Goal: Task Accomplishment & Management: Manage account settings

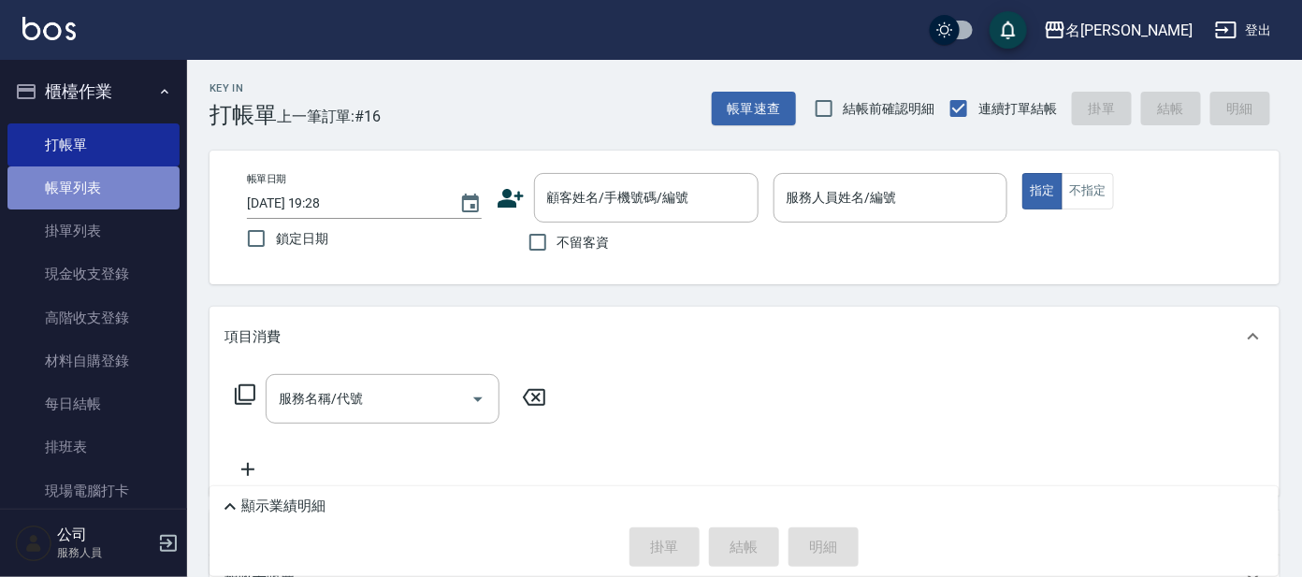
click at [114, 168] on link "帳單列表" at bounding box center [93, 188] width 172 height 43
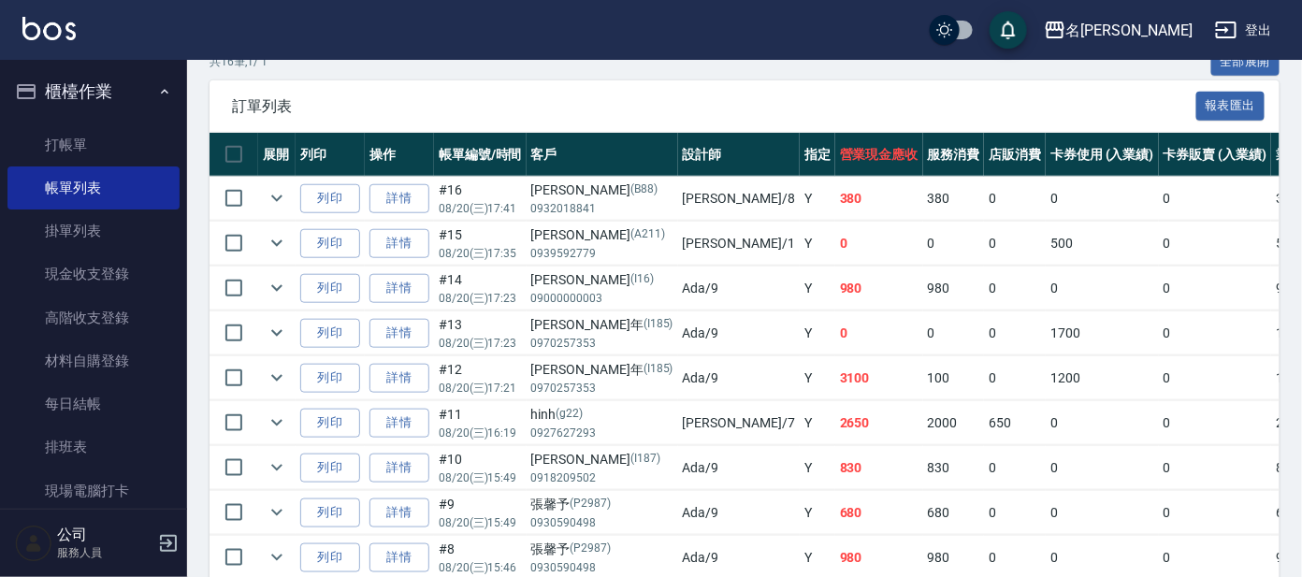
scroll to position [467, 0]
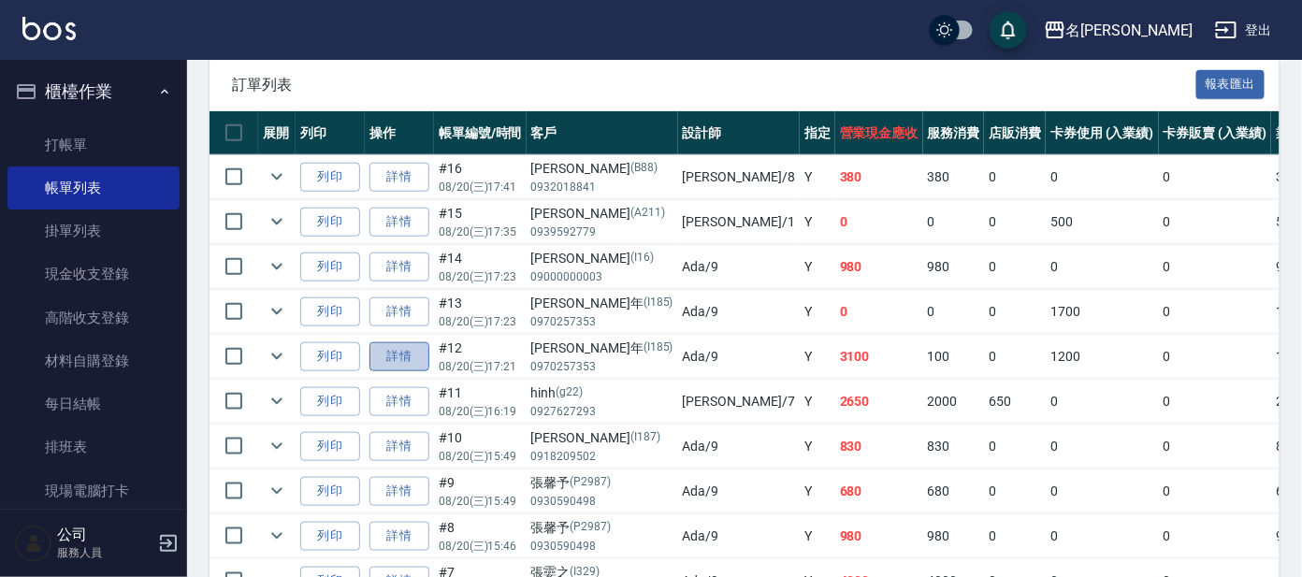
click at [398, 354] on link "詳情" at bounding box center [400, 356] width 60 height 29
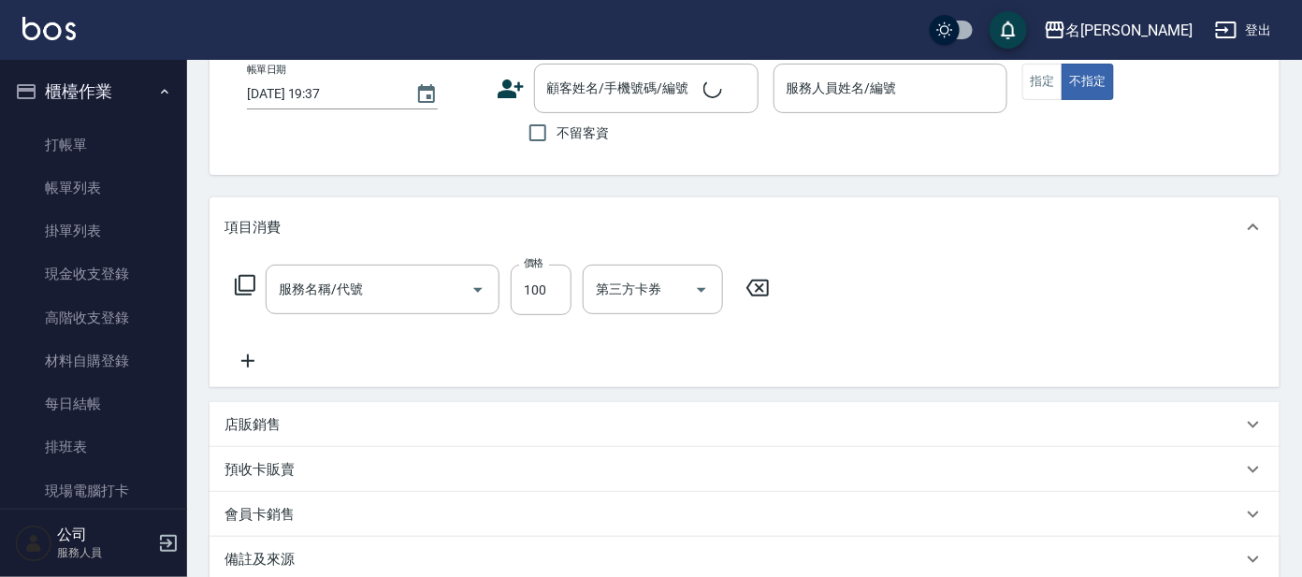
type input "[DATE] 17:21"
type input "Ada-9"
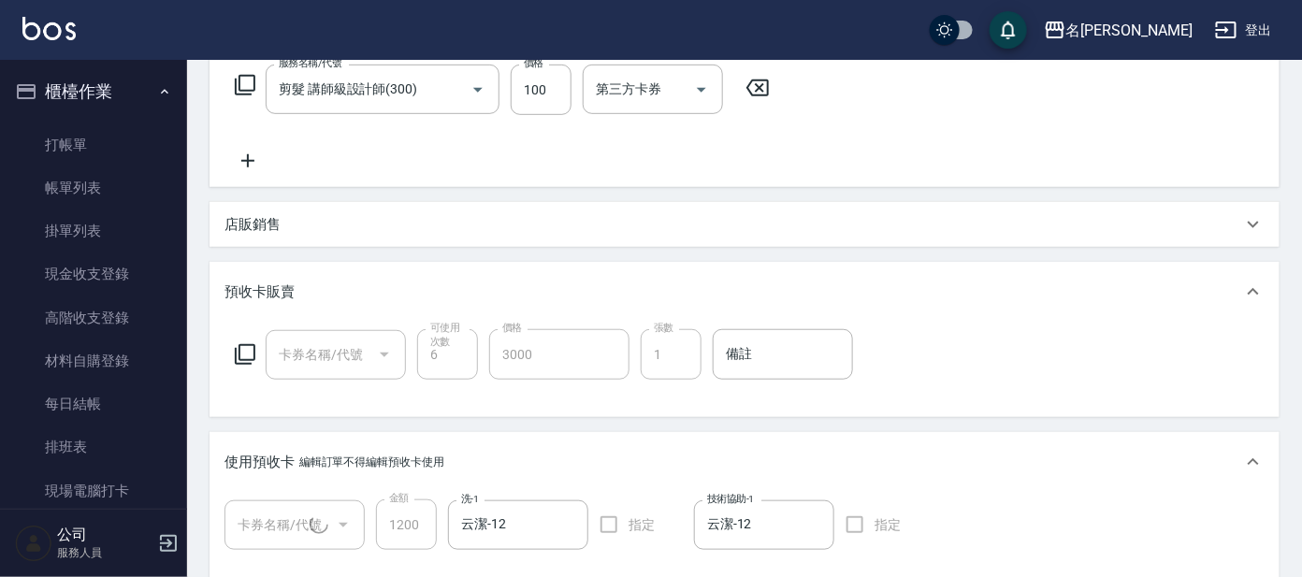
type input "剪髮 講師級設計師(300)"
type input "[PERSON_NAME]年/0970257353/I185"
type input "頭皮全療程包套3次(1/1)"
click at [760, 89] on icon at bounding box center [757, 88] width 47 height 22
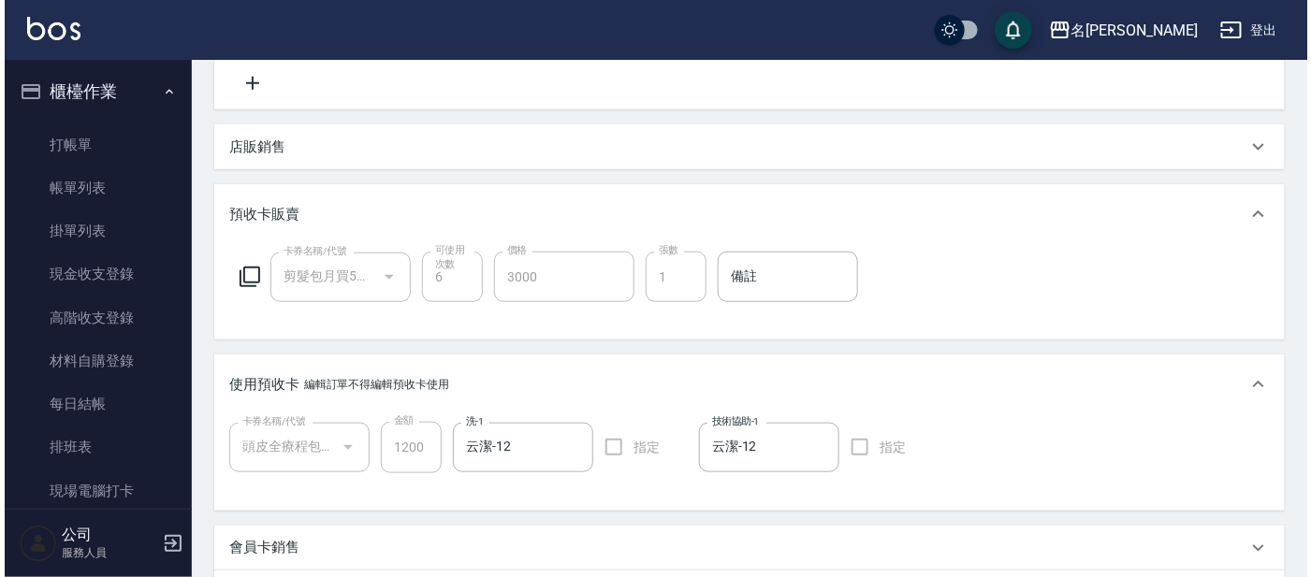
scroll to position [427, 0]
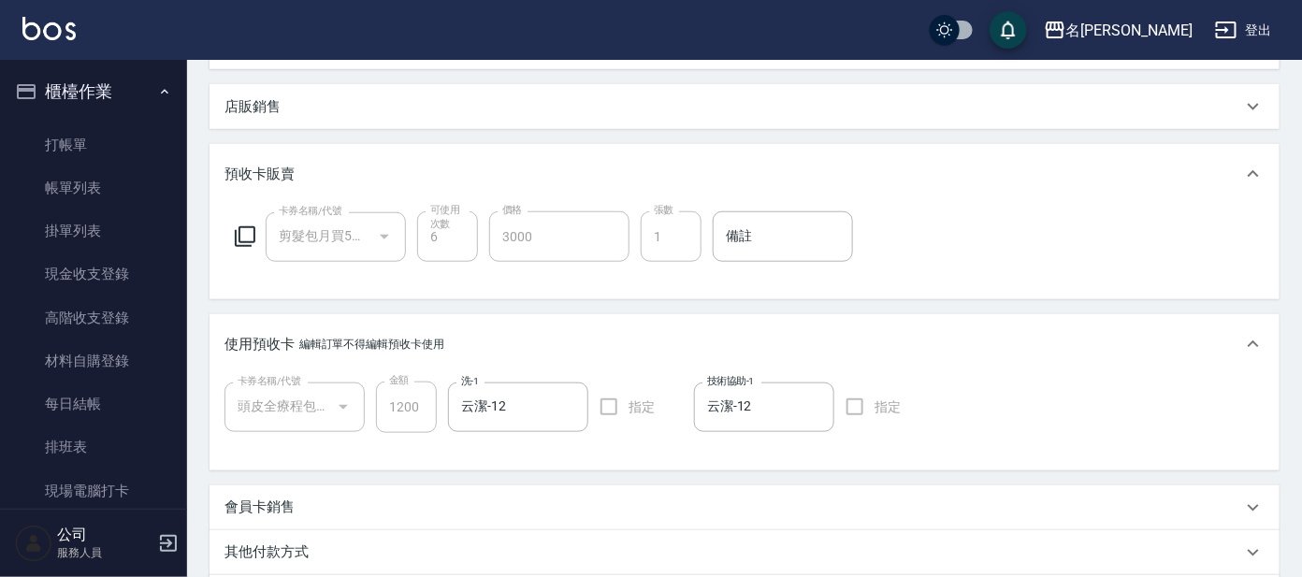
click at [241, 233] on icon at bounding box center [245, 236] width 22 height 22
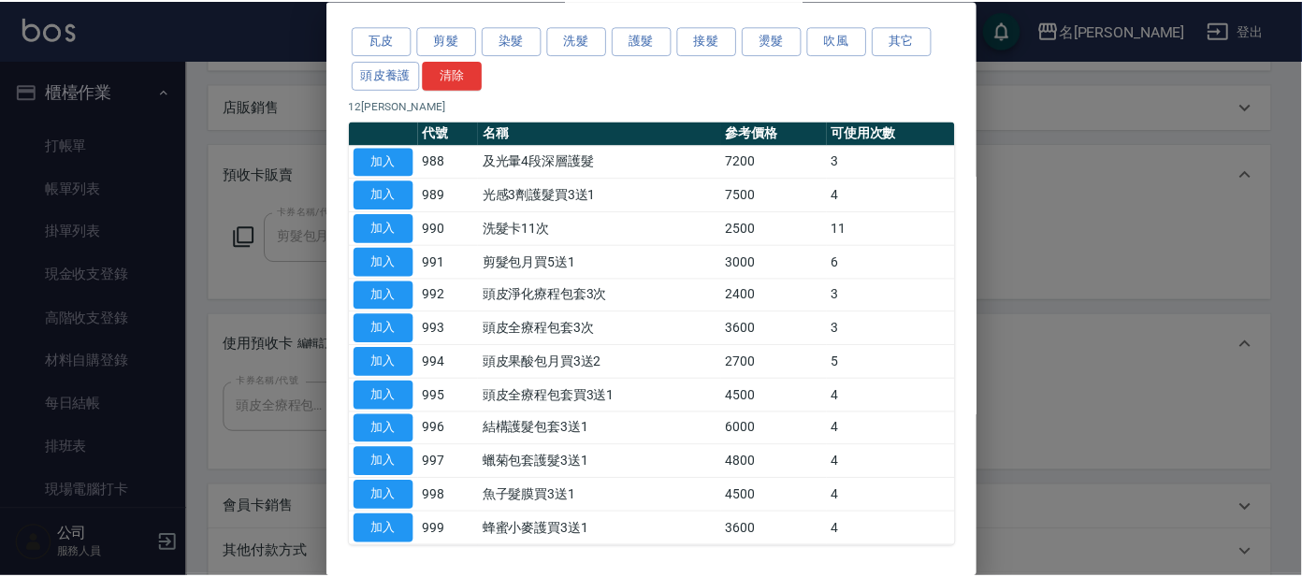
scroll to position [119, 0]
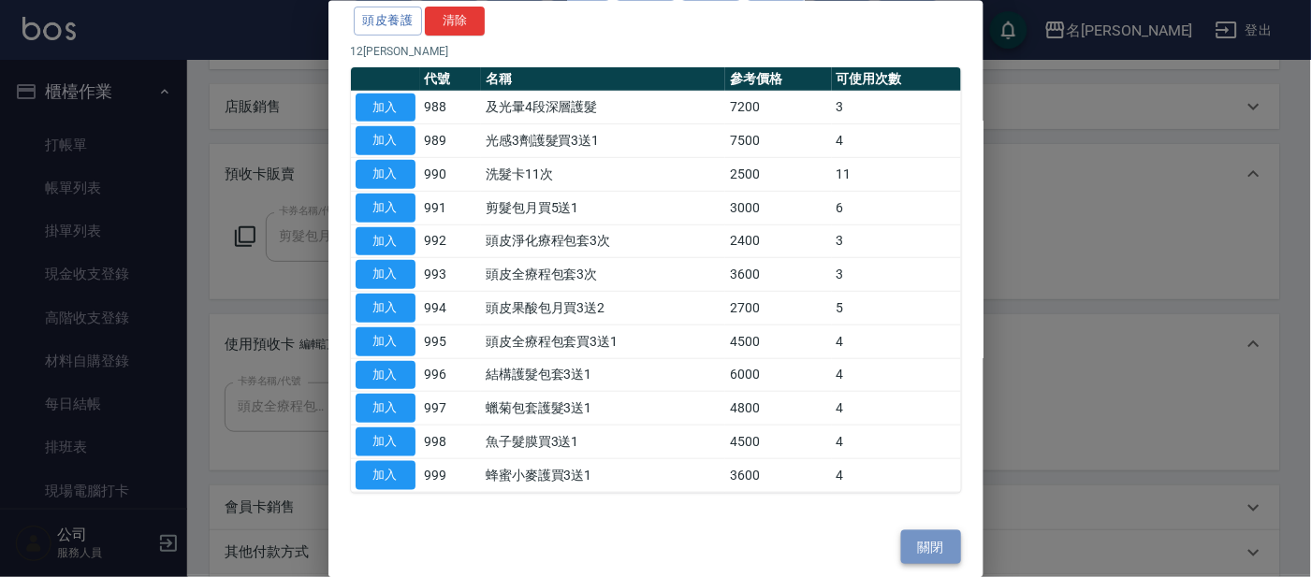
click at [922, 533] on button "關閉" at bounding box center [931, 546] width 60 height 35
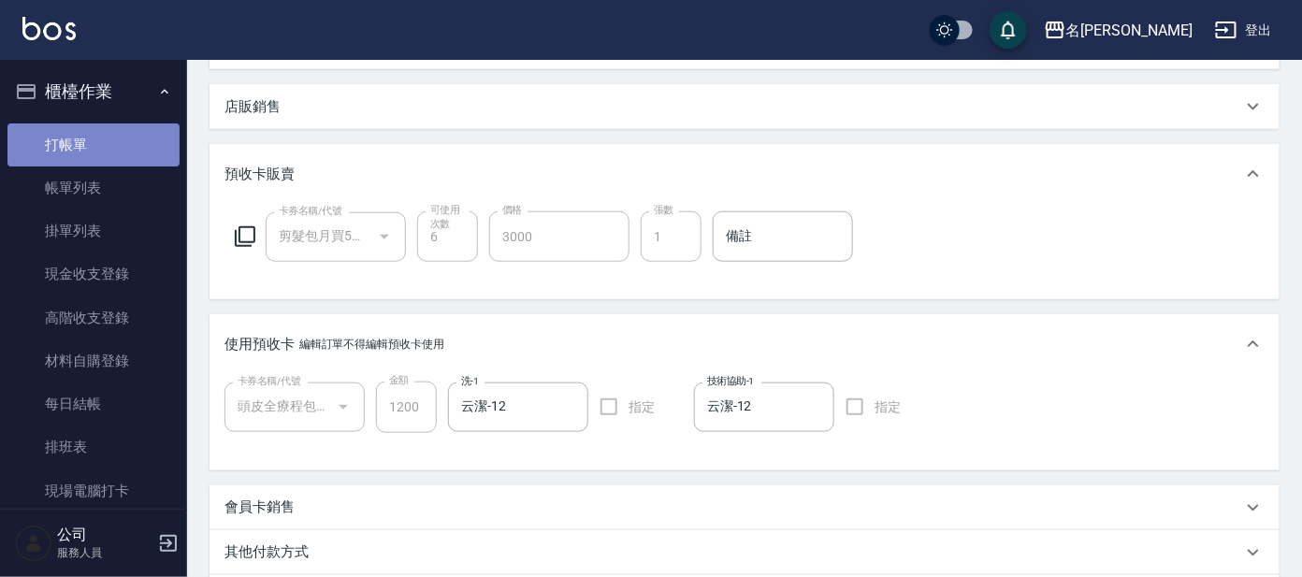
click at [122, 129] on link "打帳單" at bounding box center [93, 144] width 172 height 43
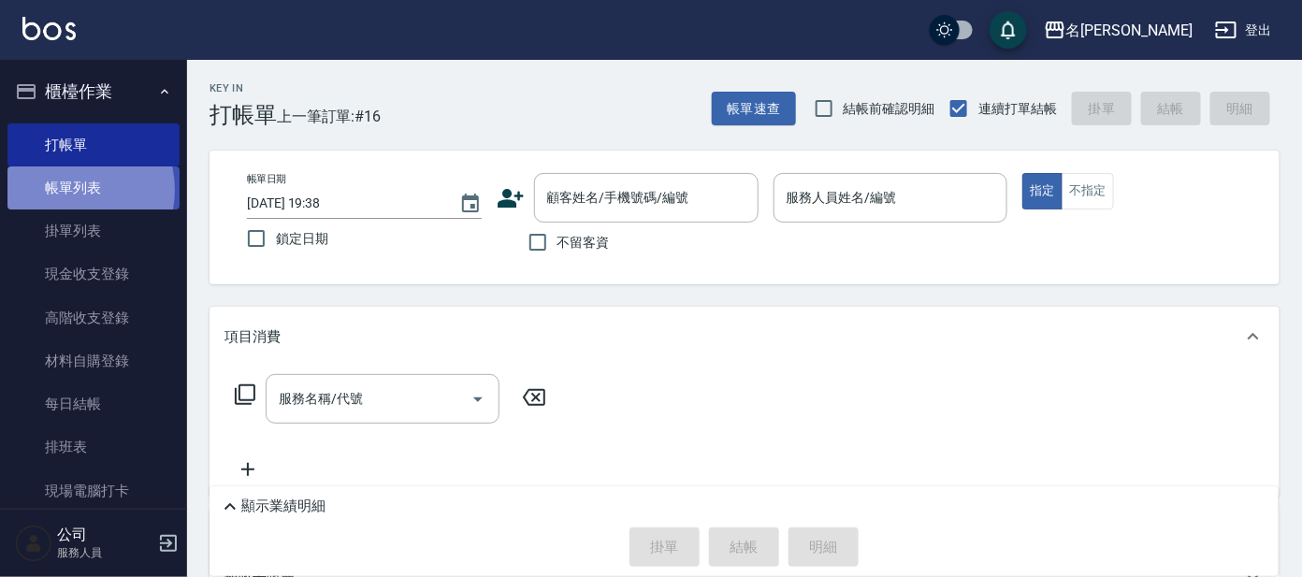
click at [66, 190] on link "帳單列表" at bounding box center [93, 188] width 172 height 43
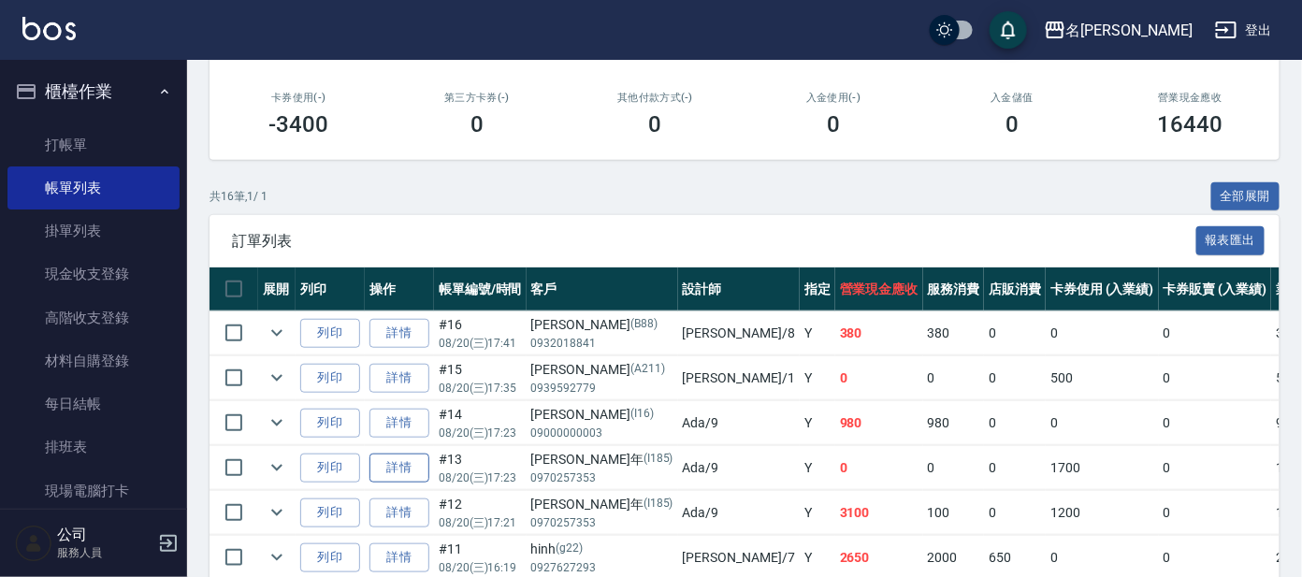
scroll to position [350, 0]
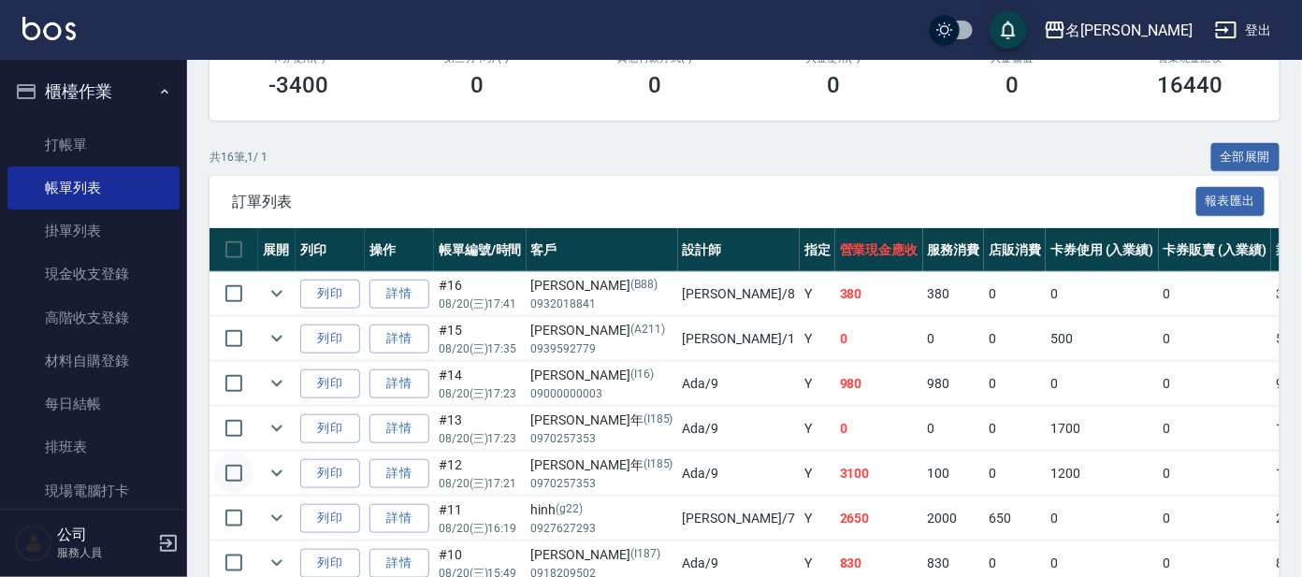
click at [237, 473] on input "checkbox" at bounding box center [233, 473] width 39 height 39
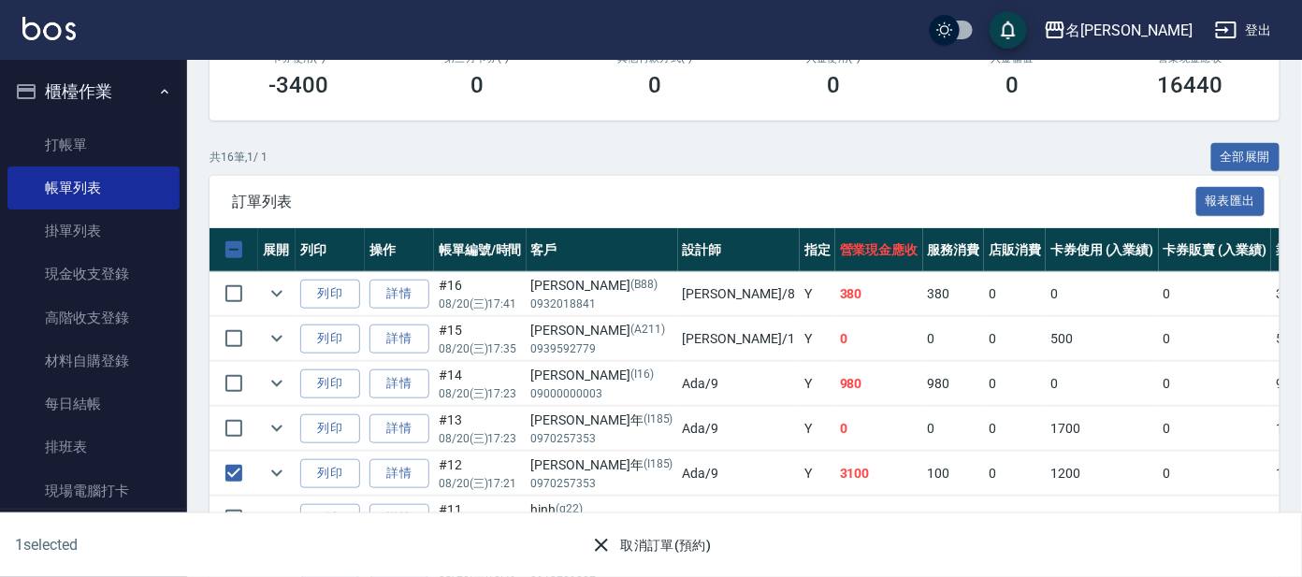
click at [651, 534] on button "取消訂單(預約)" at bounding box center [651, 546] width 136 height 35
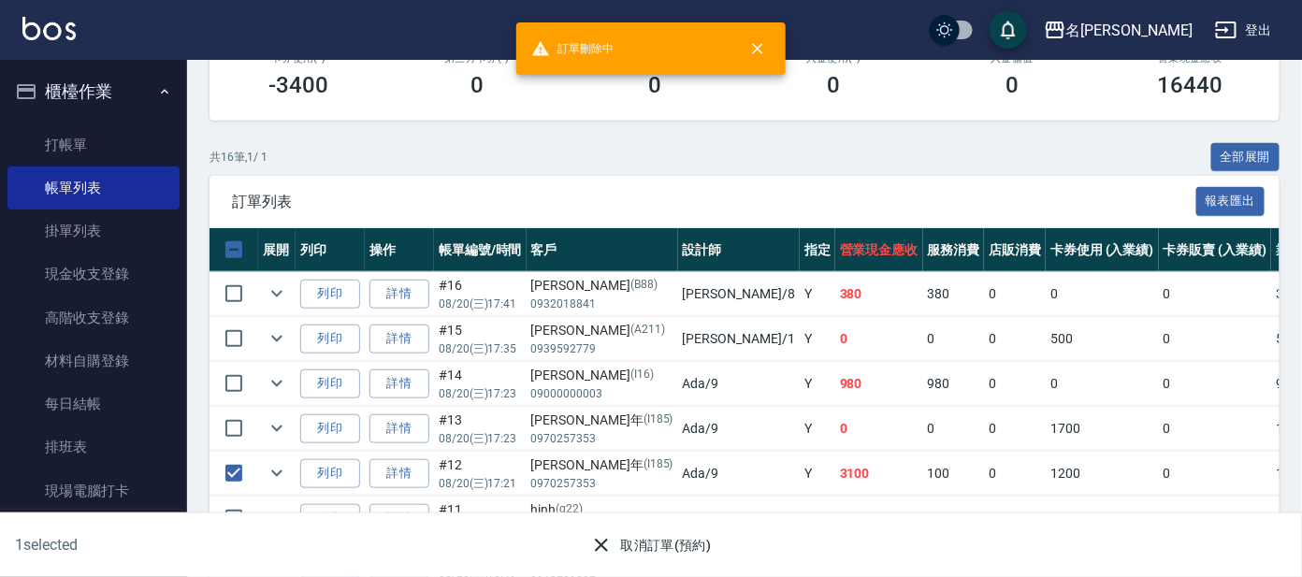
checkbox input "false"
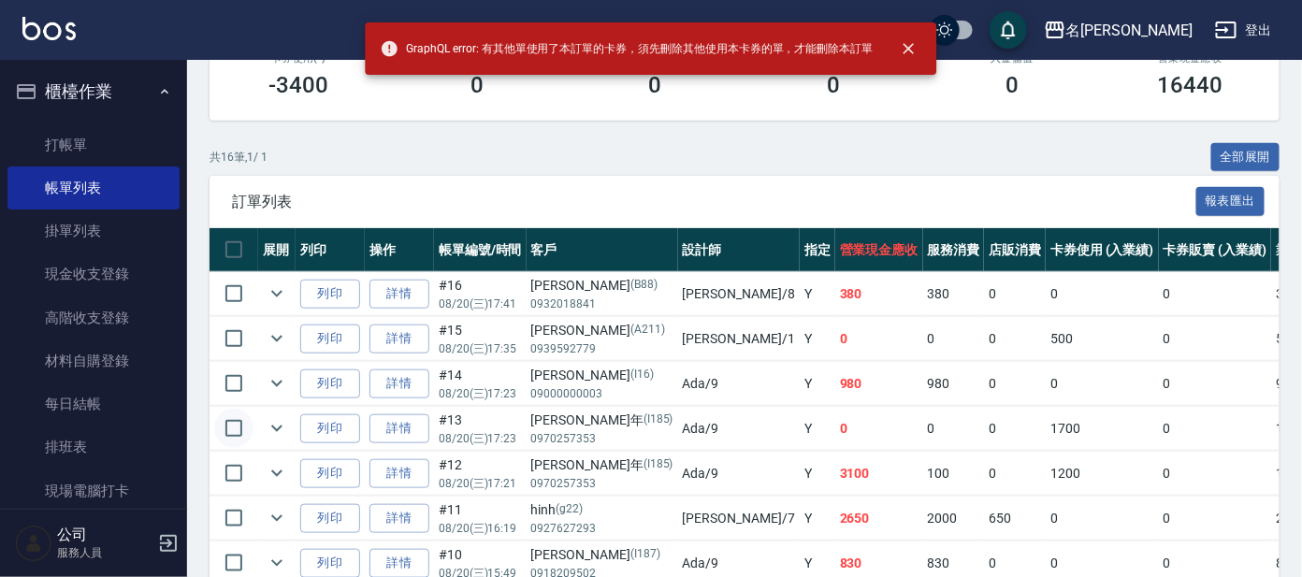
click at [219, 427] on input "checkbox" at bounding box center [233, 428] width 39 height 39
checkbox input "true"
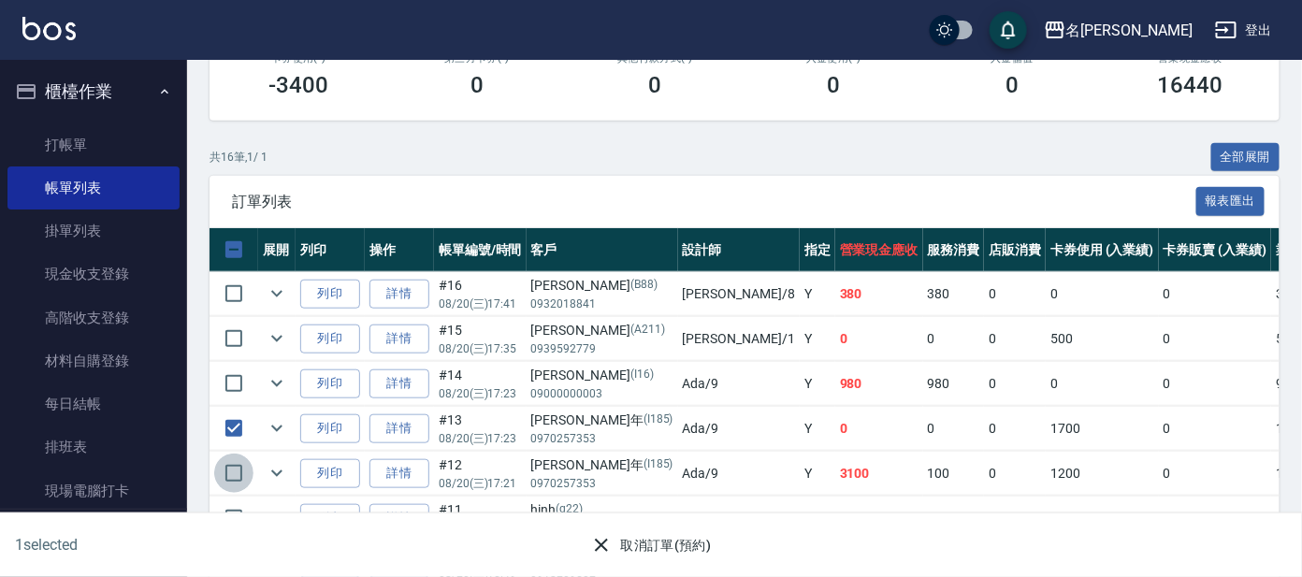
click at [230, 457] on input "checkbox" at bounding box center [233, 473] width 39 height 39
checkbox input "true"
click at [628, 527] on div "取消訂單(預約)" at bounding box center [644, 539] width 644 height 50
click at [648, 547] on button "取消訂單(預約)" at bounding box center [651, 546] width 136 height 35
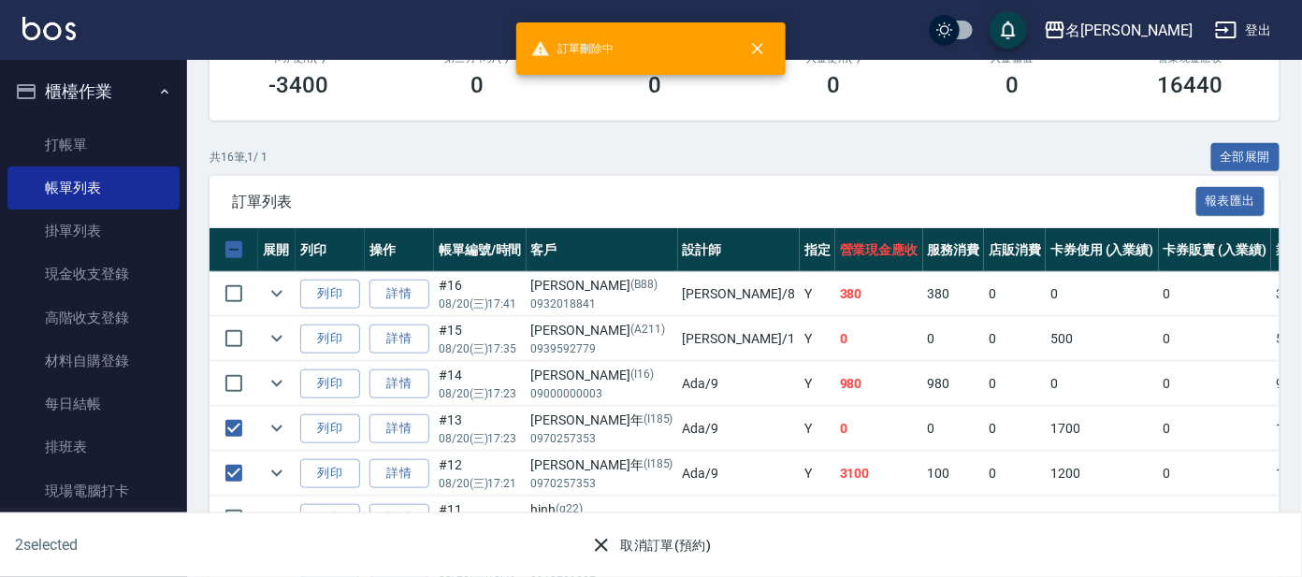
checkbox input "false"
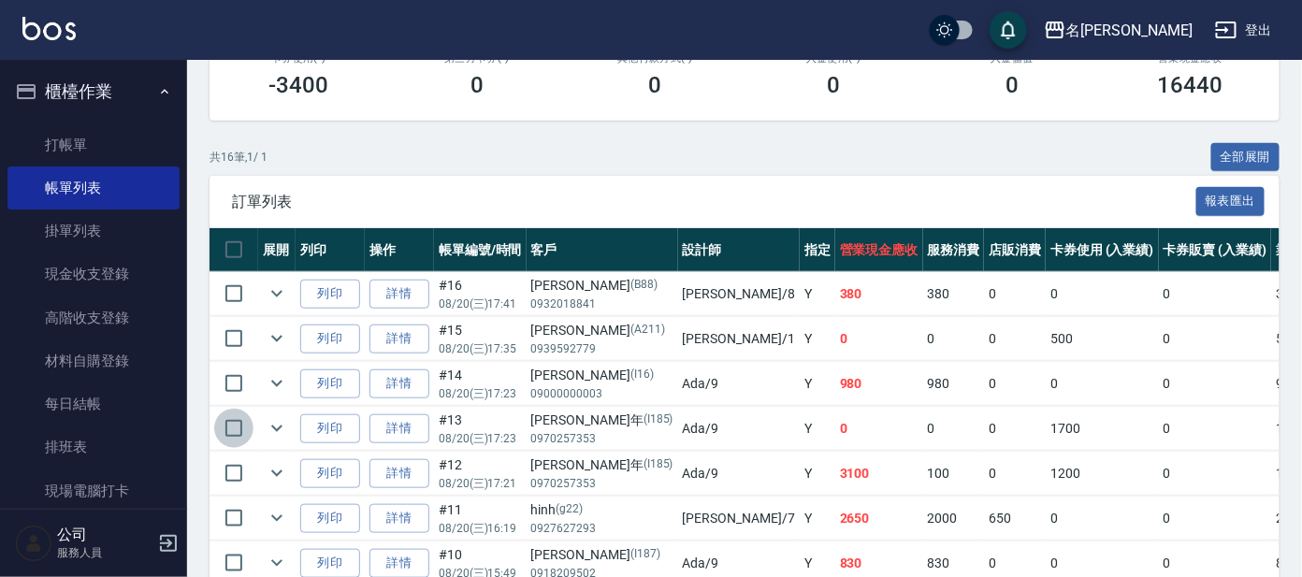
click at [228, 438] on input "checkbox" at bounding box center [233, 428] width 39 height 39
checkbox input "true"
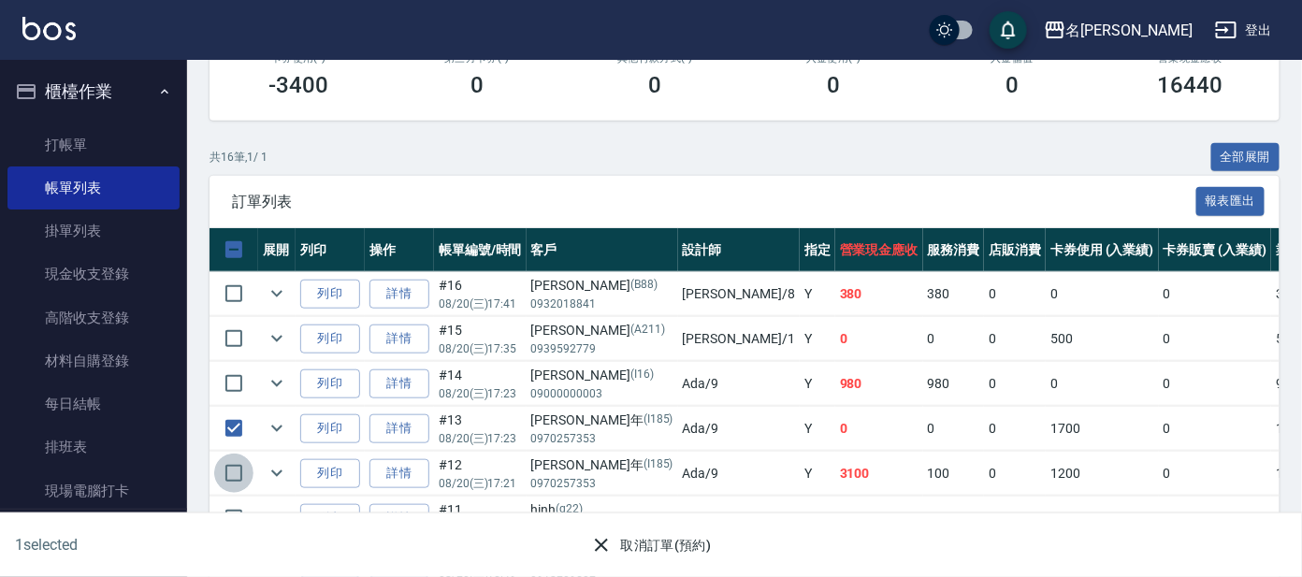
click at [240, 483] on input "checkbox" at bounding box center [233, 473] width 39 height 39
checkbox input "true"
click at [635, 543] on button "取消訂單(預約)" at bounding box center [651, 546] width 136 height 35
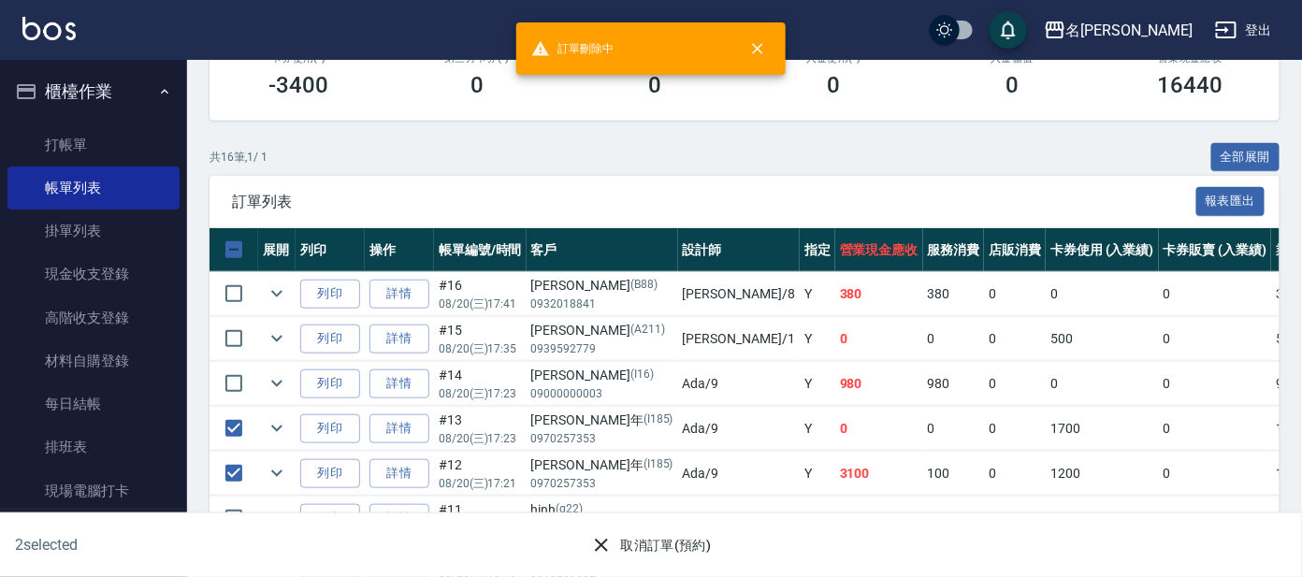
checkbox input "false"
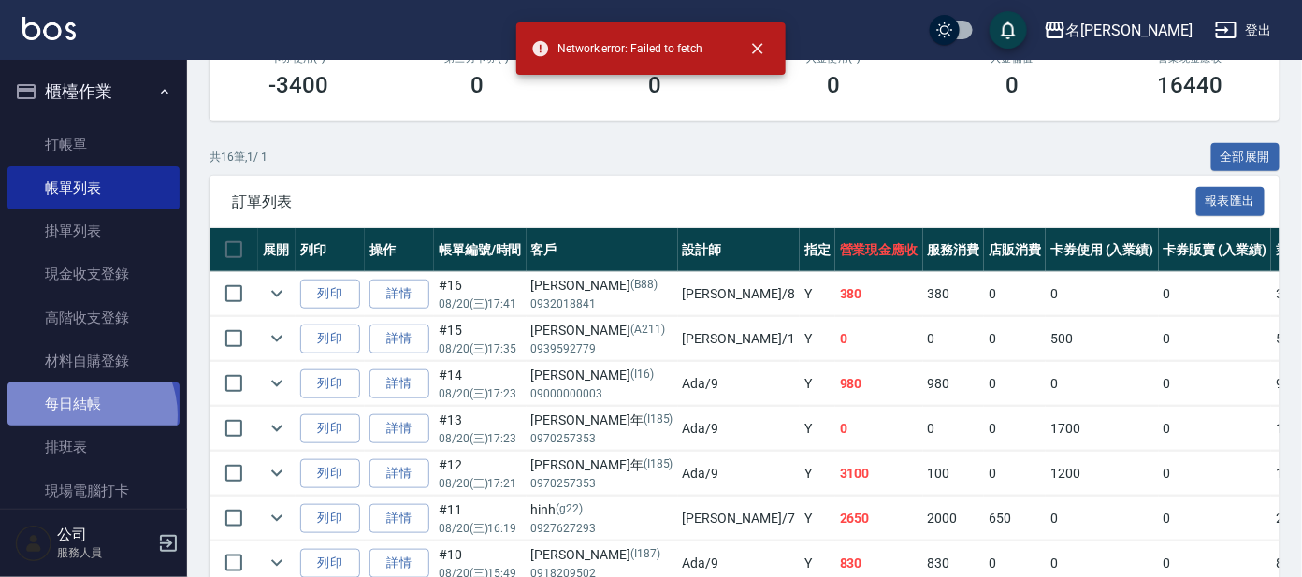
click at [79, 414] on link "每日結帳" at bounding box center [93, 404] width 172 height 43
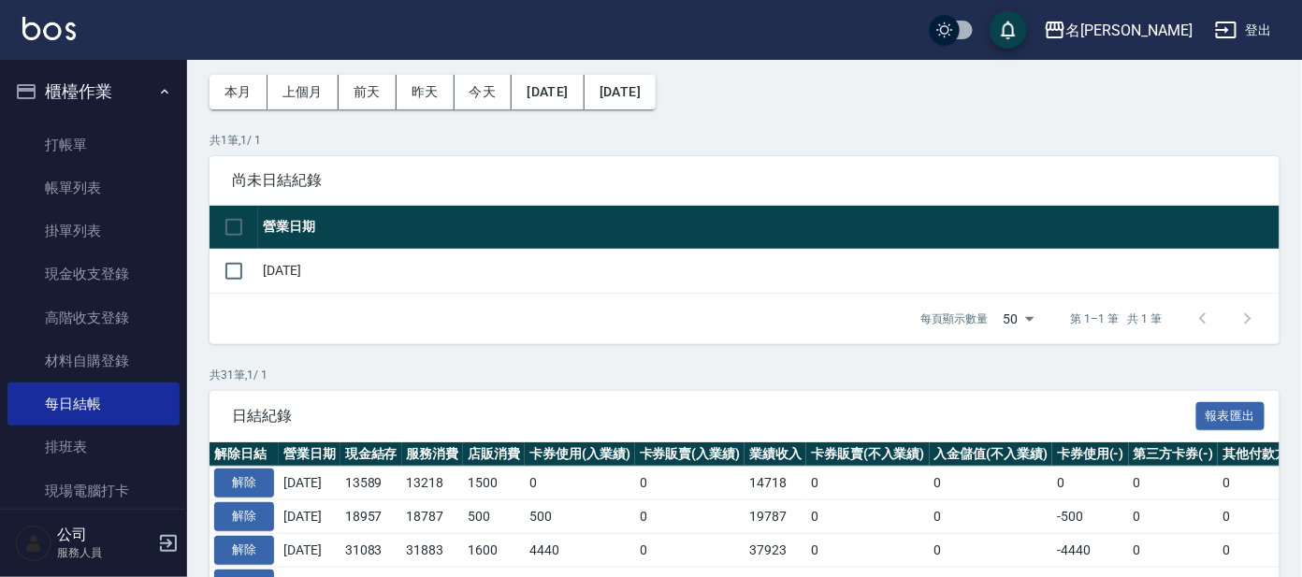
scroll to position [116, 0]
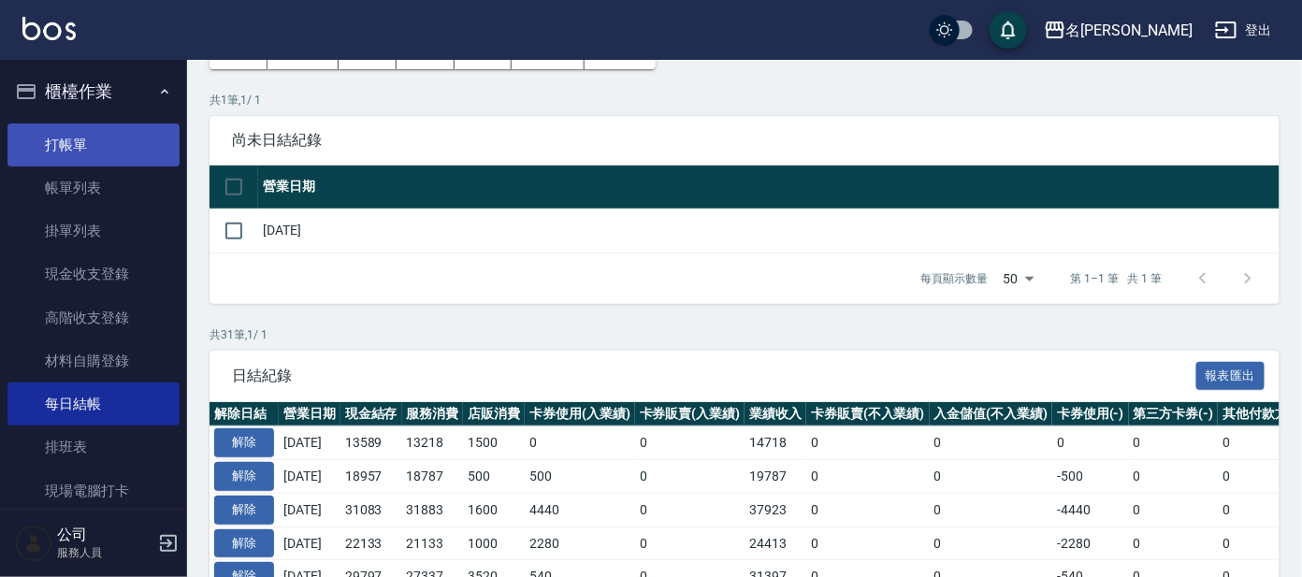
click at [79, 140] on link "打帳單" at bounding box center [93, 144] width 172 height 43
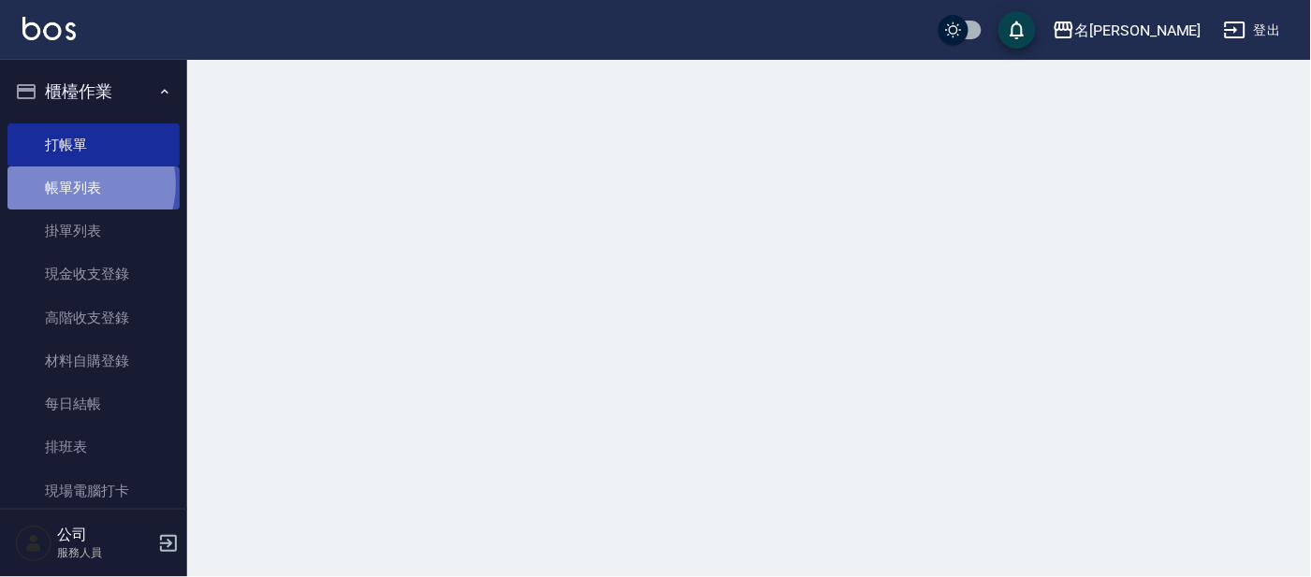
click at [79, 184] on link "帳單列表" at bounding box center [93, 188] width 172 height 43
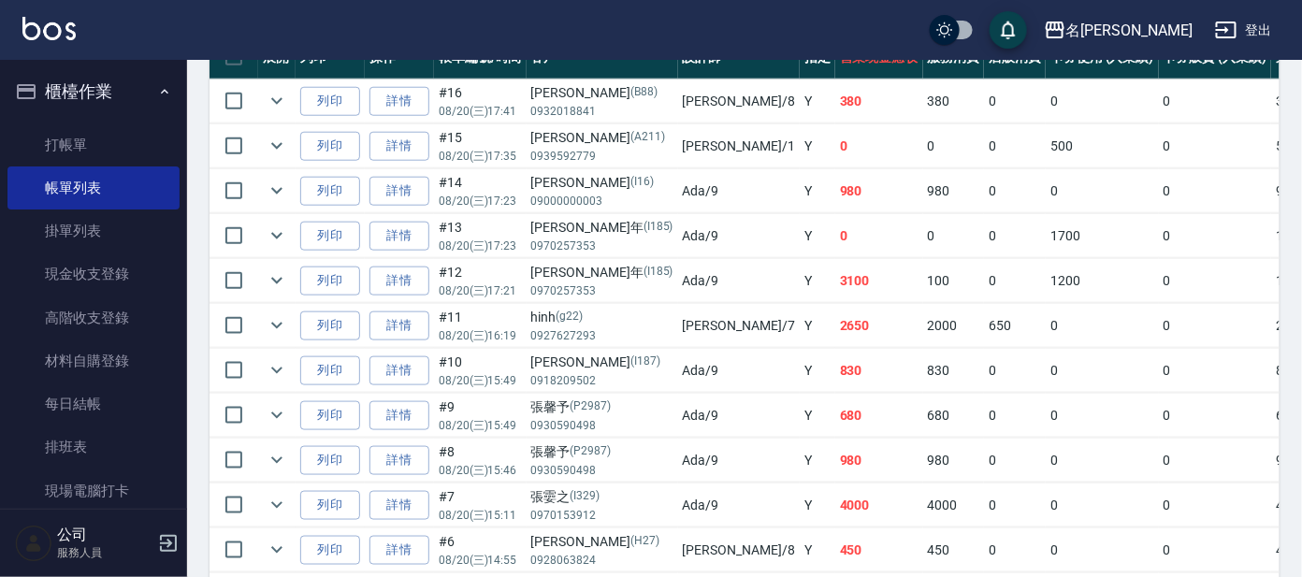
scroll to position [584, 0]
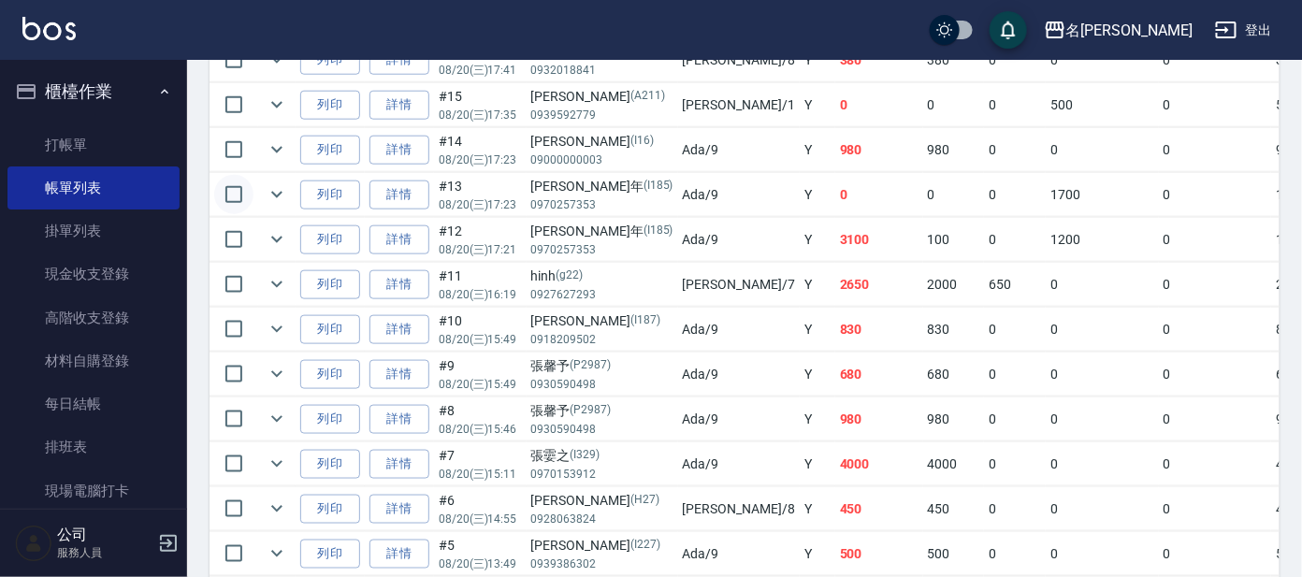
click at [233, 192] on input "checkbox" at bounding box center [233, 194] width 39 height 39
checkbox input "true"
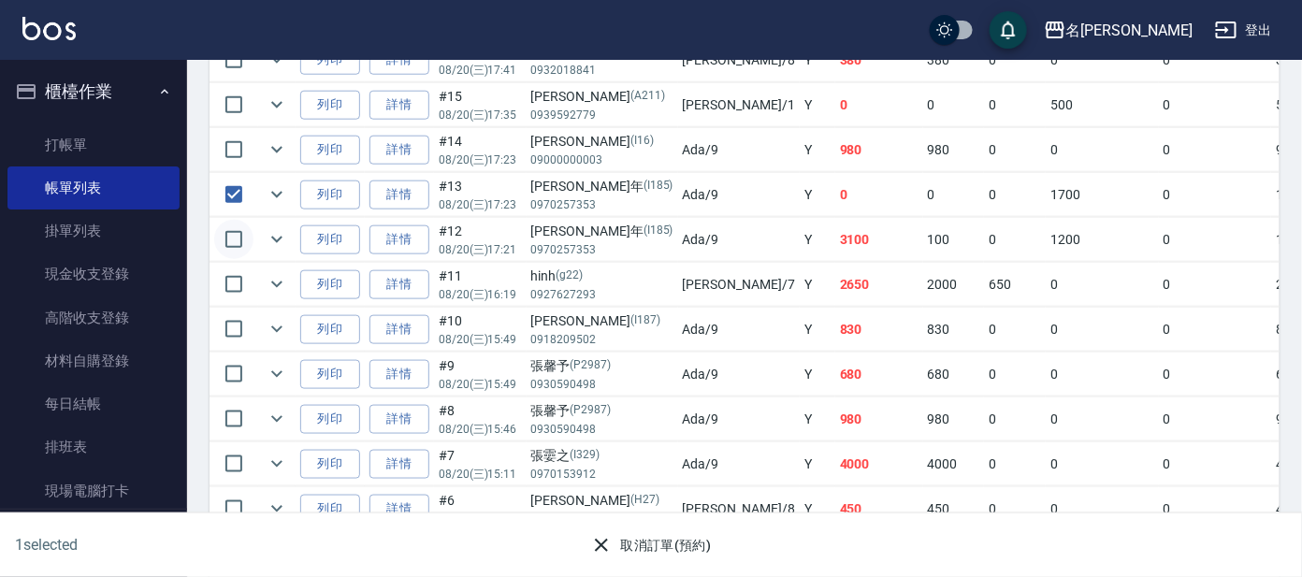
click at [239, 238] on input "checkbox" at bounding box center [233, 239] width 39 height 39
checkbox input "true"
click at [616, 555] on button "取消訂單(預約)" at bounding box center [651, 546] width 136 height 35
checkbox input "false"
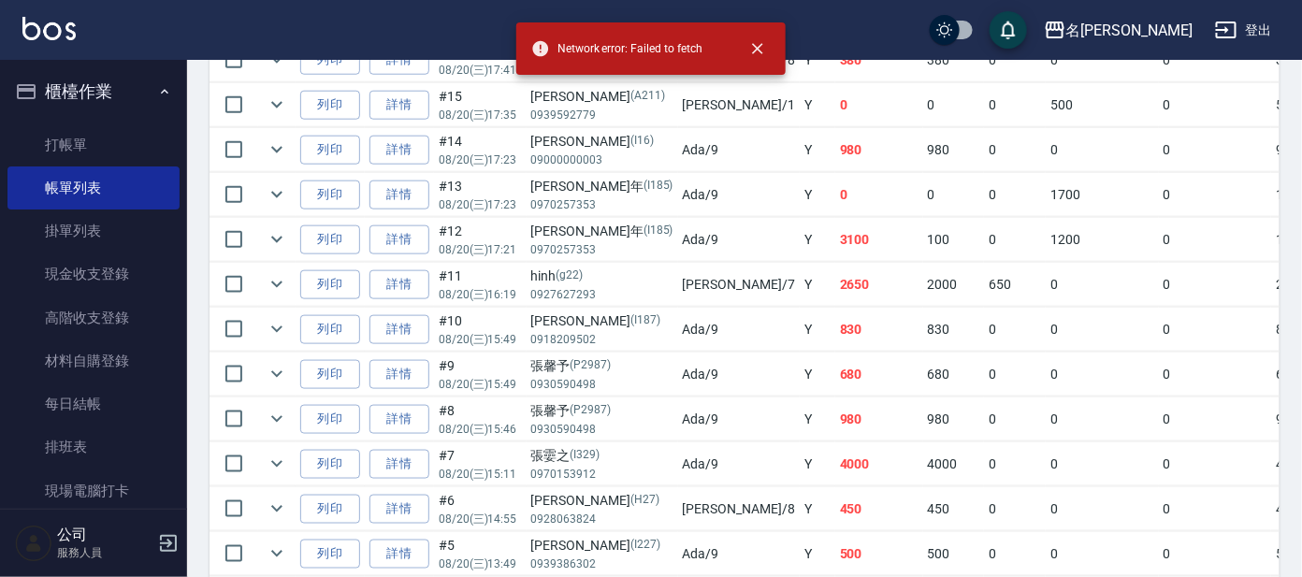
click at [672, 50] on span "Network error: Failed to fetch" at bounding box center [616, 48] width 171 height 19
click at [244, 191] on input "checkbox" at bounding box center [233, 194] width 39 height 39
checkbox input "true"
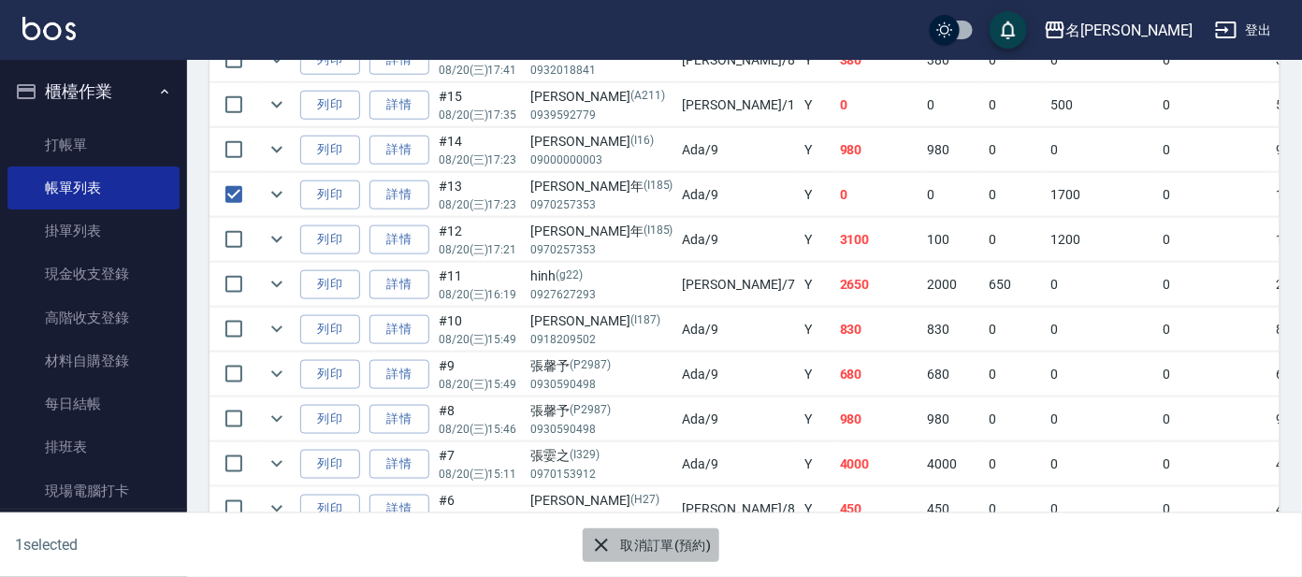
drag, startPoint x: 710, startPoint y: 540, endPoint x: 692, endPoint y: 537, distance: 18.0
click at [700, 538] on button "取消訂單(預約)" at bounding box center [651, 546] width 136 height 35
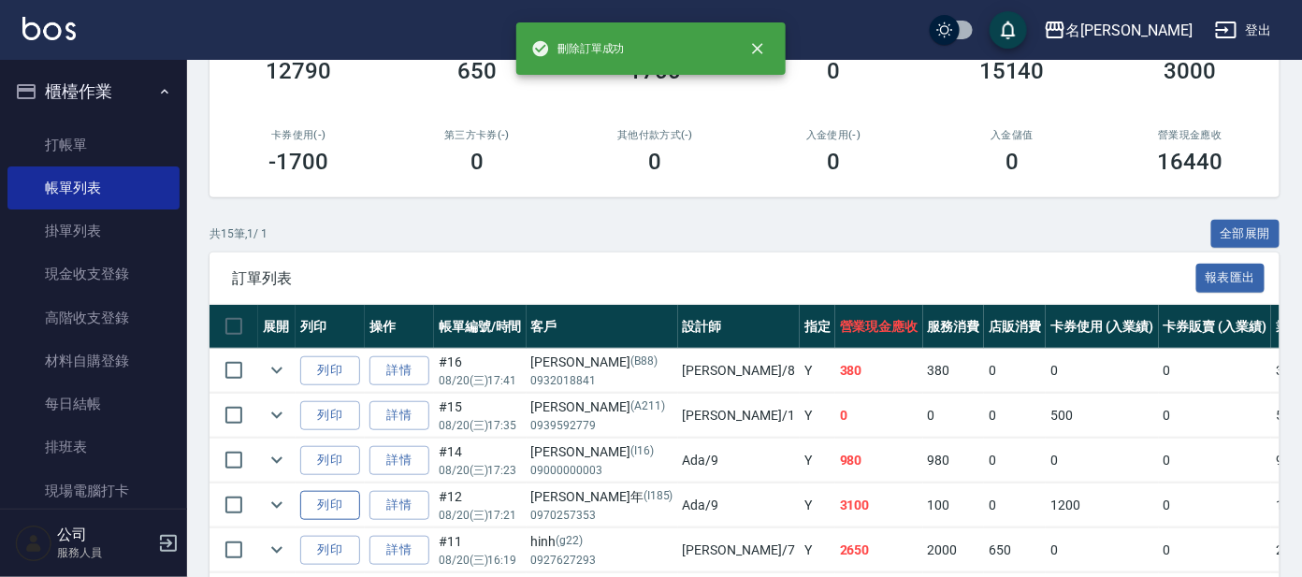
scroll to position [467, 0]
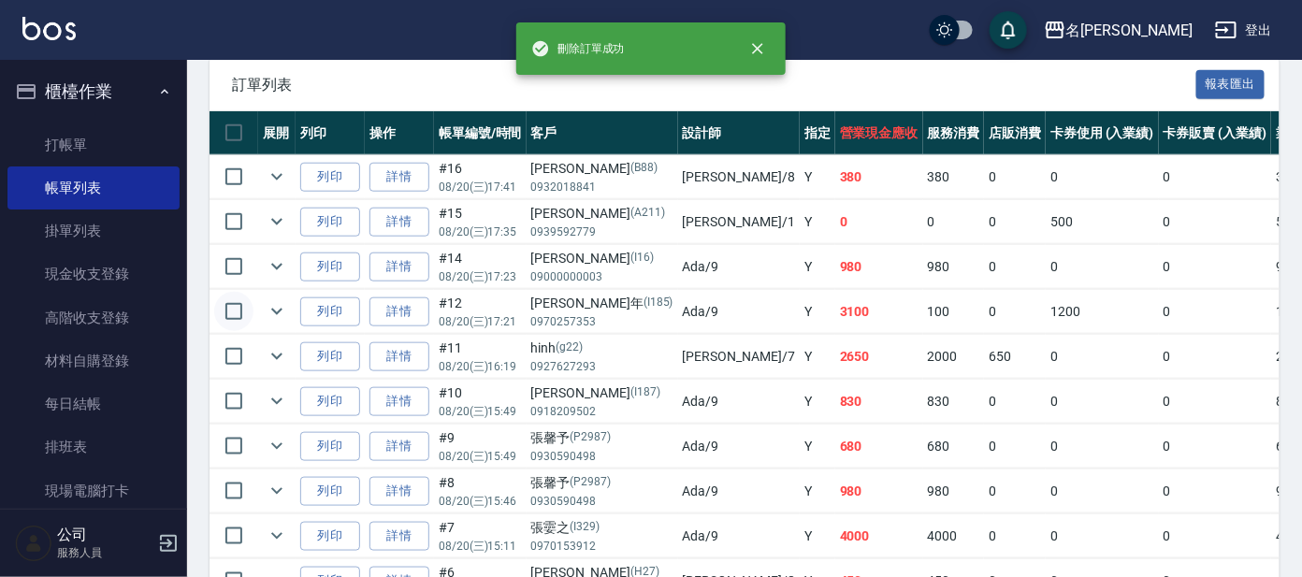
click at [241, 321] on input "checkbox" at bounding box center [233, 311] width 39 height 39
checkbox input "true"
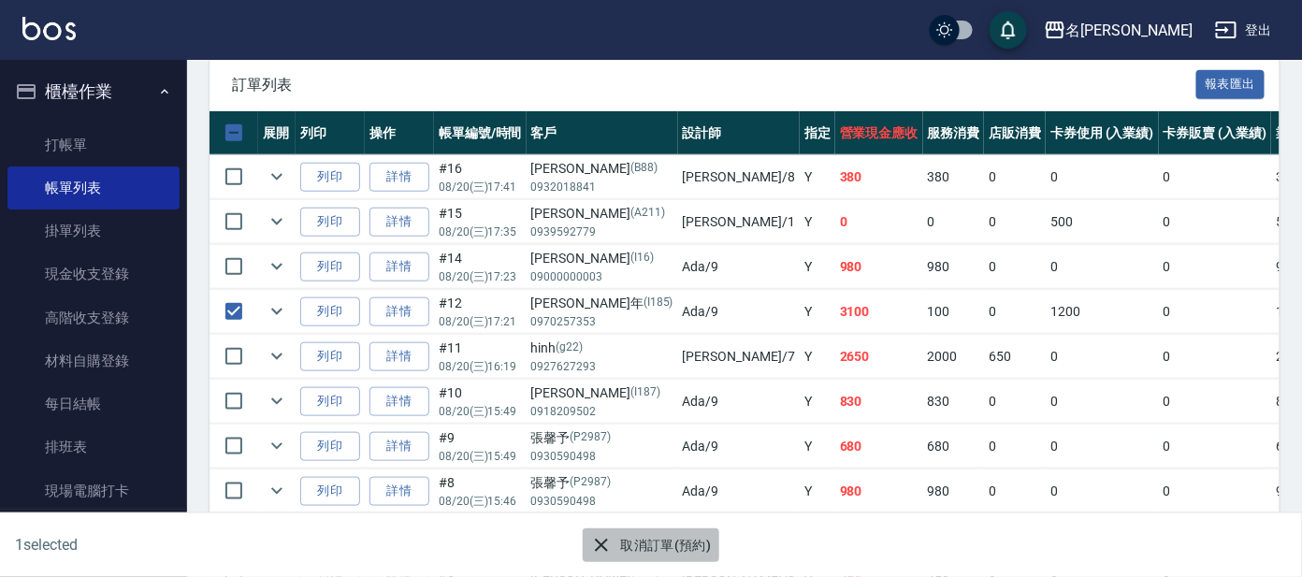
click at [645, 551] on button "取消訂單(預約)" at bounding box center [651, 546] width 136 height 35
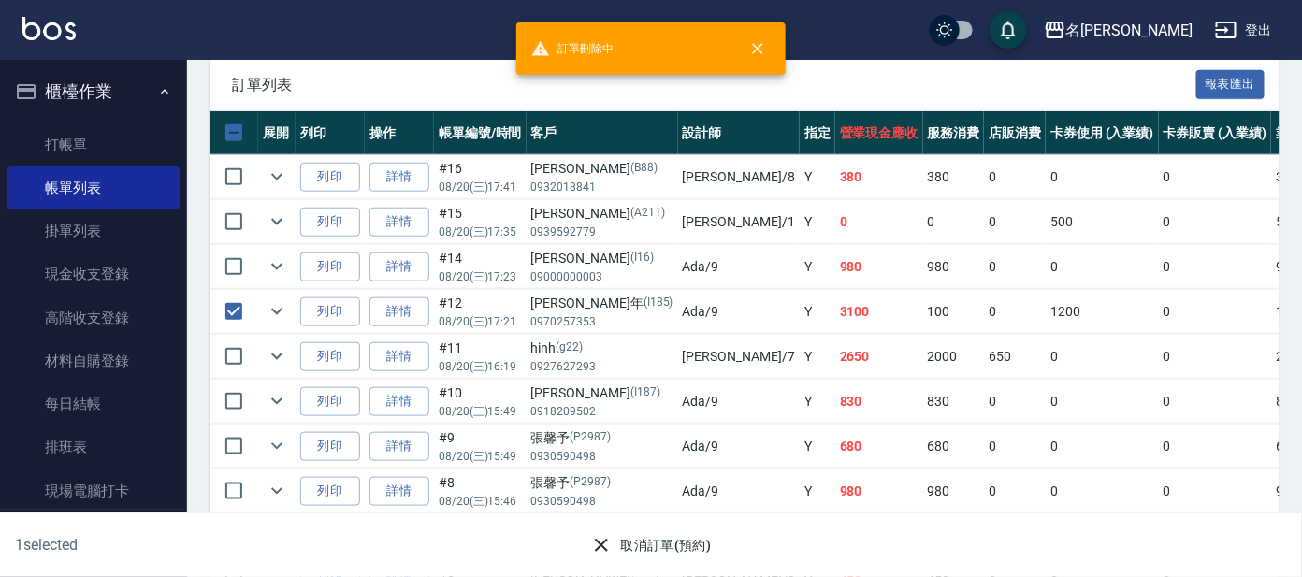
scroll to position [0, 0]
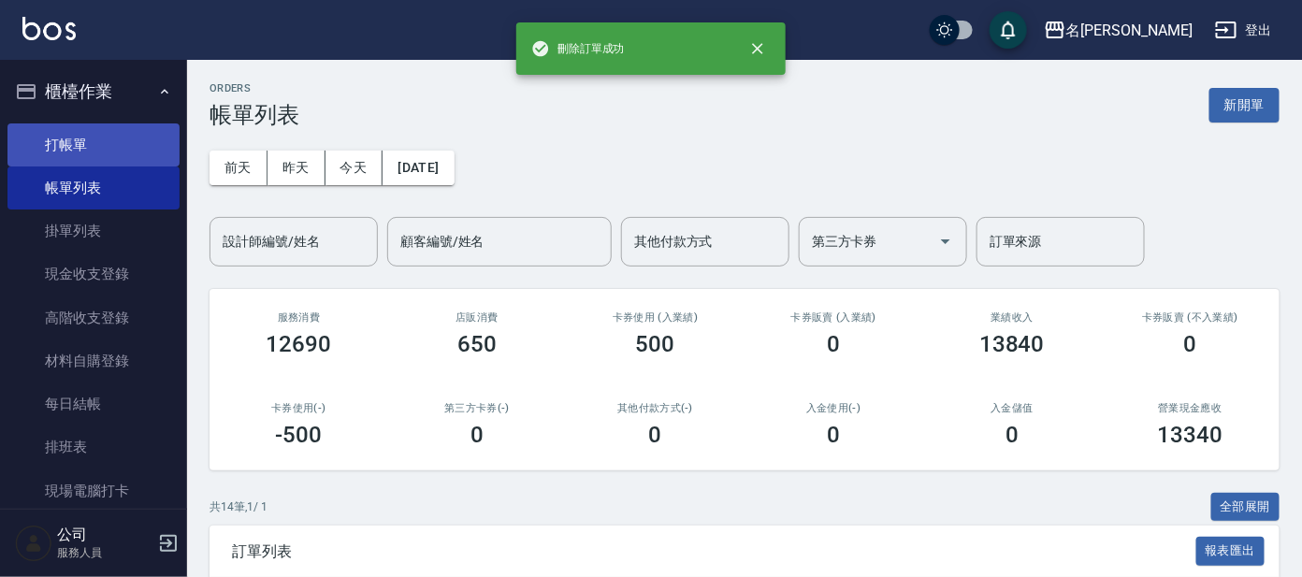
click at [44, 149] on link "打帳單" at bounding box center [93, 144] width 172 height 43
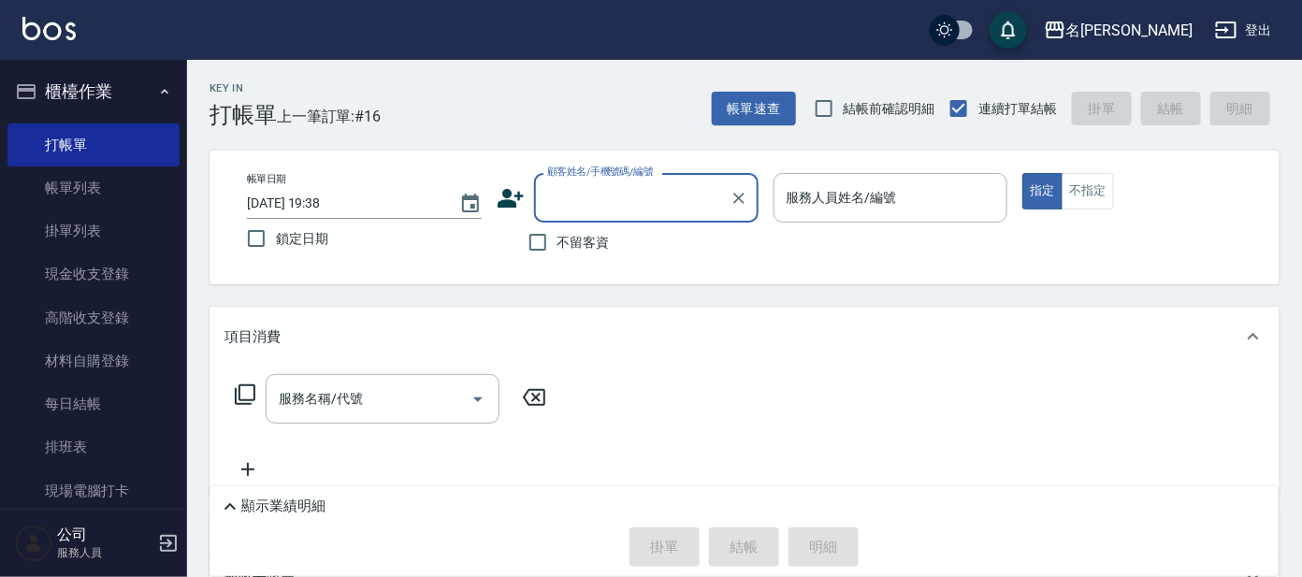
click at [599, 191] on input "顧客姓名/手機號碼/編號" at bounding box center [633, 197] width 180 height 33
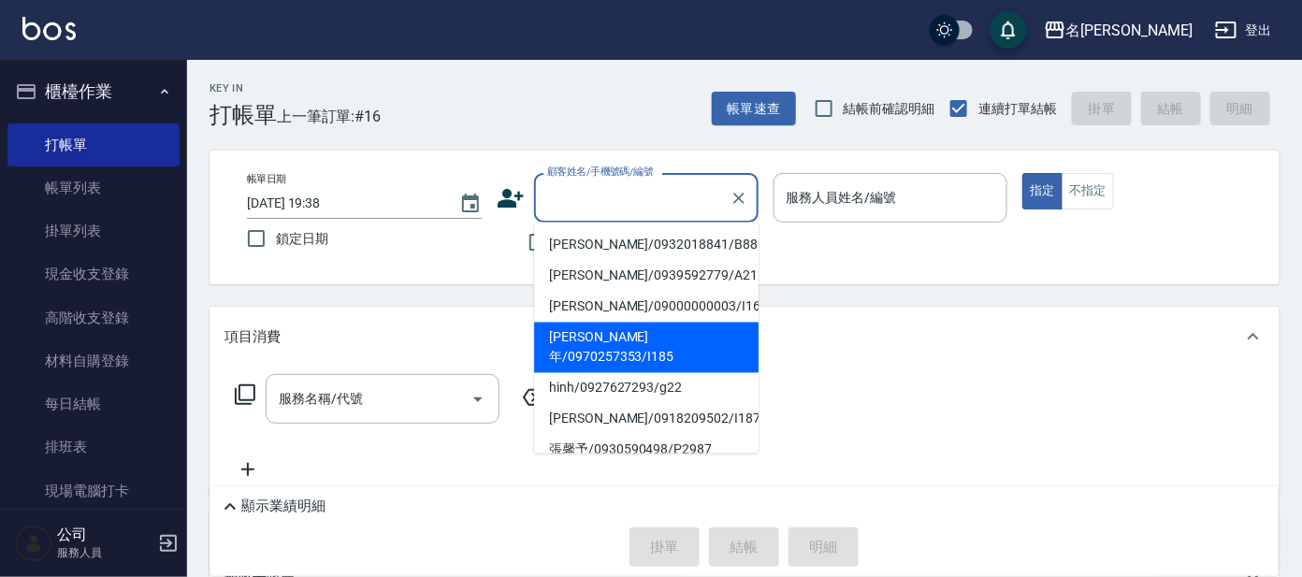
drag, startPoint x: 633, startPoint y: 332, endPoint x: 637, endPoint y: 307, distance: 25.5
click at [632, 333] on li "[PERSON_NAME]年/0970257353/I185" at bounding box center [646, 348] width 225 height 51
type input "[PERSON_NAME]年/0970257353/I185"
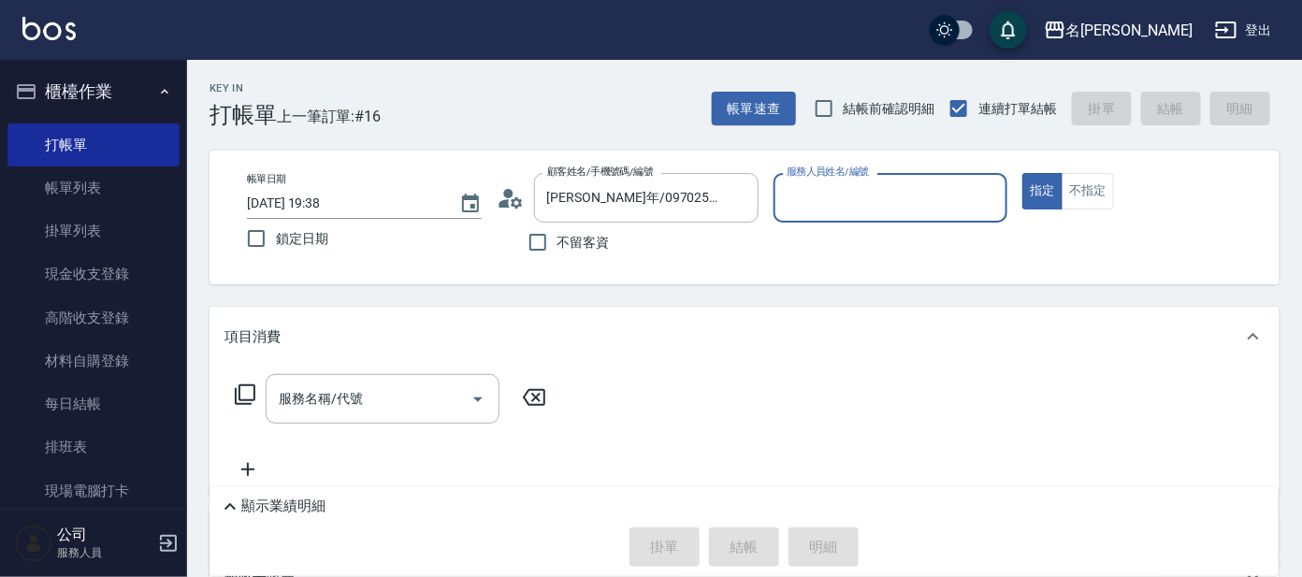
type input "Ada-9"
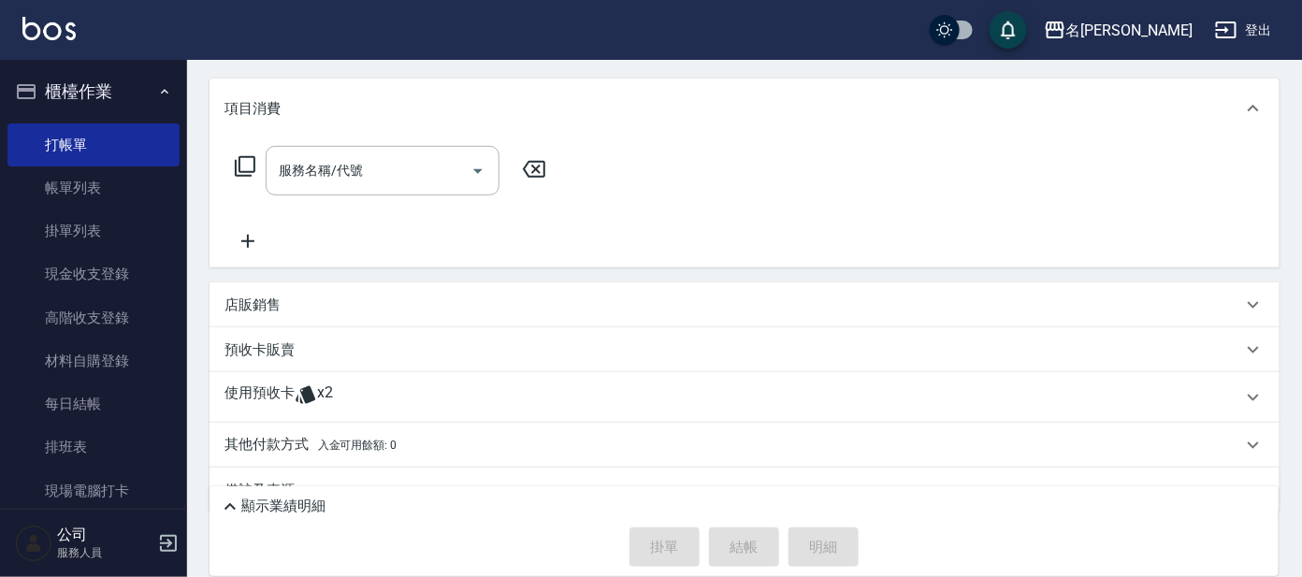
scroll to position [266, 0]
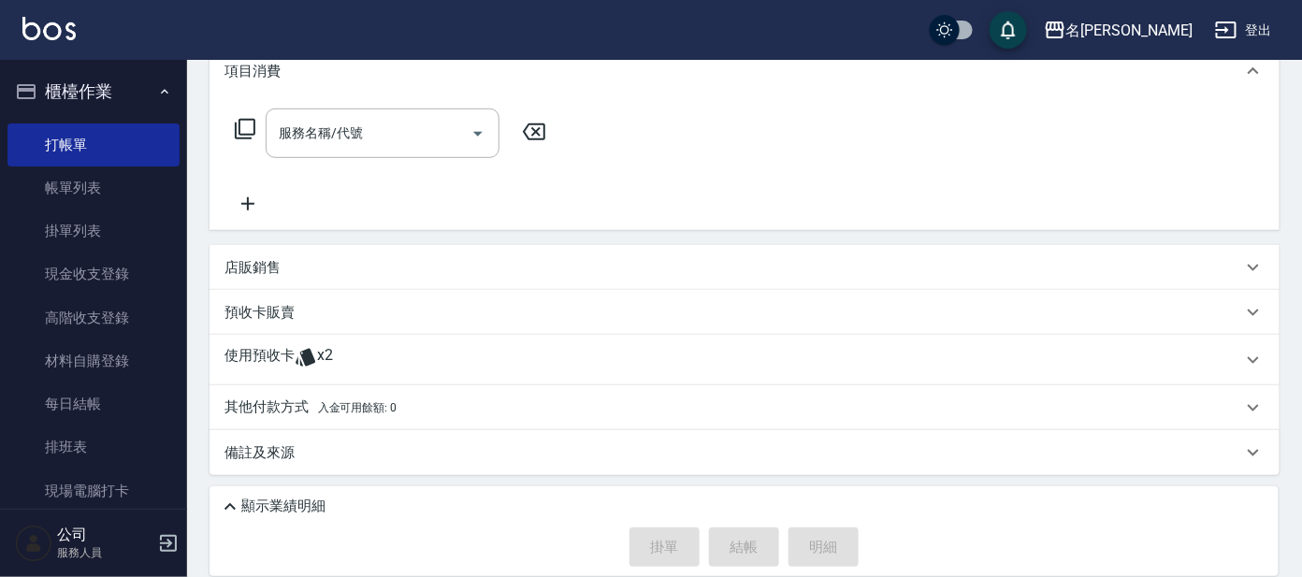
click at [454, 340] on div "使用預收卡 x2" at bounding box center [745, 360] width 1070 height 51
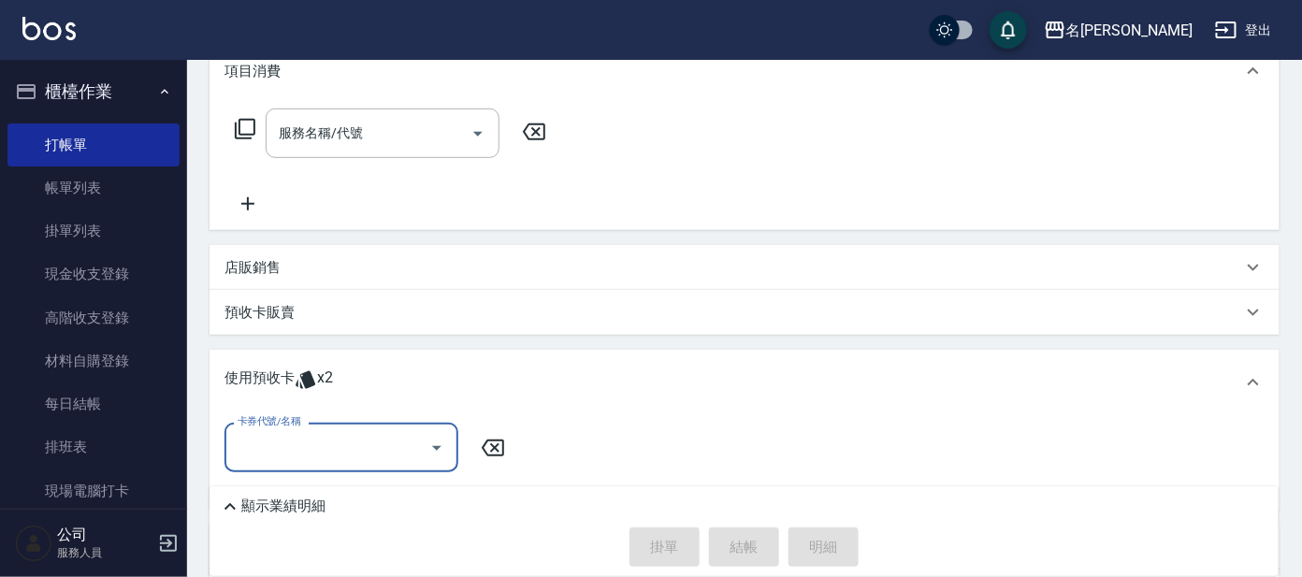
scroll to position [0, 0]
click at [399, 266] on div "店販銷售" at bounding box center [734, 268] width 1018 height 20
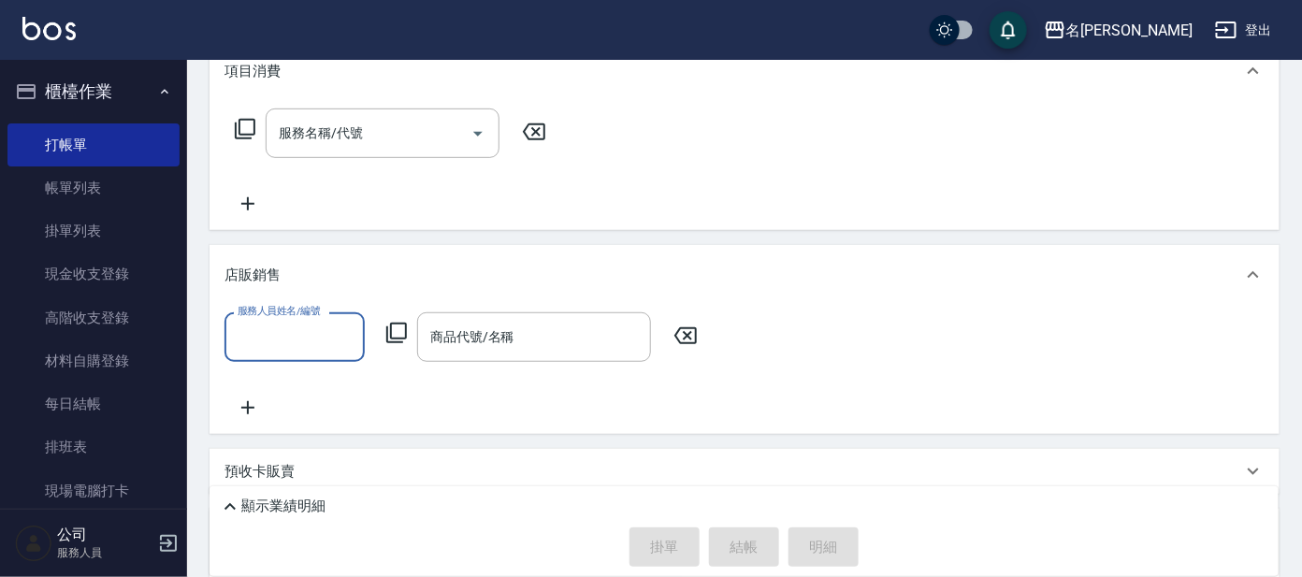
scroll to position [500, 0]
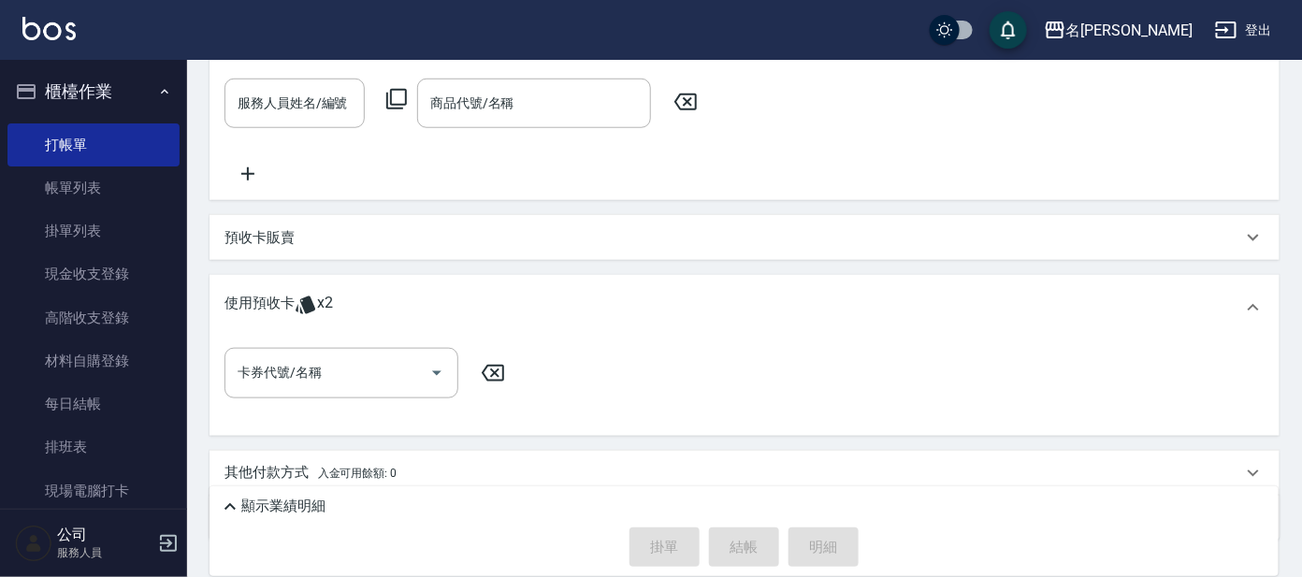
click at [348, 240] on div "預收卡販賣" at bounding box center [734, 238] width 1018 height 20
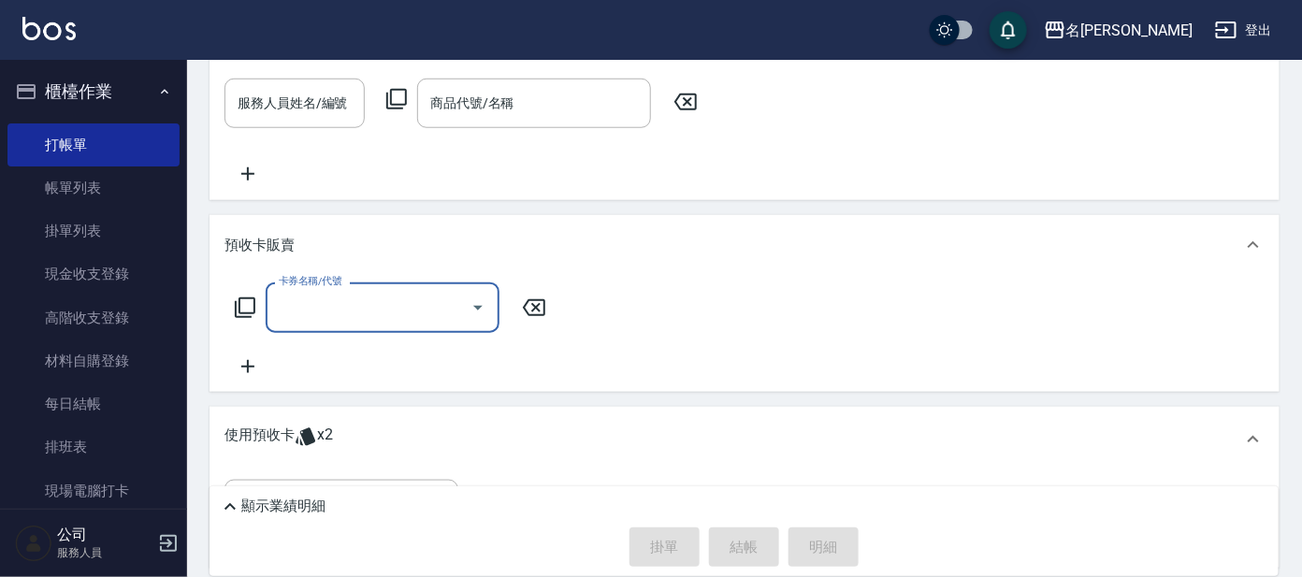
scroll to position [0, 0]
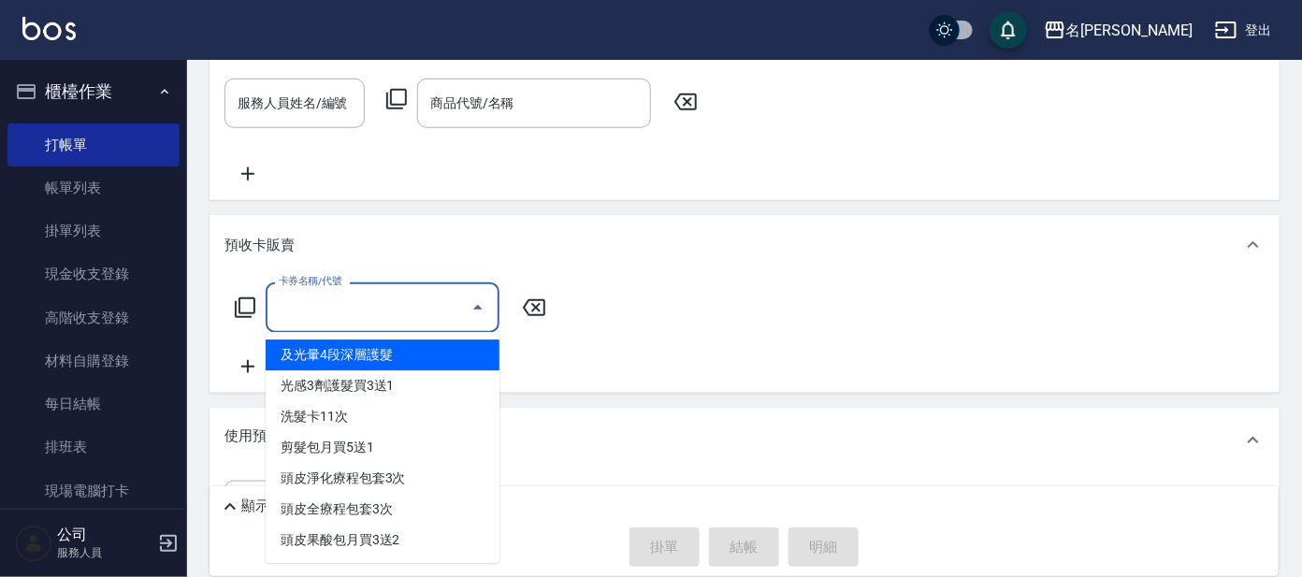
click at [341, 312] on input "卡券名稱/代號" at bounding box center [368, 307] width 189 height 33
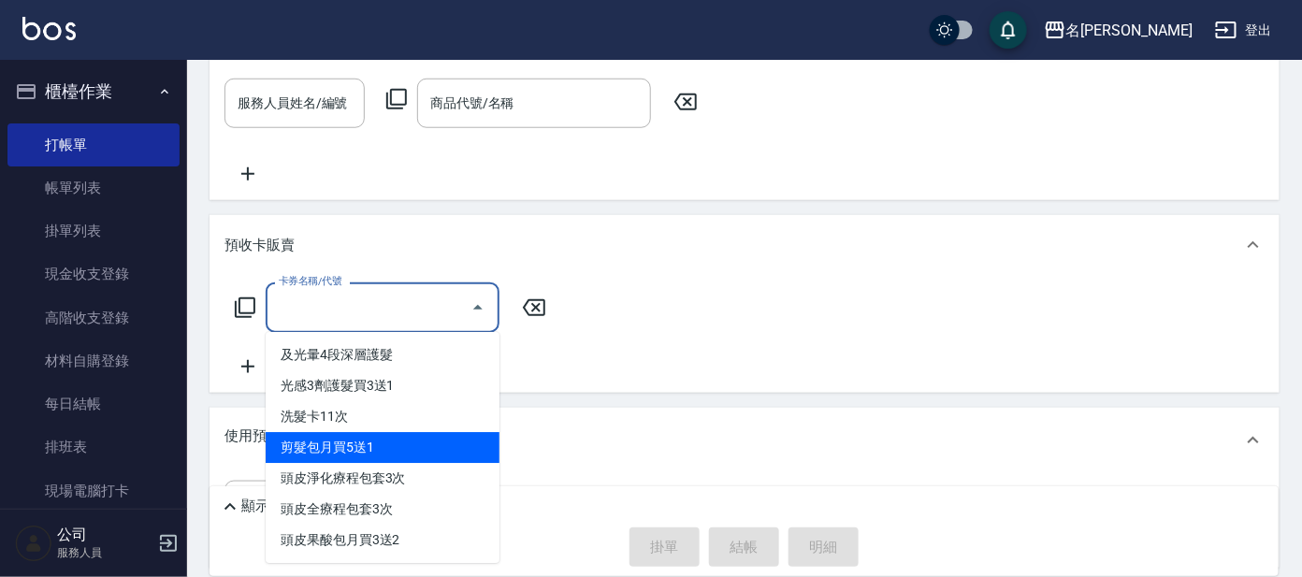
click at [394, 441] on span "剪髮包月買5送1" at bounding box center [383, 447] width 234 height 31
type input "剪髮包月買5送1(991)"
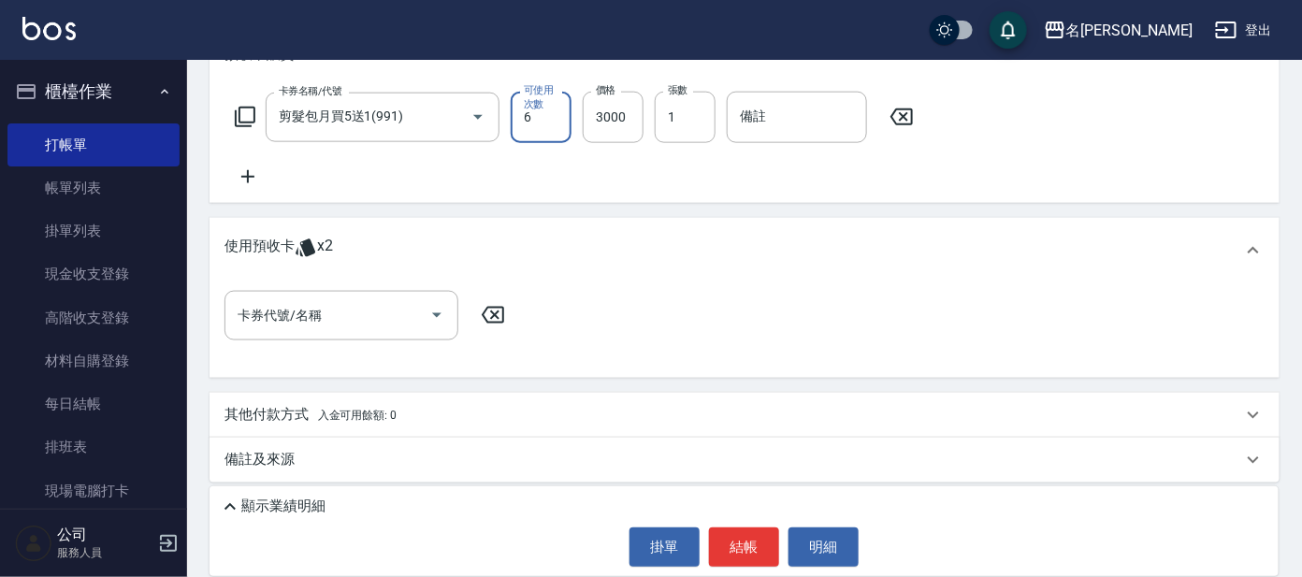
scroll to position [696, 0]
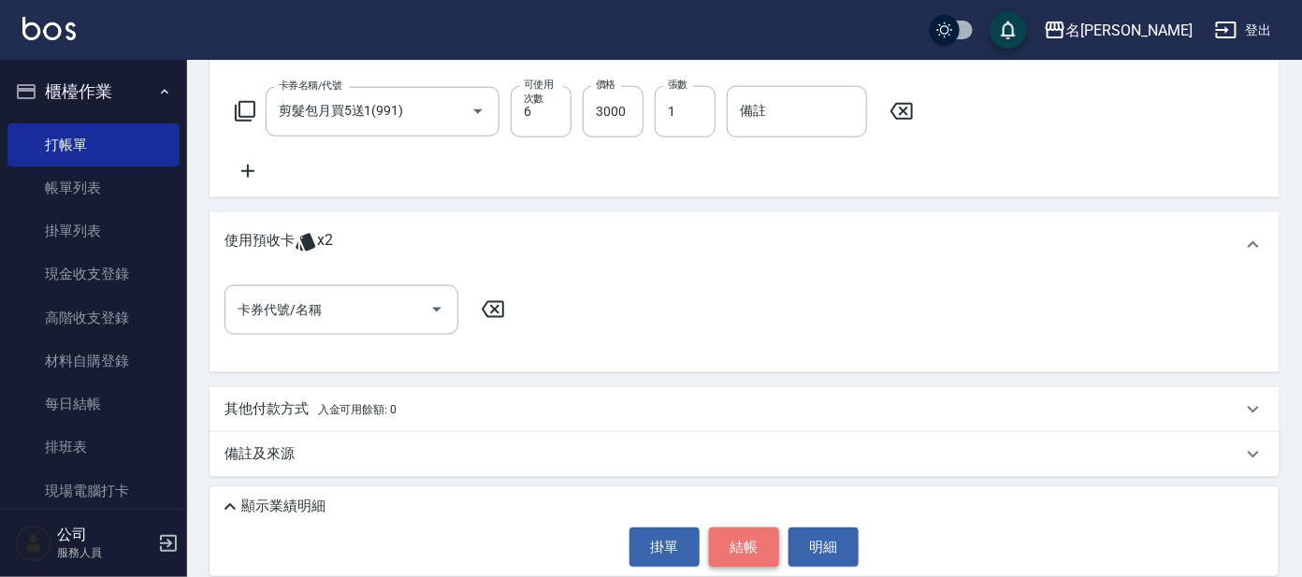
click at [747, 548] on button "結帳" at bounding box center [744, 547] width 70 height 39
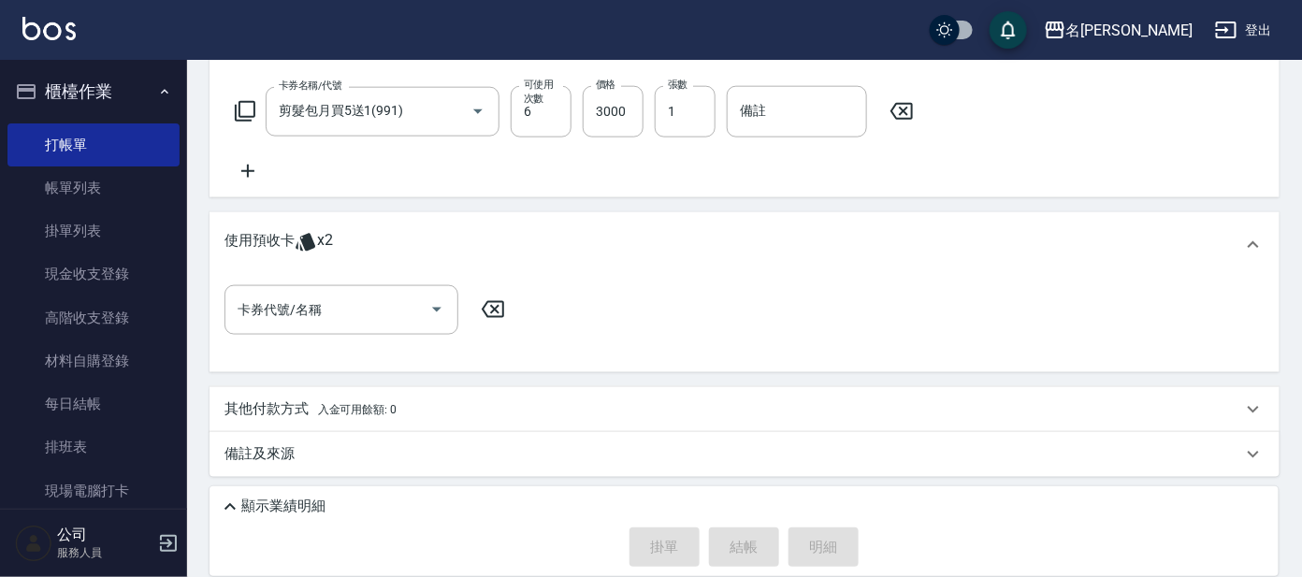
type input "[DATE] 19:39"
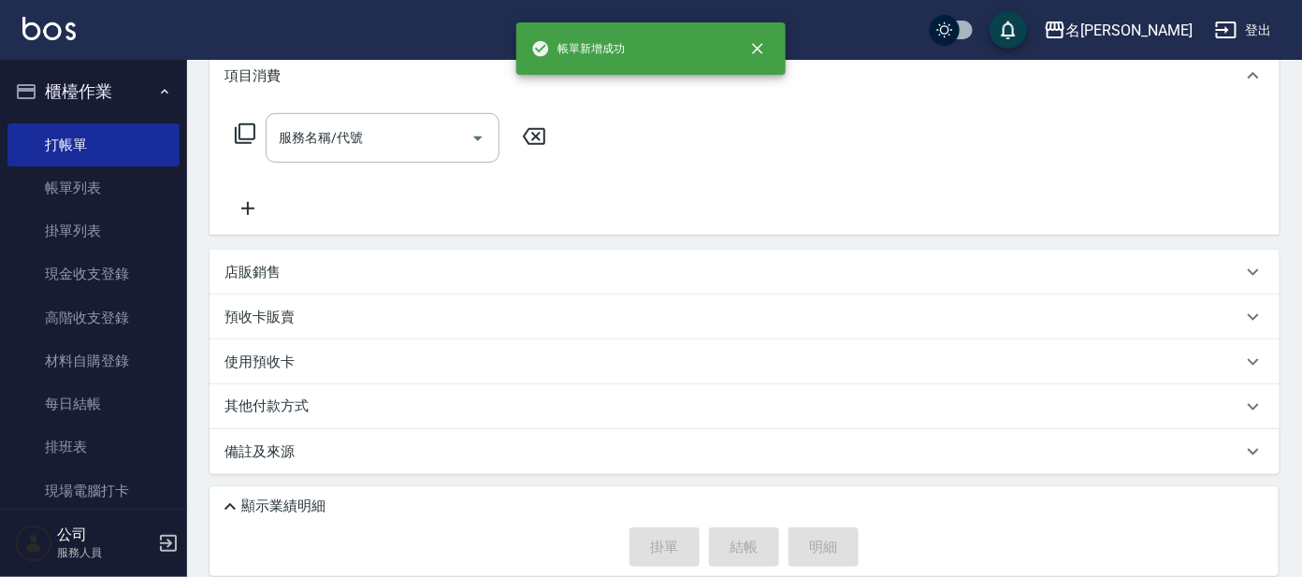
scroll to position [0, 0]
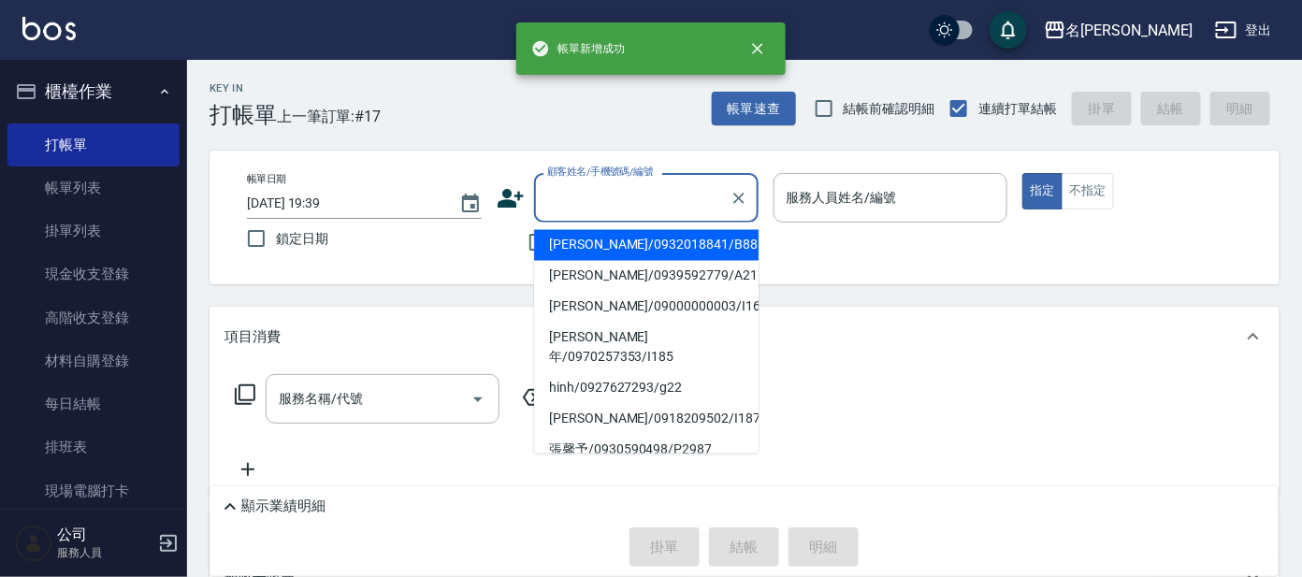
click at [612, 196] on input "顧客姓名/手機號碼/編號" at bounding box center [633, 197] width 180 height 33
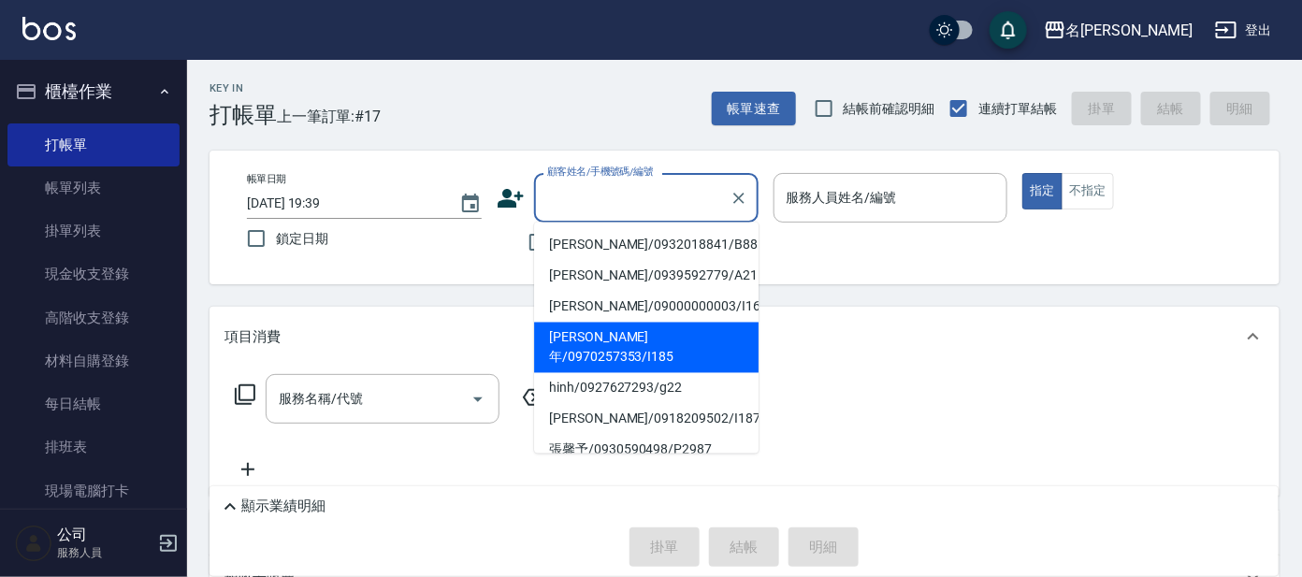
drag, startPoint x: 622, startPoint y: 328, endPoint x: 619, endPoint y: 302, distance: 26.3
click at [621, 328] on li "[PERSON_NAME]年/0970257353/I185" at bounding box center [646, 348] width 225 height 51
type input "[PERSON_NAME]年/0970257353/I185"
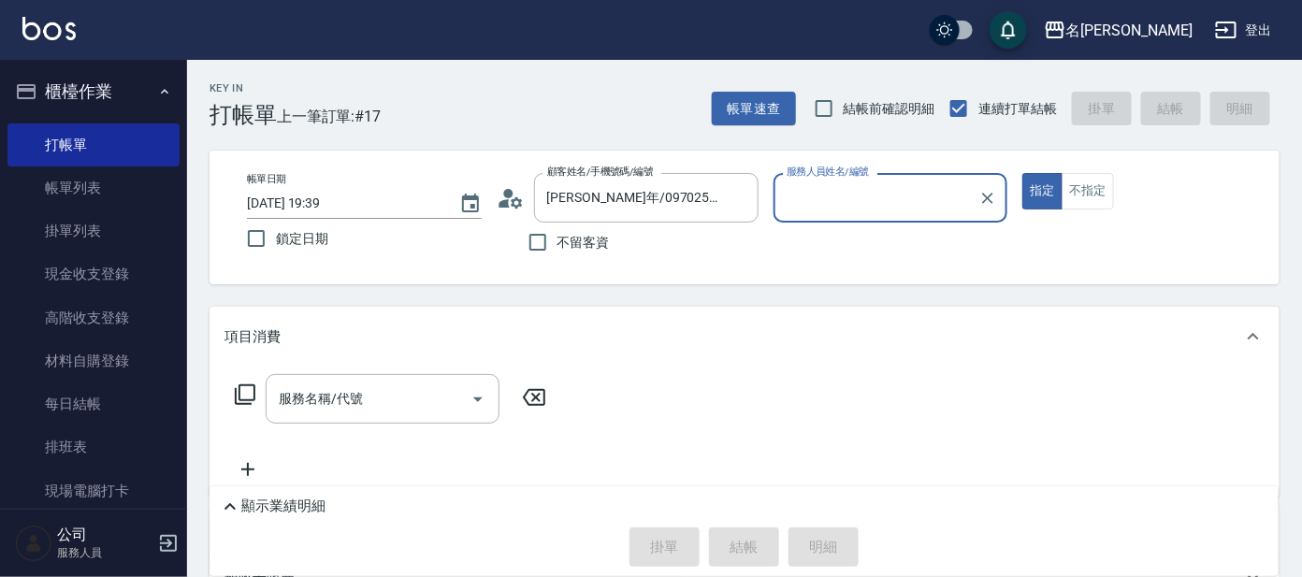
type input "Ada-9"
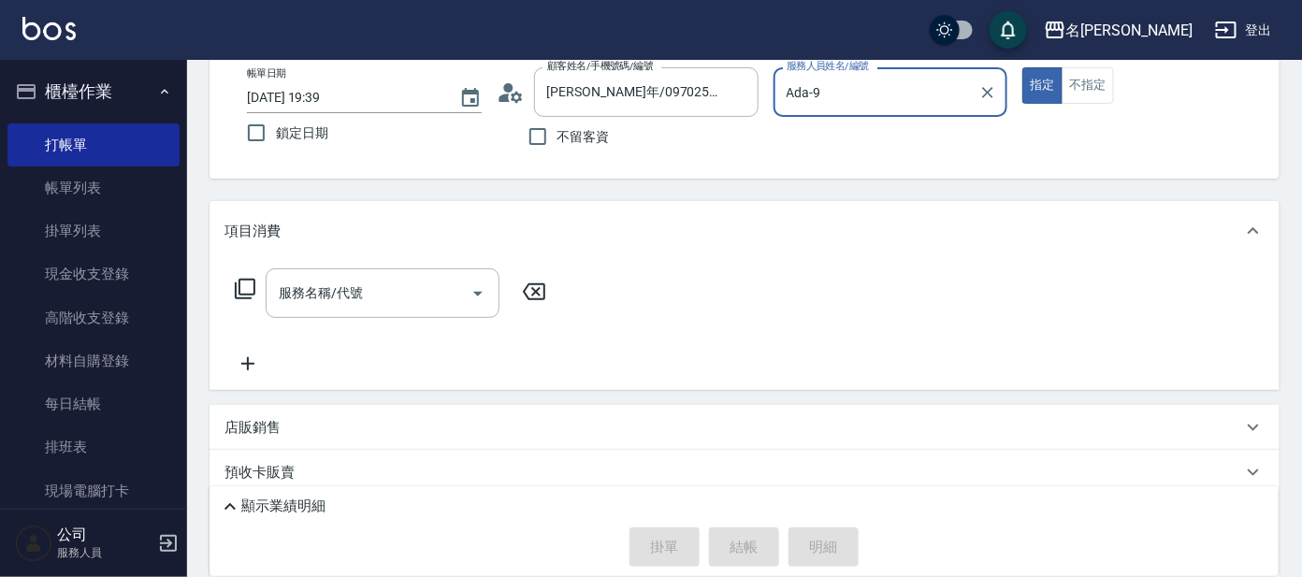
scroll to position [233, 0]
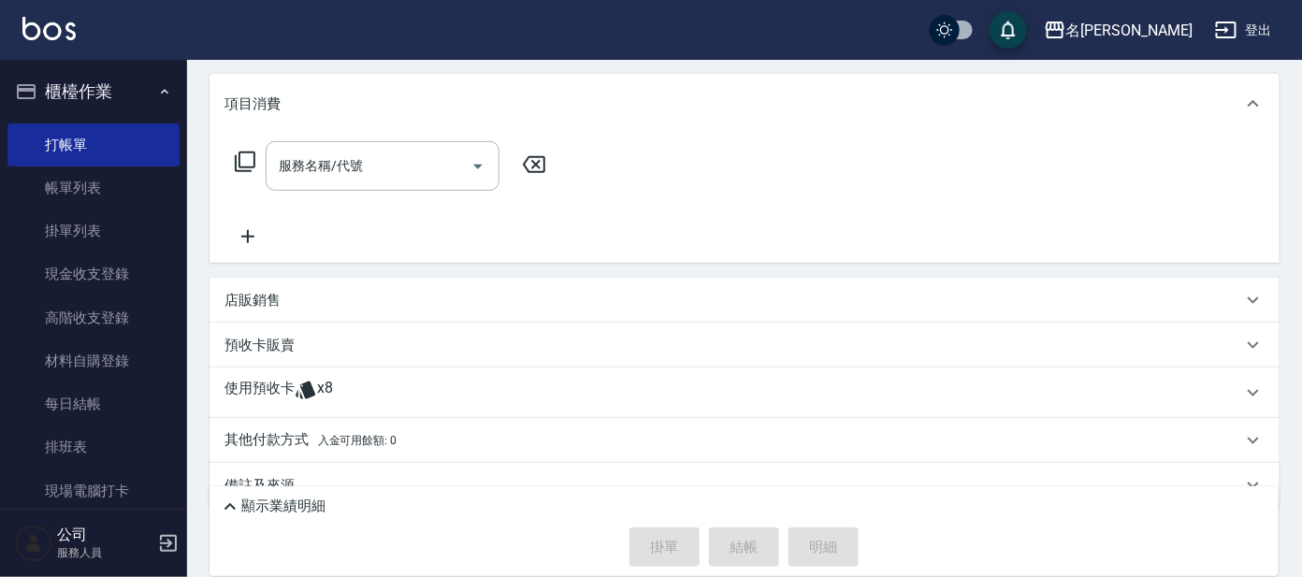
click at [383, 388] on div "使用預收卡 x8" at bounding box center [734, 393] width 1018 height 28
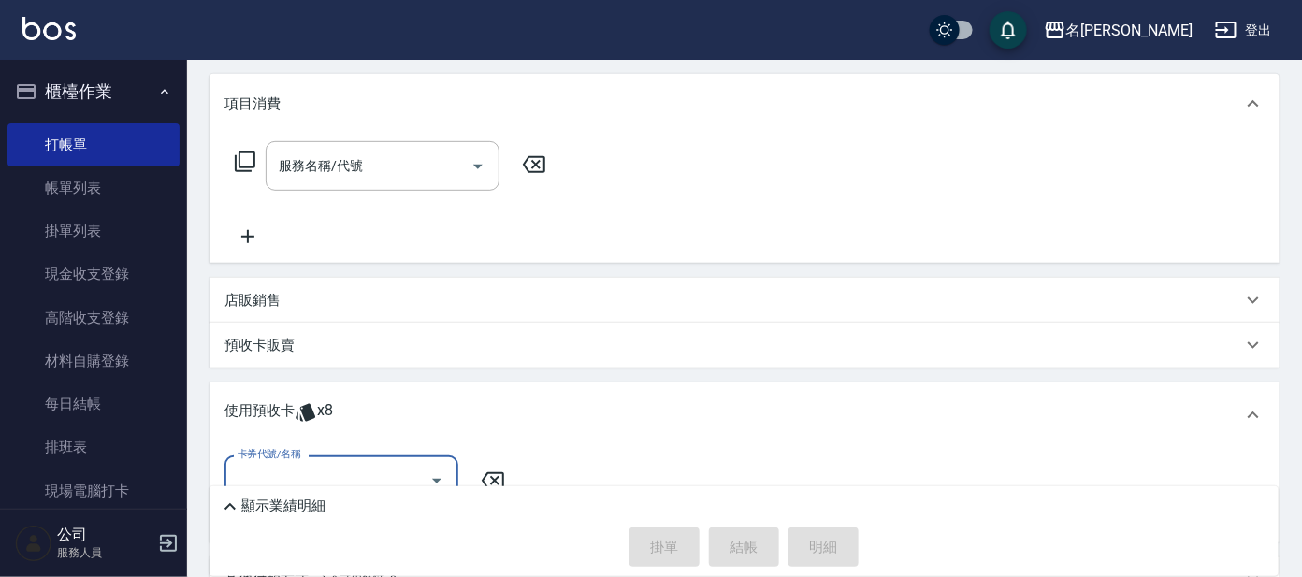
scroll to position [0, 0]
drag, startPoint x: 347, startPoint y: 471, endPoint x: 374, endPoint y: 464, distance: 28.1
click at [347, 472] on input "卡券代號/名稱" at bounding box center [327, 480] width 189 height 33
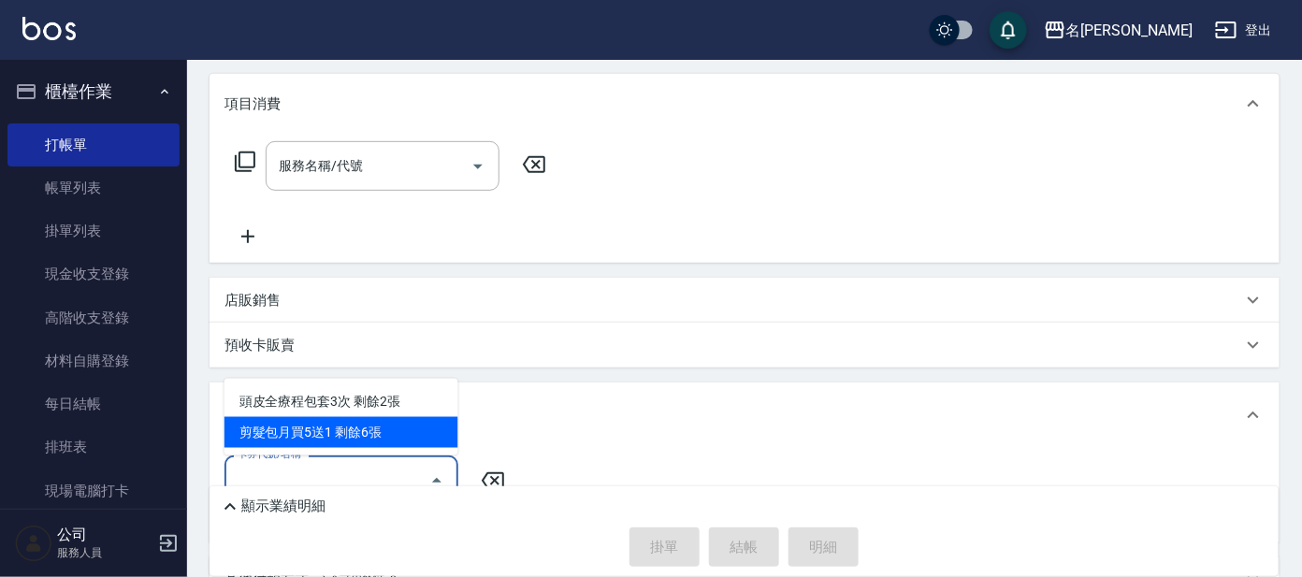
click at [378, 429] on div "剪髮包月買5送1 剩餘6張" at bounding box center [342, 432] width 234 height 31
type input "剪髮包月買5送1"
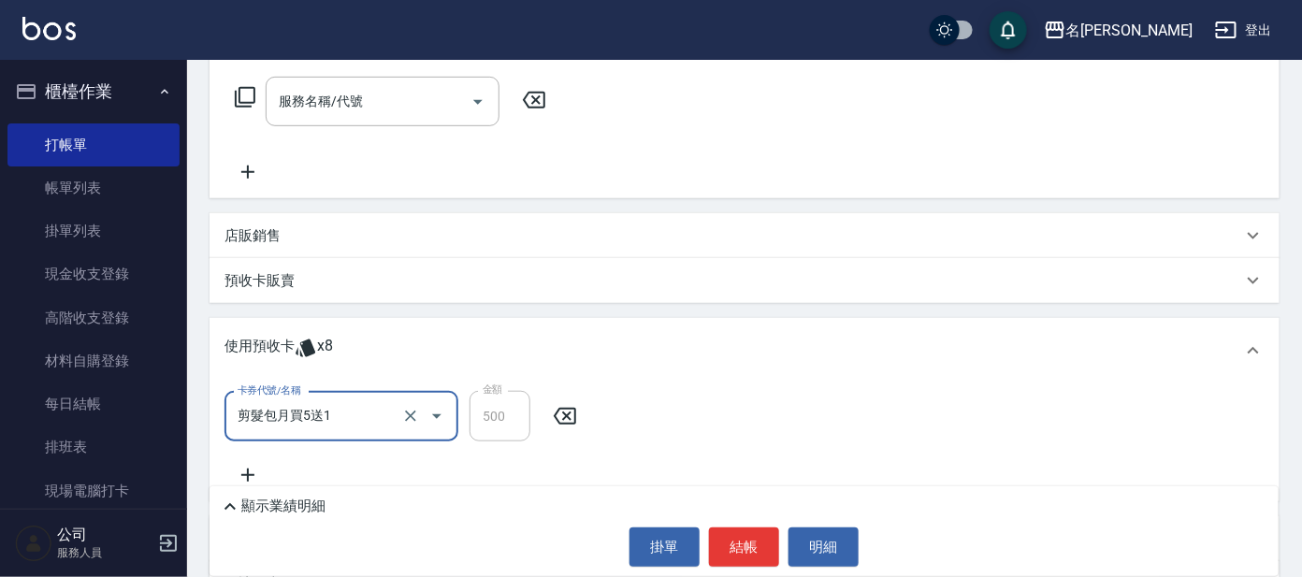
scroll to position [350, 0]
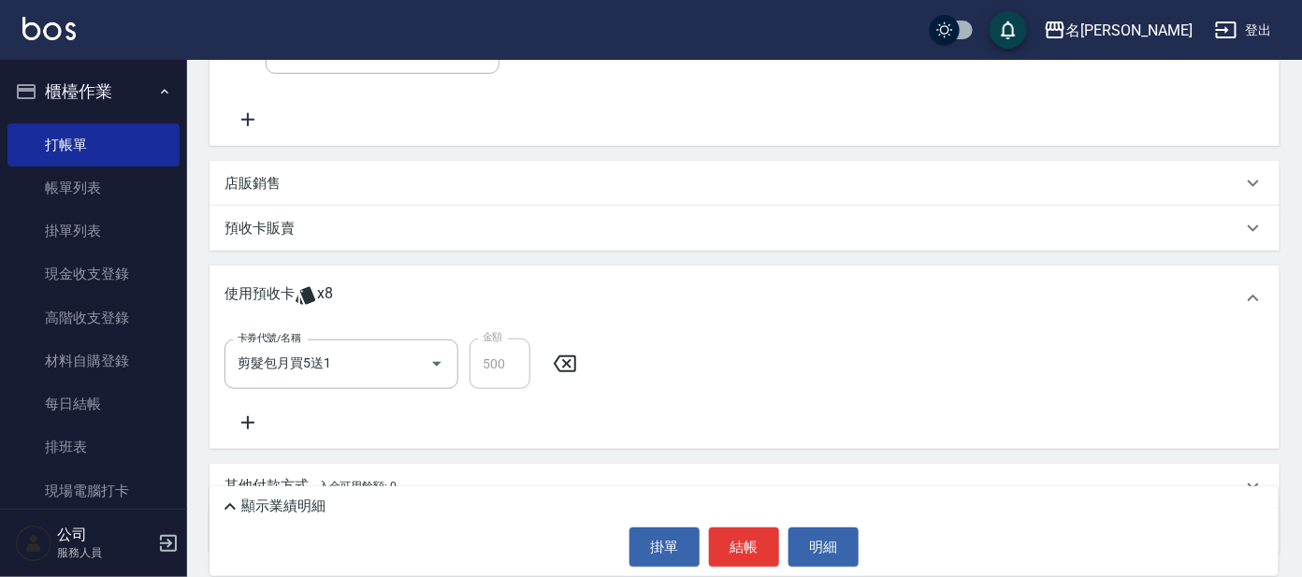
drag, startPoint x: 251, startPoint y: 403, endPoint x: 248, endPoint y: 435, distance: 31.9
click at [251, 409] on div "卡券代號/名稱 剪髮包月買5送1 卡券代號/名稱 金額 500 金額" at bounding box center [745, 386] width 1040 height 95
click at [248, 436] on div "卡券代號/名稱 剪髮包月買5送1 卡券代號/名稱 金額 500 金額" at bounding box center [745, 390] width 1070 height 118
click at [252, 420] on icon at bounding box center [247, 422] width 13 height 13
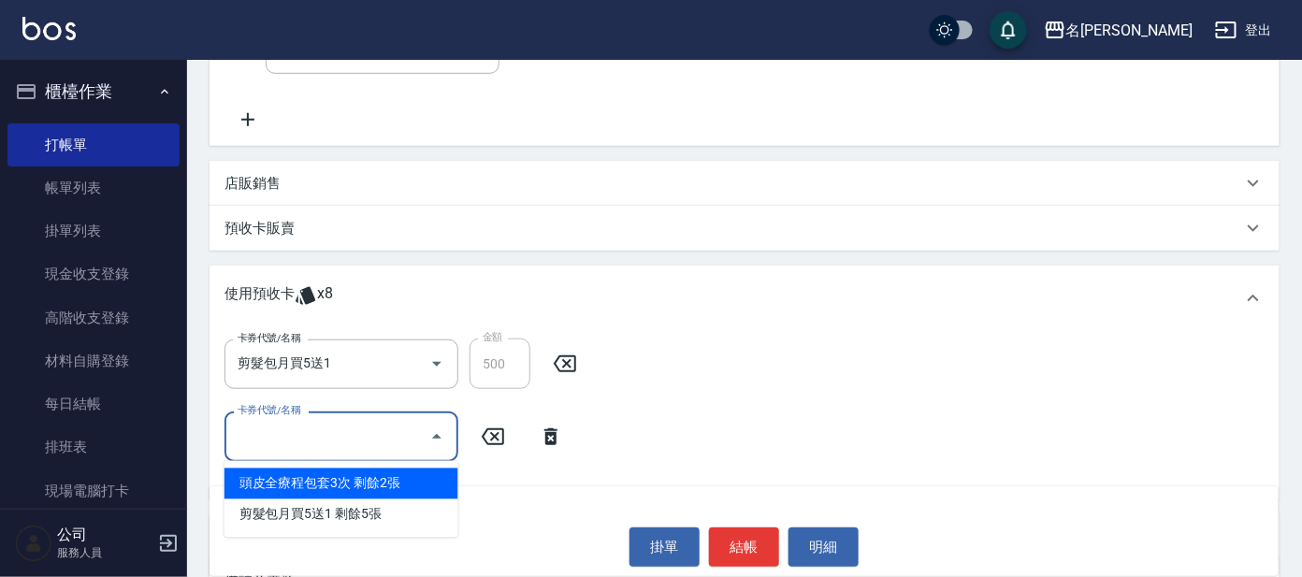
click at [372, 438] on input "卡券代號/名稱" at bounding box center [327, 436] width 189 height 33
click at [373, 479] on div "頭皮全療程包套3次 剩餘2張" at bounding box center [342, 484] width 234 height 31
type input "頭皮全療程包套3次"
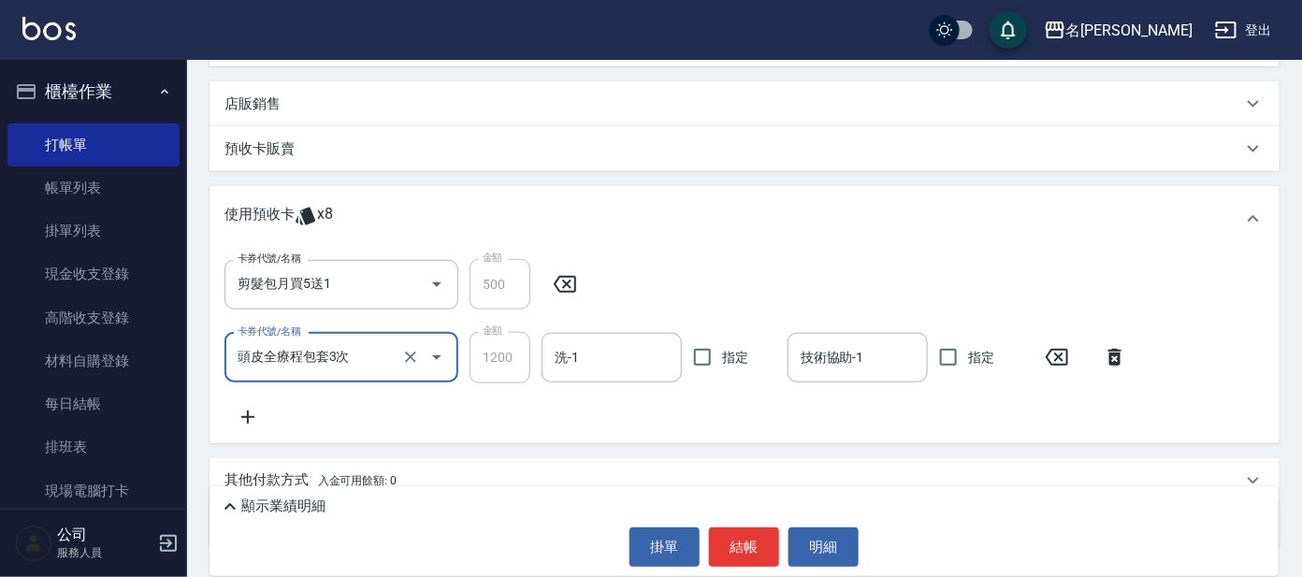
scroll to position [501, 0]
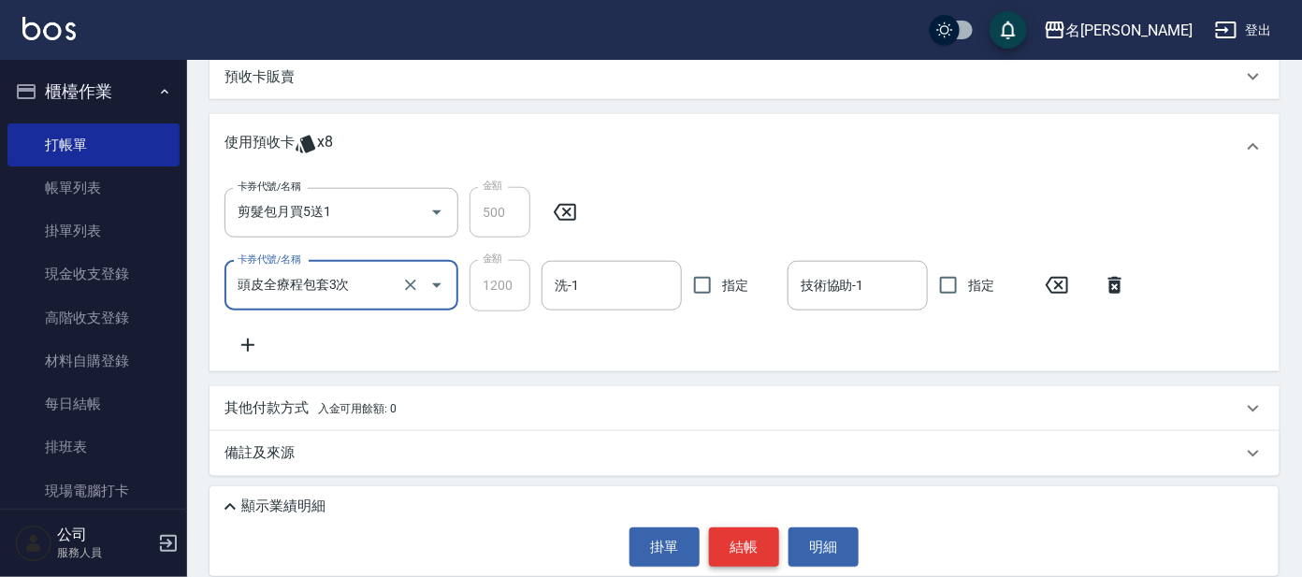
click at [746, 540] on button "結帳" at bounding box center [744, 547] width 70 height 39
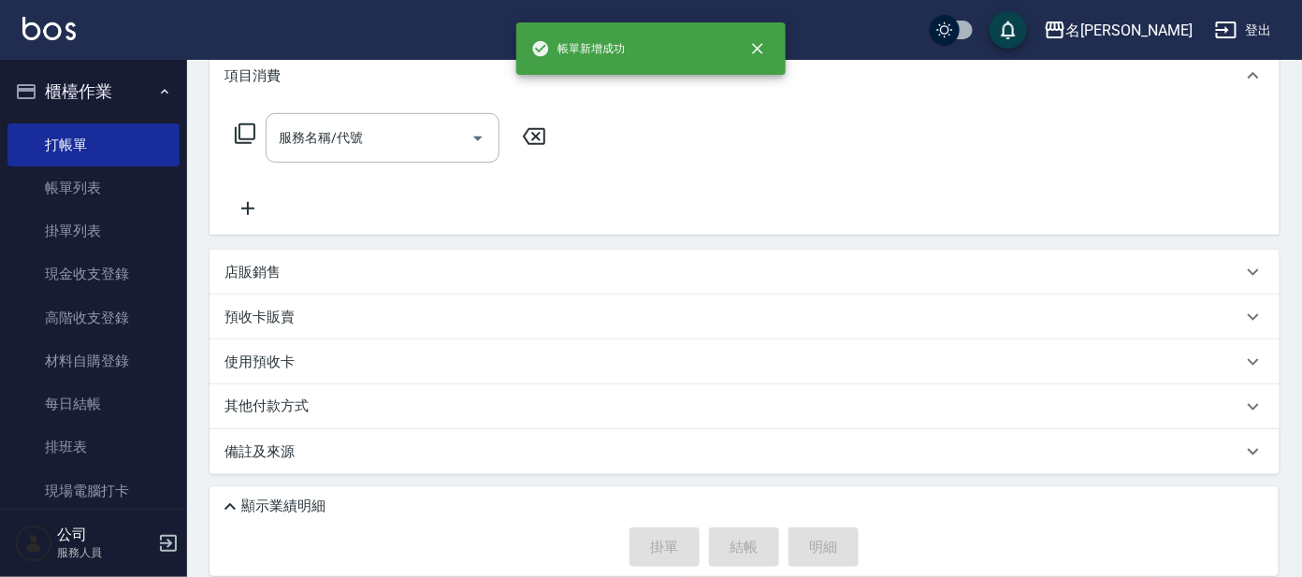
scroll to position [0, 0]
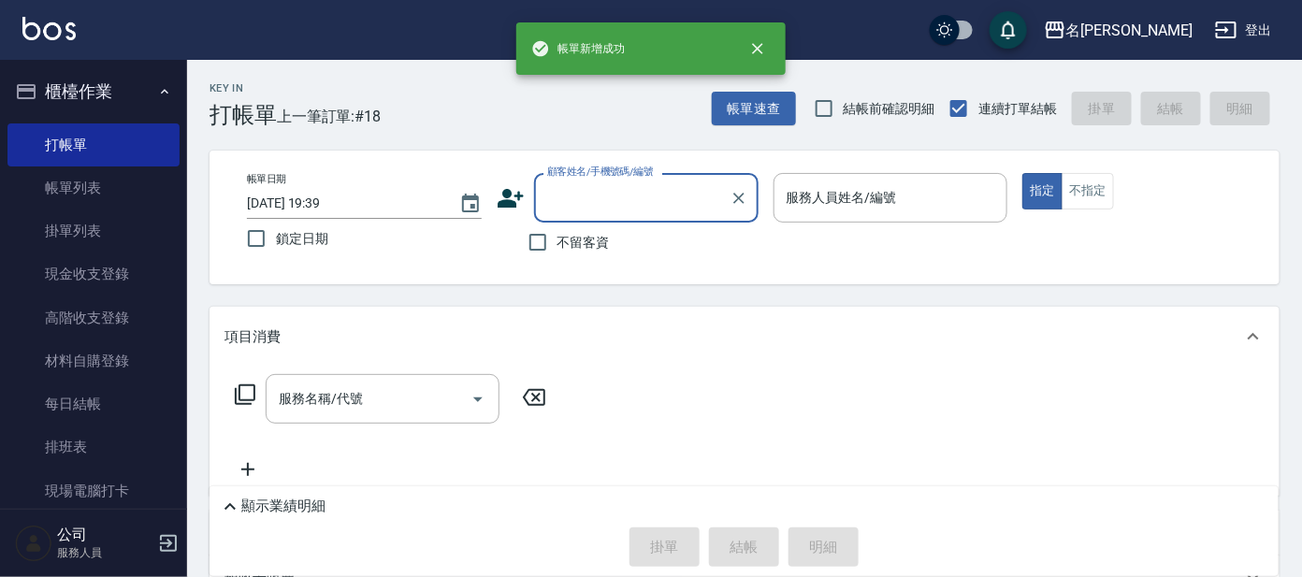
click at [606, 204] on input "顧客姓名/手機號碼/編號" at bounding box center [633, 197] width 180 height 33
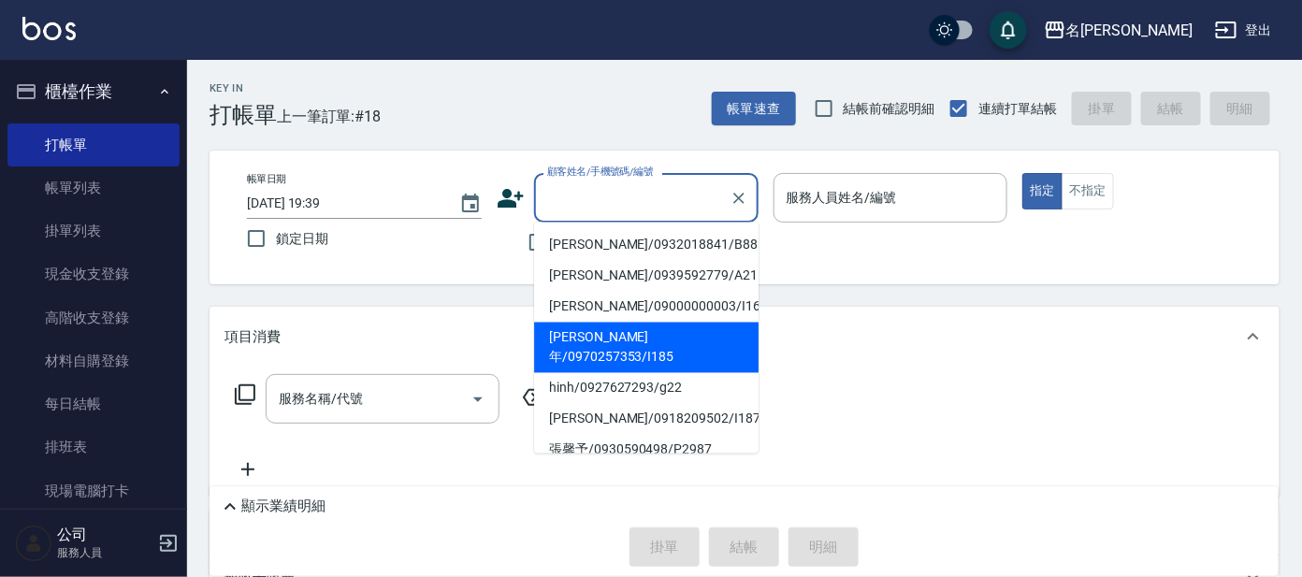
click at [614, 336] on li "[PERSON_NAME]年/0970257353/I185" at bounding box center [646, 348] width 225 height 51
type input "[PERSON_NAME]年/0970257353/I185"
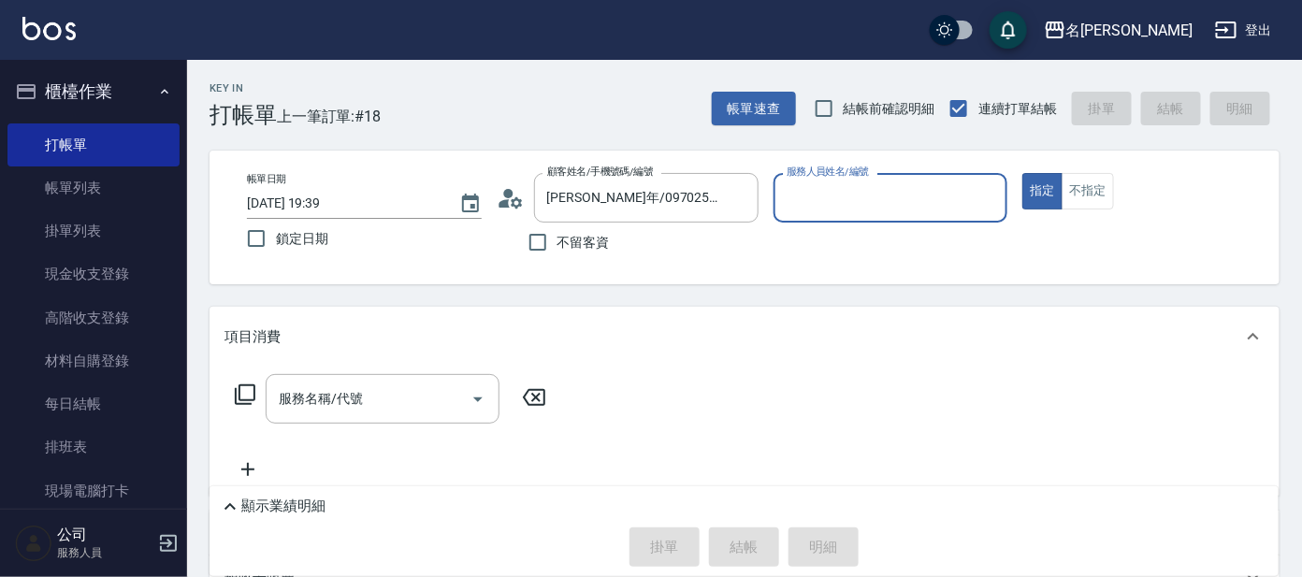
type input "Ada-9"
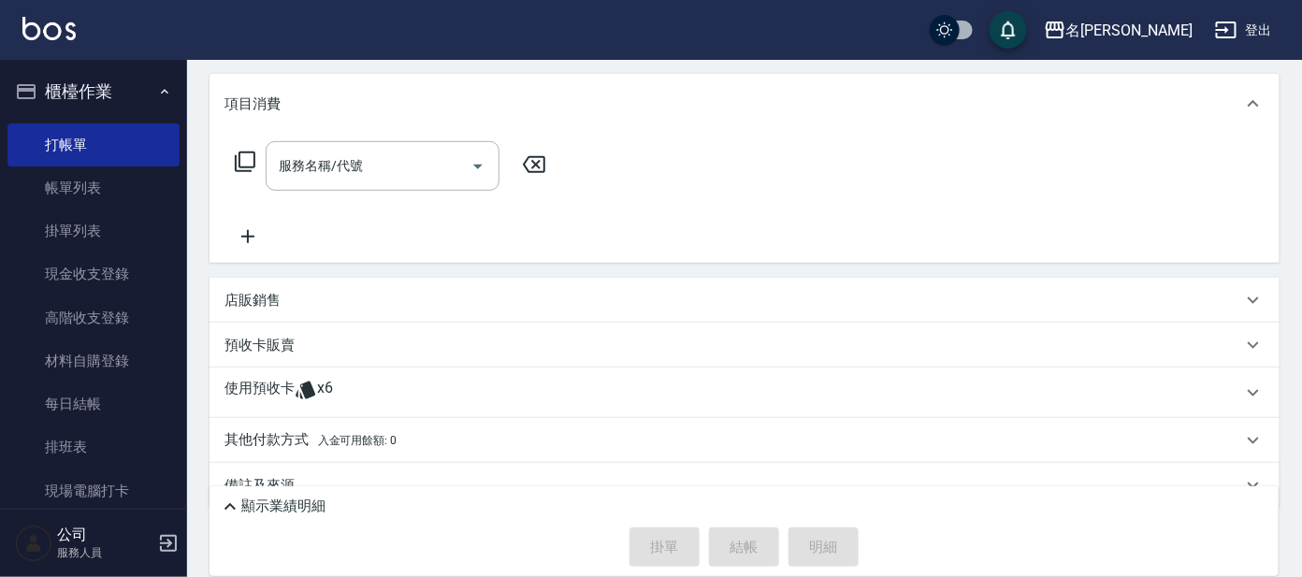
scroll to position [266, 0]
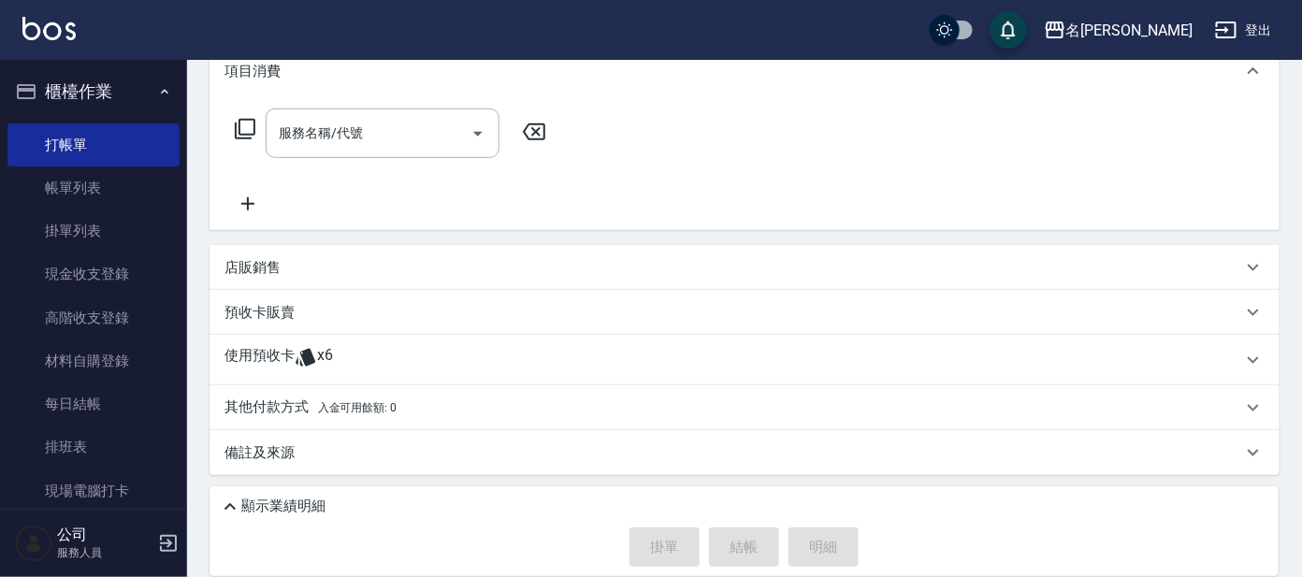
drag, startPoint x: 310, startPoint y: 344, endPoint x: 320, endPoint y: 344, distance: 10.3
click at [315, 343] on div "使用預收卡 x6" at bounding box center [745, 360] width 1070 height 51
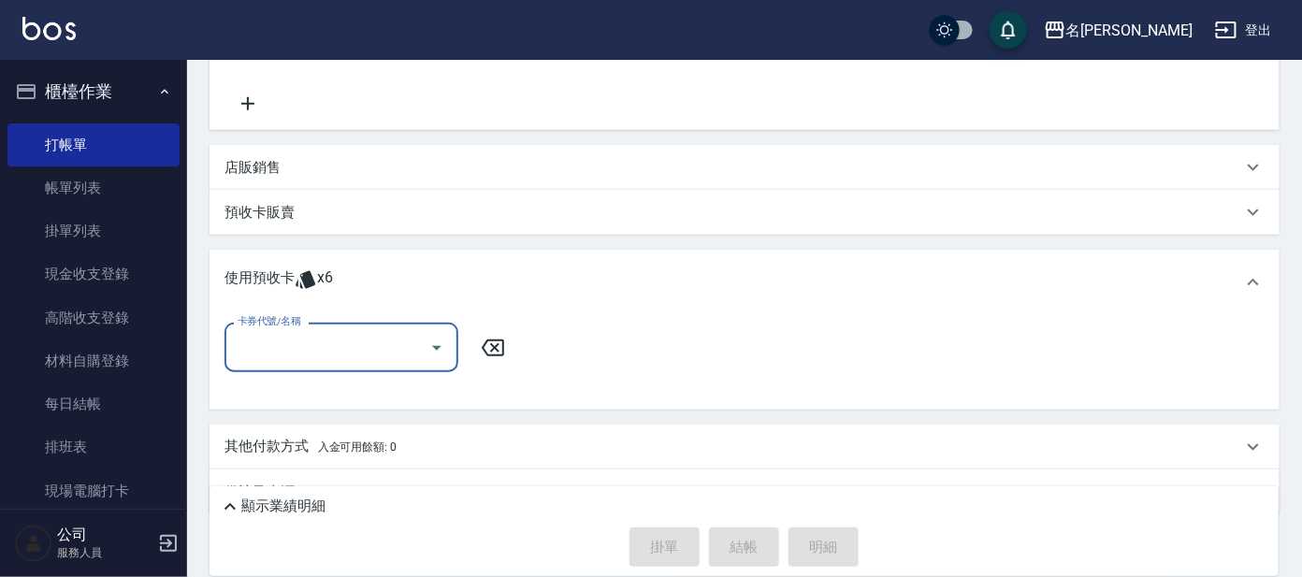
scroll to position [381, 0]
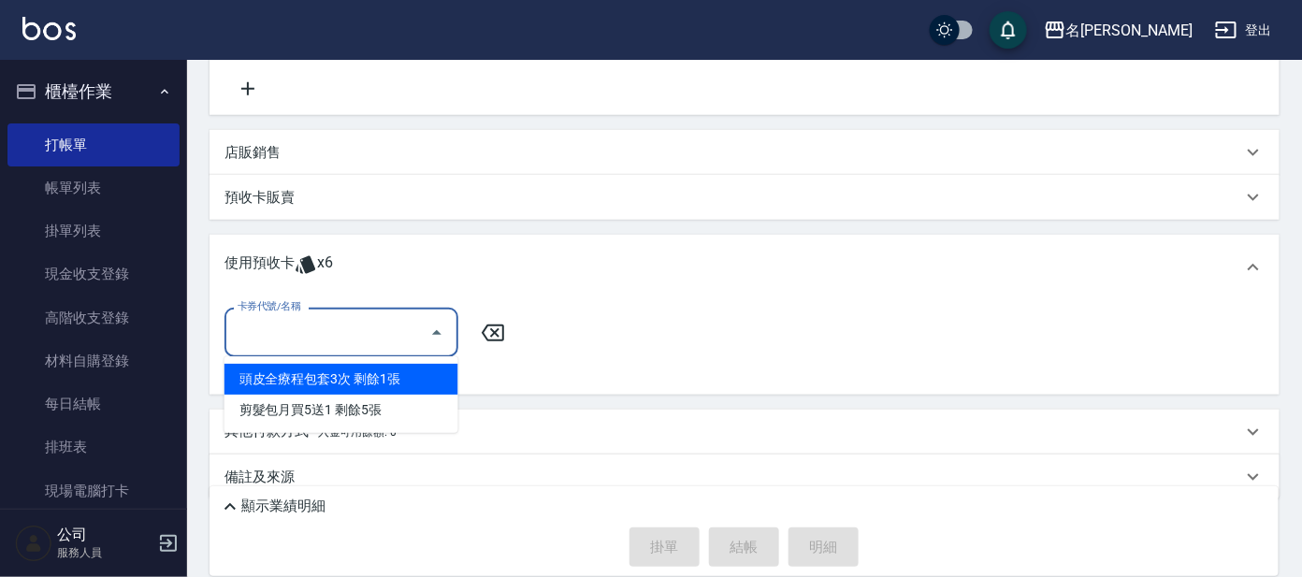
drag, startPoint x: 332, startPoint y: 348, endPoint x: 342, endPoint y: 353, distance: 11.3
click at [337, 348] on input "卡券代號/名稱" at bounding box center [327, 332] width 189 height 33
click at [365, 369] on div "頭皮全療程包套3次 剩餘1張" at bounding box center [342, 379] width 234 height 31
type input "頭皮全療程包套3次"
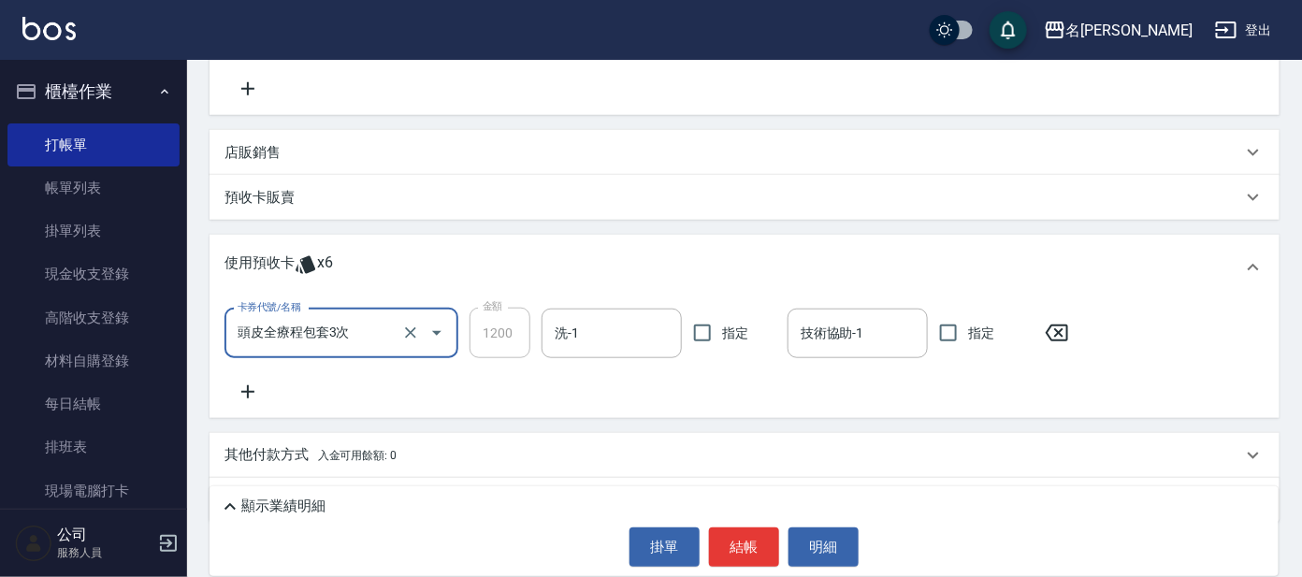
click at [249, 399] on icon at bounding box center [248, 392] width 47 height 22
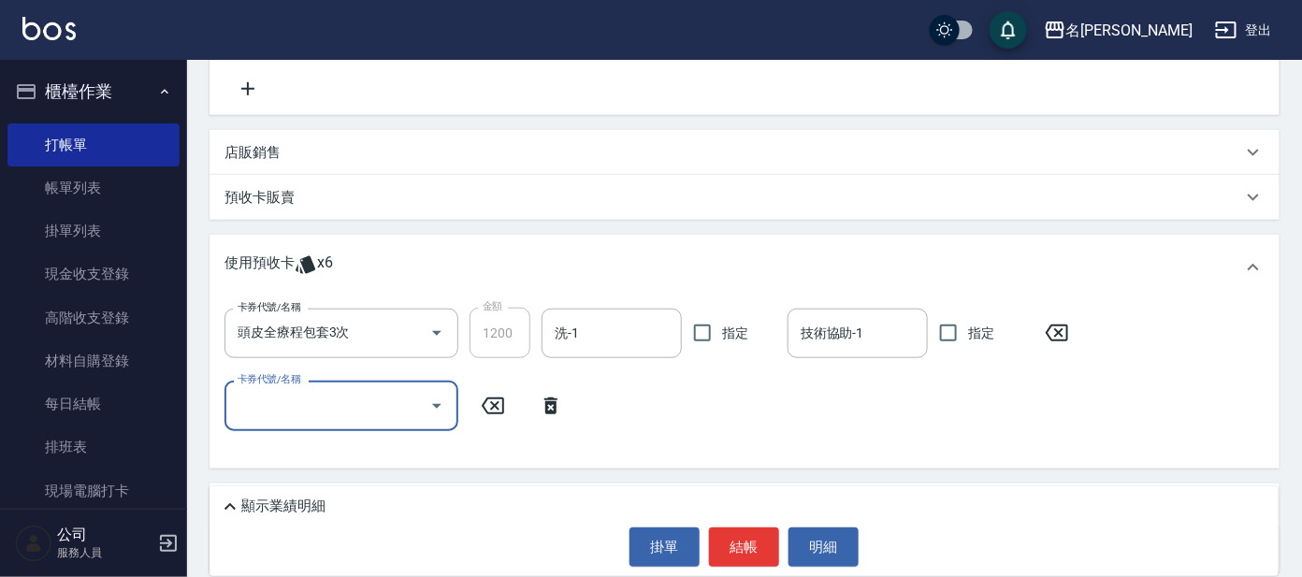
click at [322, 399] on input "卡券代號/名稱" at bounding box center [327, 405] width 189 height 33
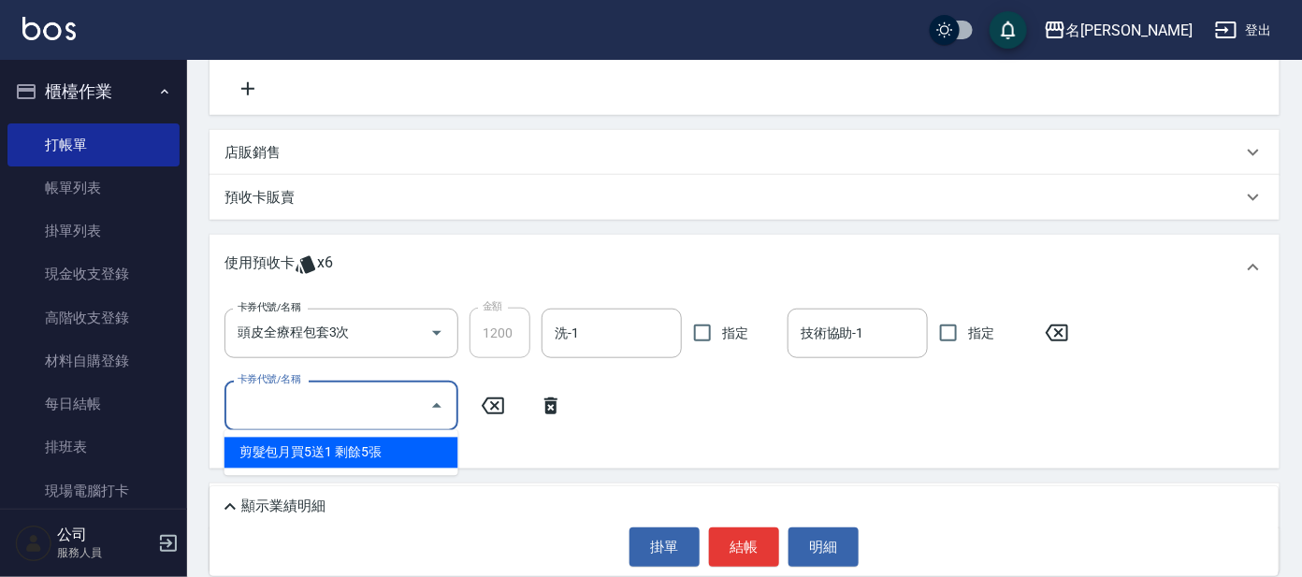
drag, startPoint x: 333, startPoint y: 444, endPoint x: 399, endPoint y: 416, distance: 71.2
click at [334, 444] on div "剪髮包月買5送1 剩餘5張" at bounding box center [342, 453] width 234 height 31
type input "剪髮包月買5送1"
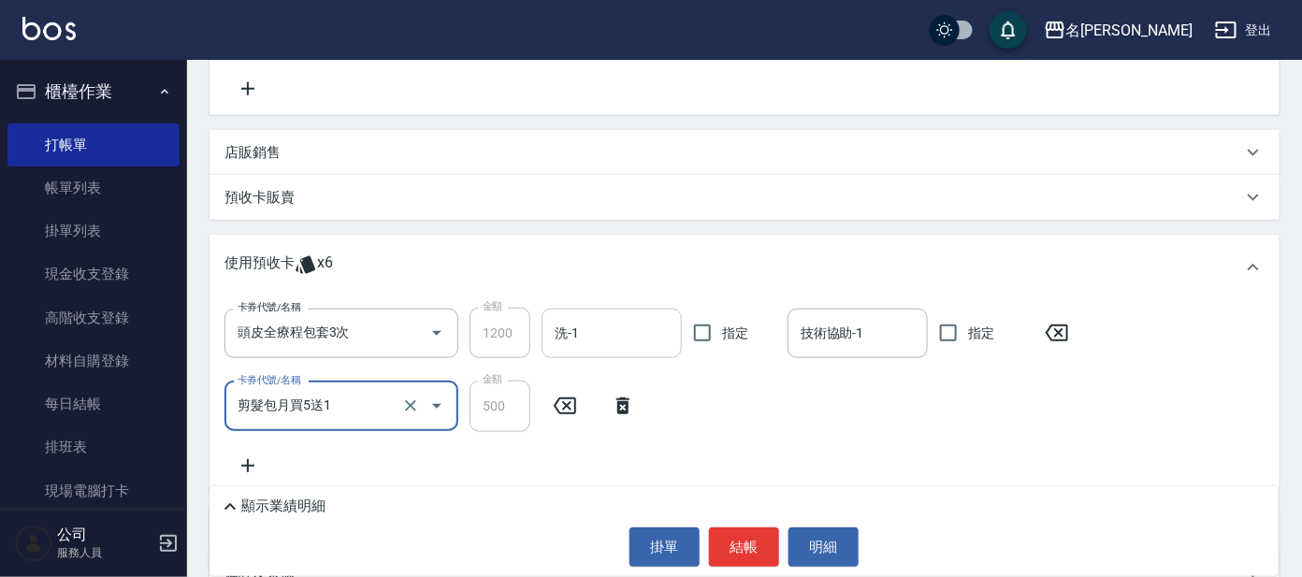
click at [583, 347] on input "洗-1" at bounding box center [611, 333] width 123 height 33
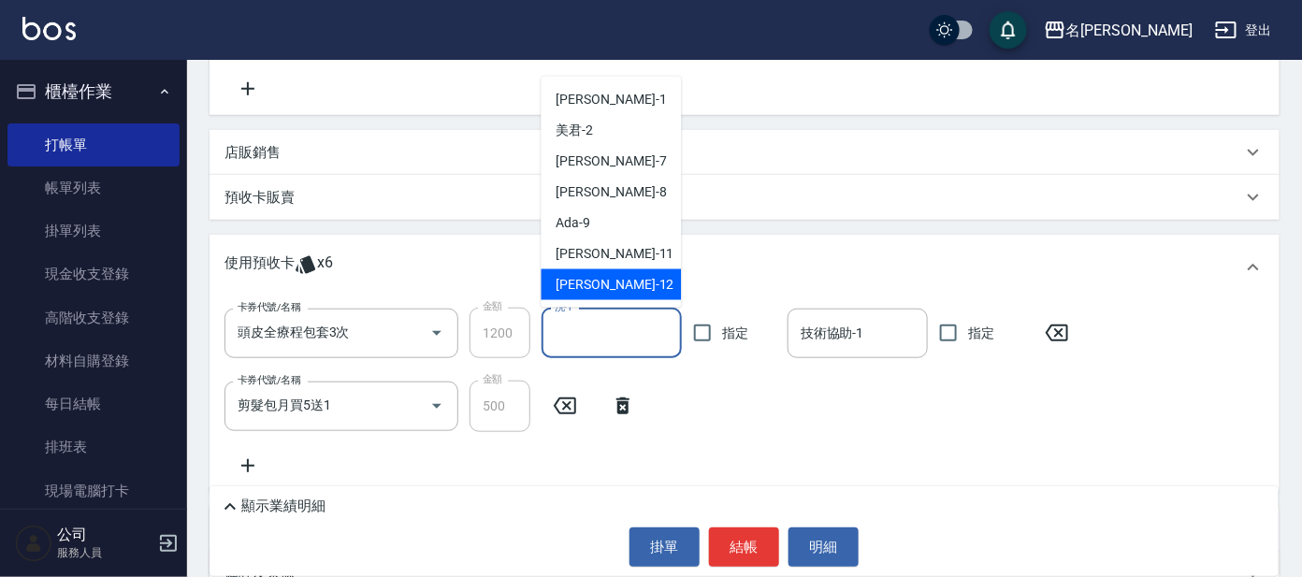
click at [602, 291] on div "云潔 -12" at bounding box center [612, 284] width 140 height 31
type input "云潔-12"
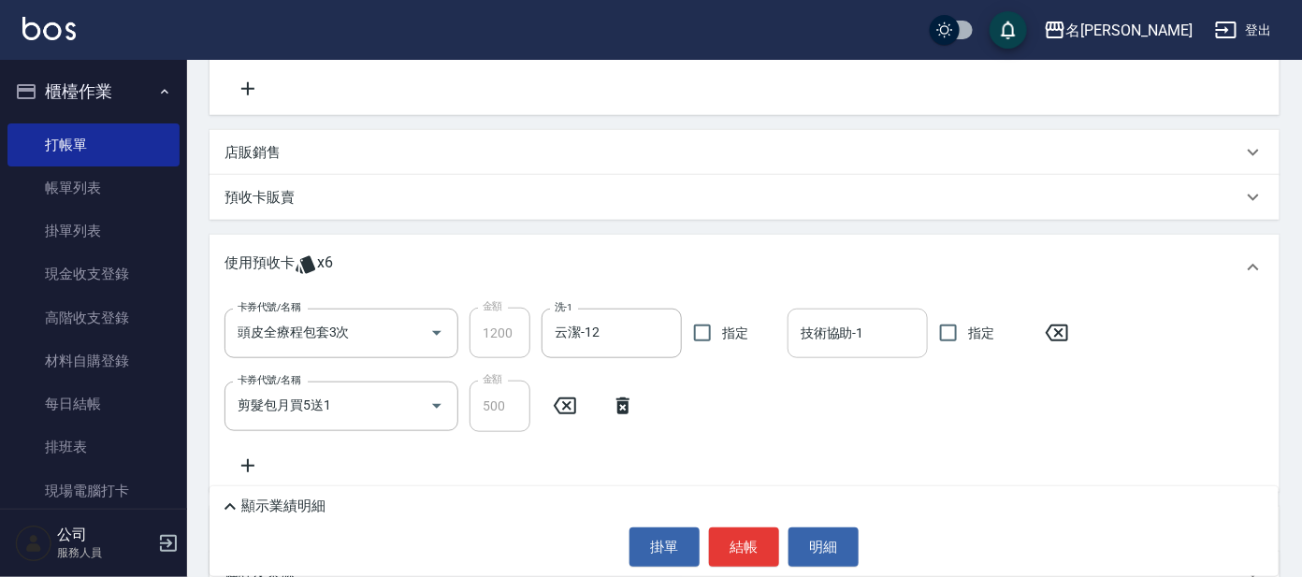
click at [827, 335] on input "技術協助-1" at bounding box center [857, 333] width 123 height 33
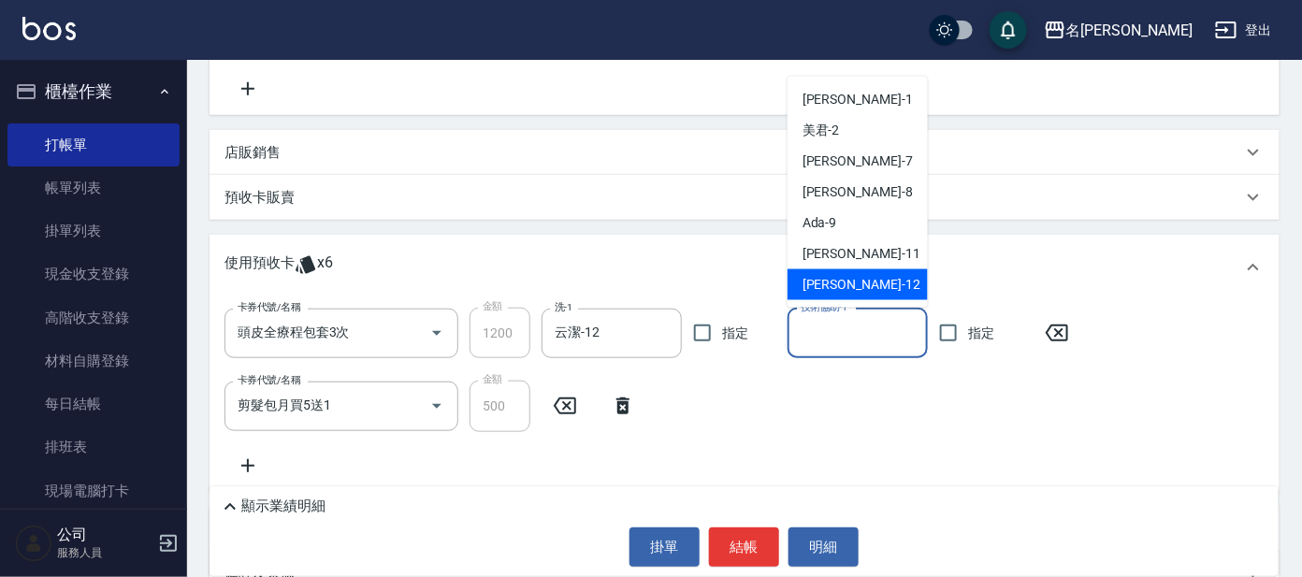
click at [844, 291] on span "云潔 -12" at bounding box center [862, 285] width 118 height 20
type input "云潔-12"
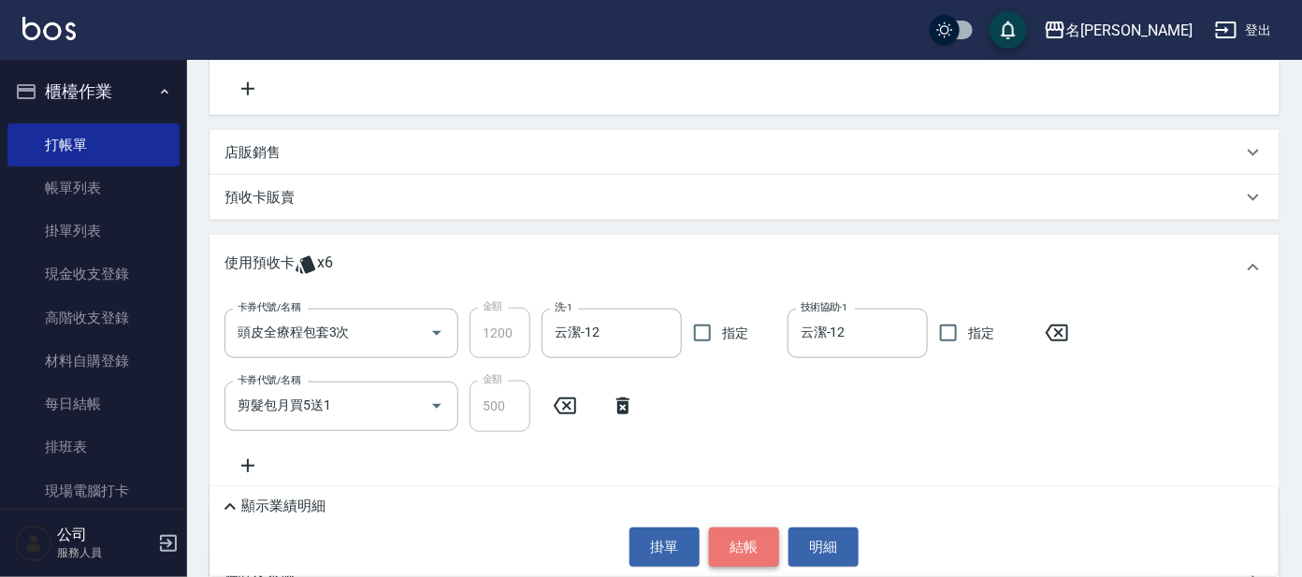
click at [756, 539] on button "結帳" at bounding box center [744, 547] width 70 height 39
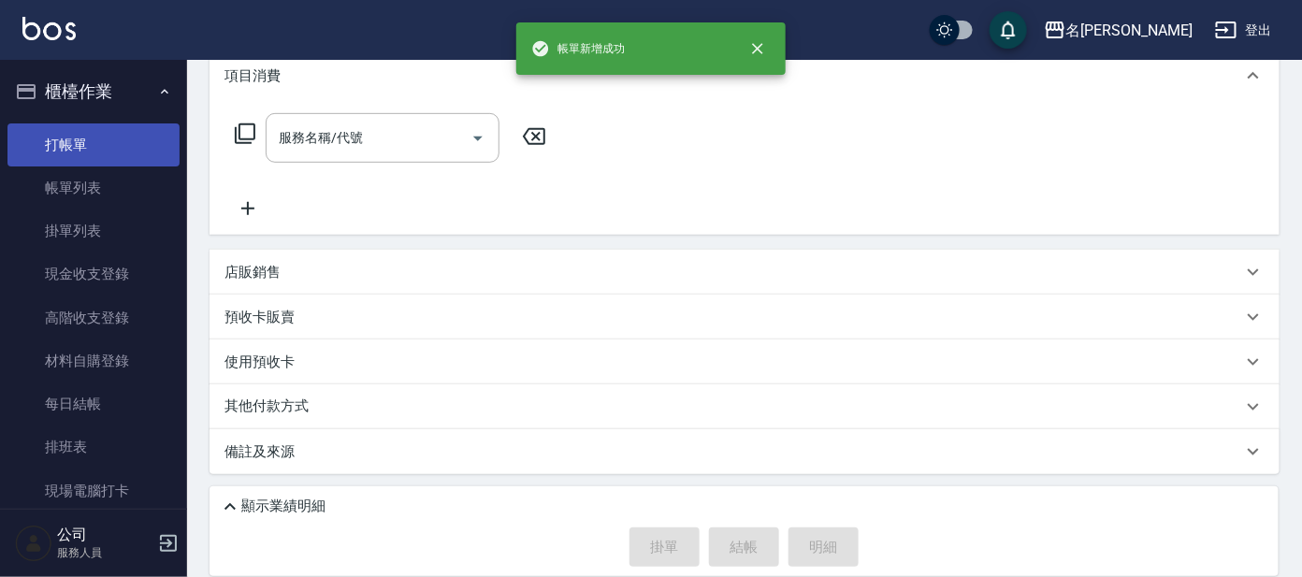
scroll to position [0, 0]
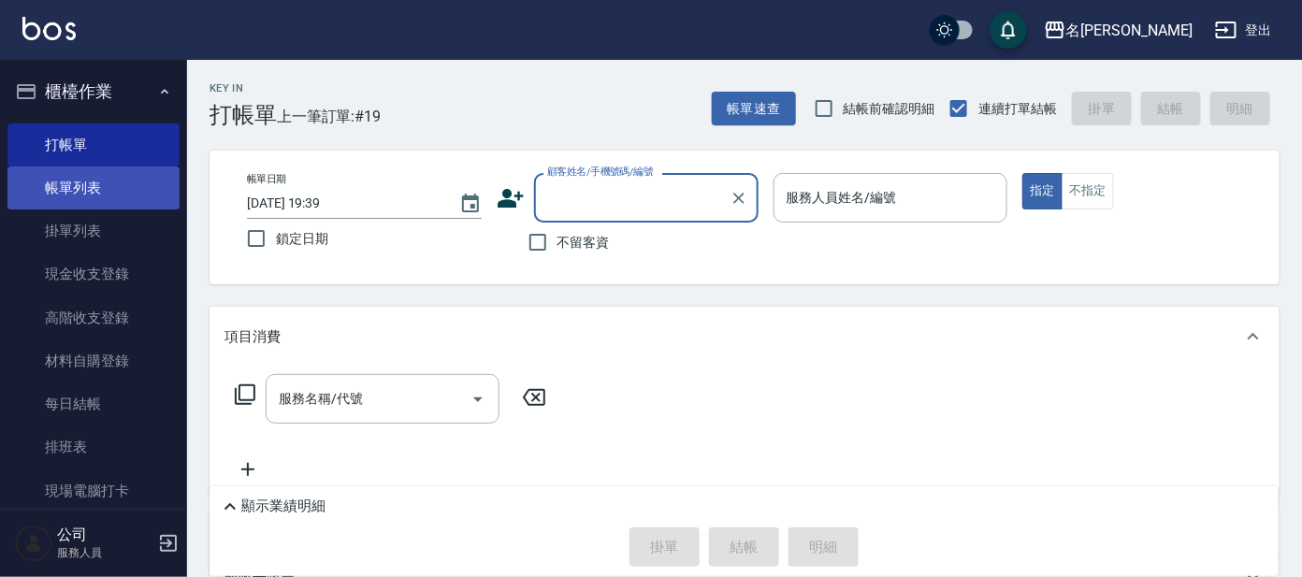
click at [137, 200] on link "帳單列表" at bounding box center [93, 188] width 172 height 43
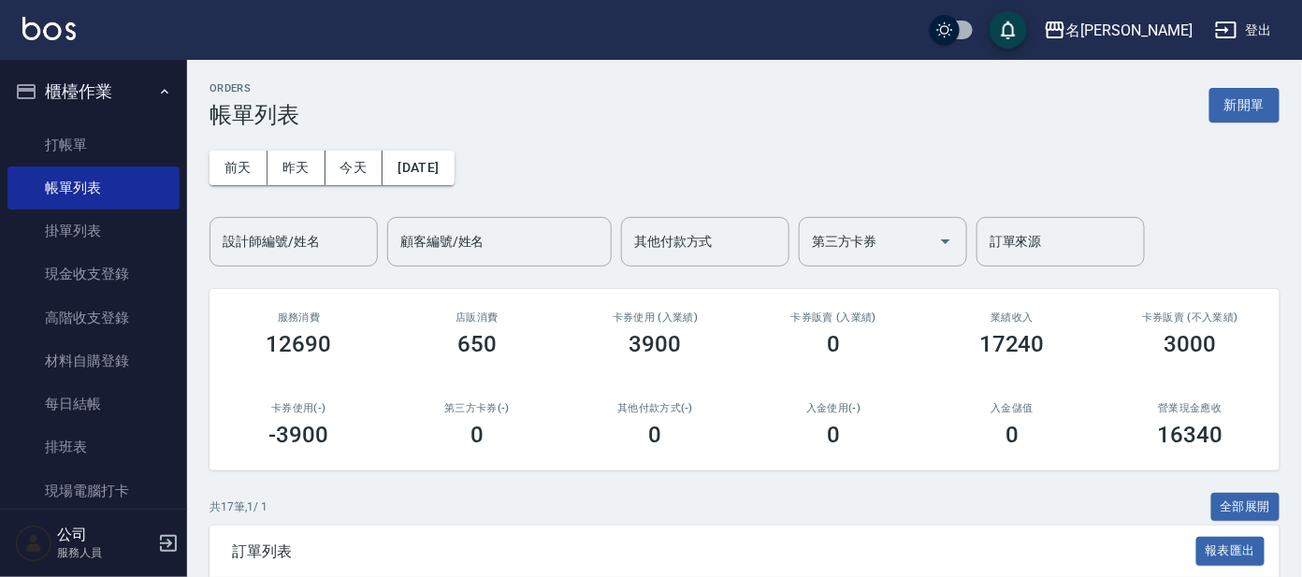
scroll to position [350, 0]
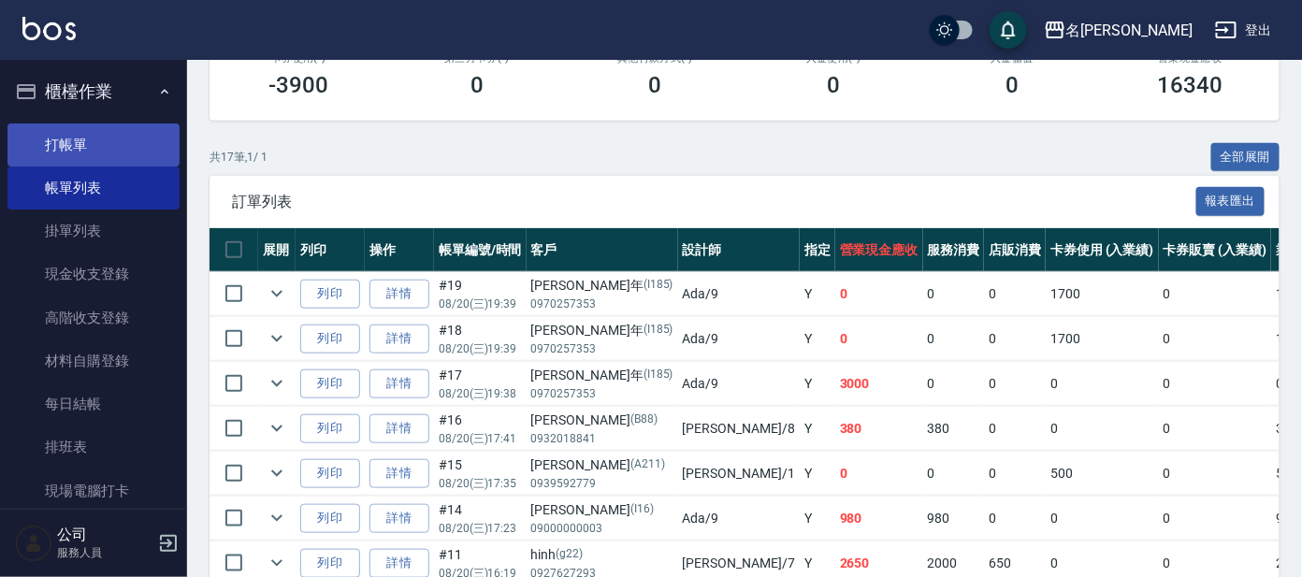
click at [38, 142] on link "打帳單" at bounding box center [93, 144] width 172 height 43
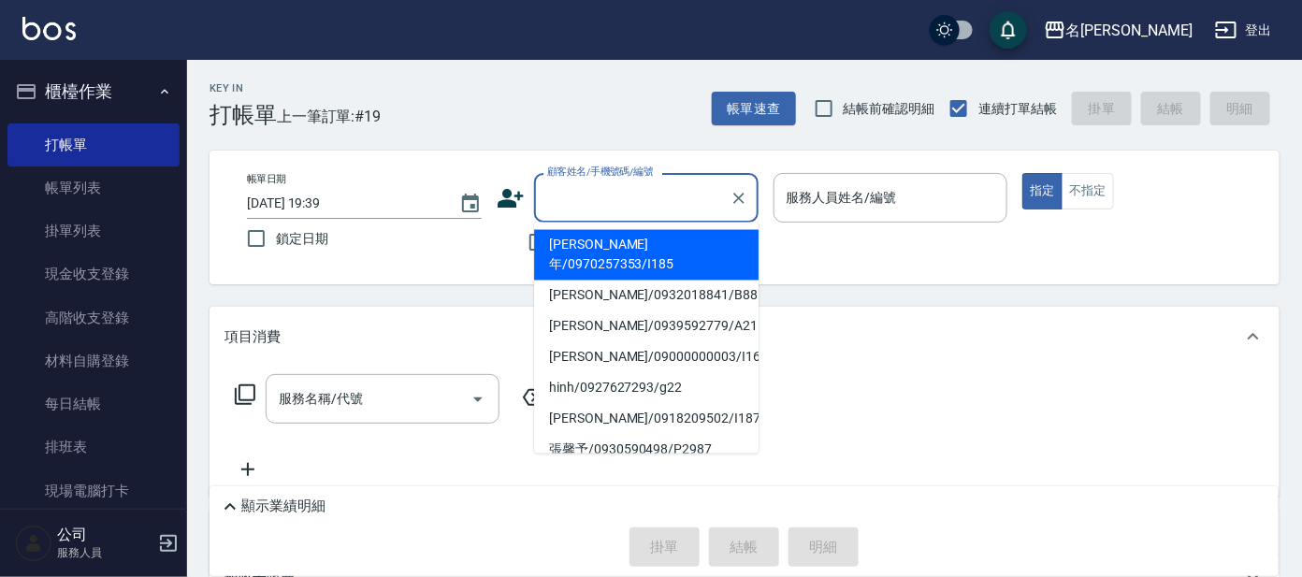
click at [612, 183] on input "顧客姓名/手機號碼/編號" at bounding box center [633, 197] width 180 height 33
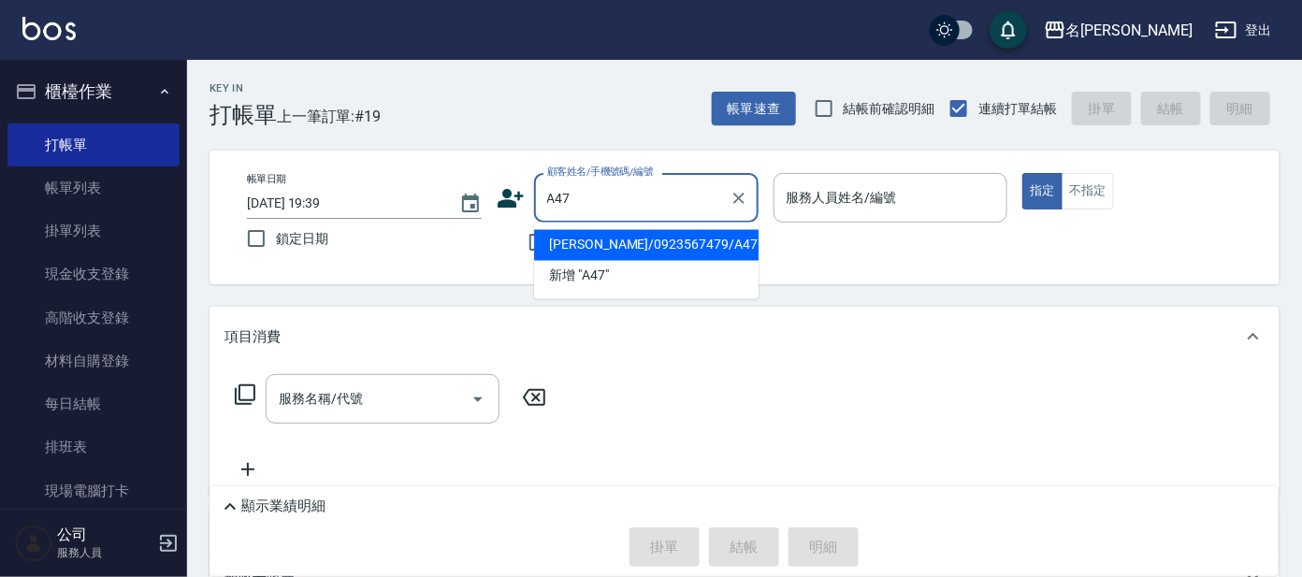
click at [664, 204] on input "A47" at bounding box center [633, 197] width 180 height 33
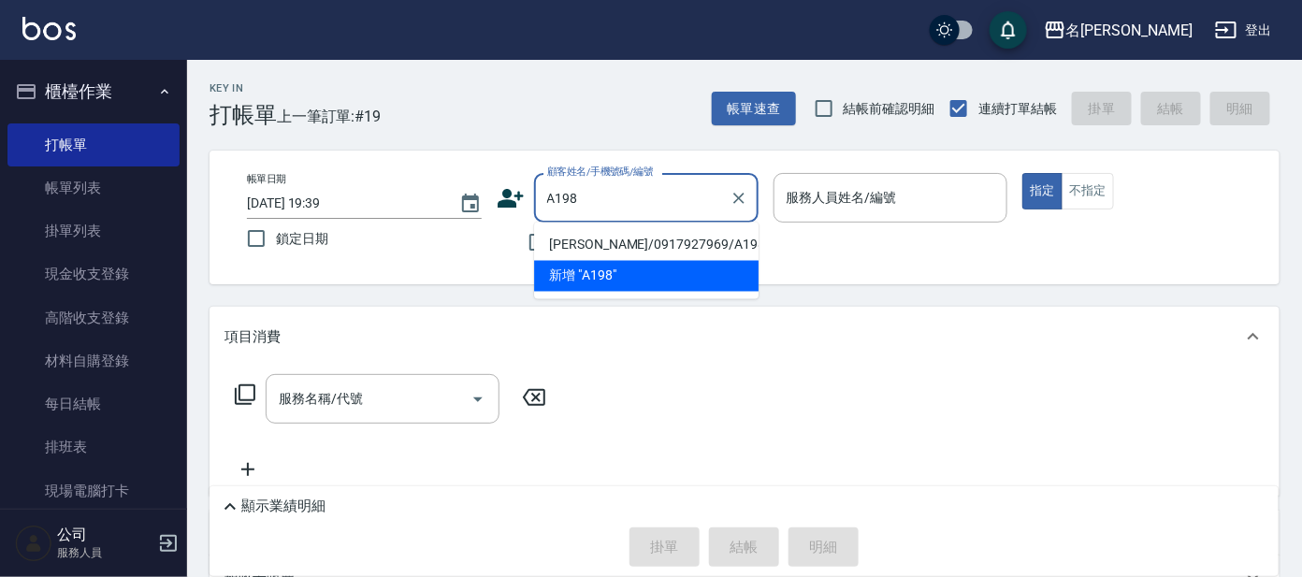
click at [639, 237] on li "[PERSON_NAME]/0917927969/A198" at bounding box center [646, 245] width 225 height 31
type input "[PERSON_NAME]/0917927969/A198"
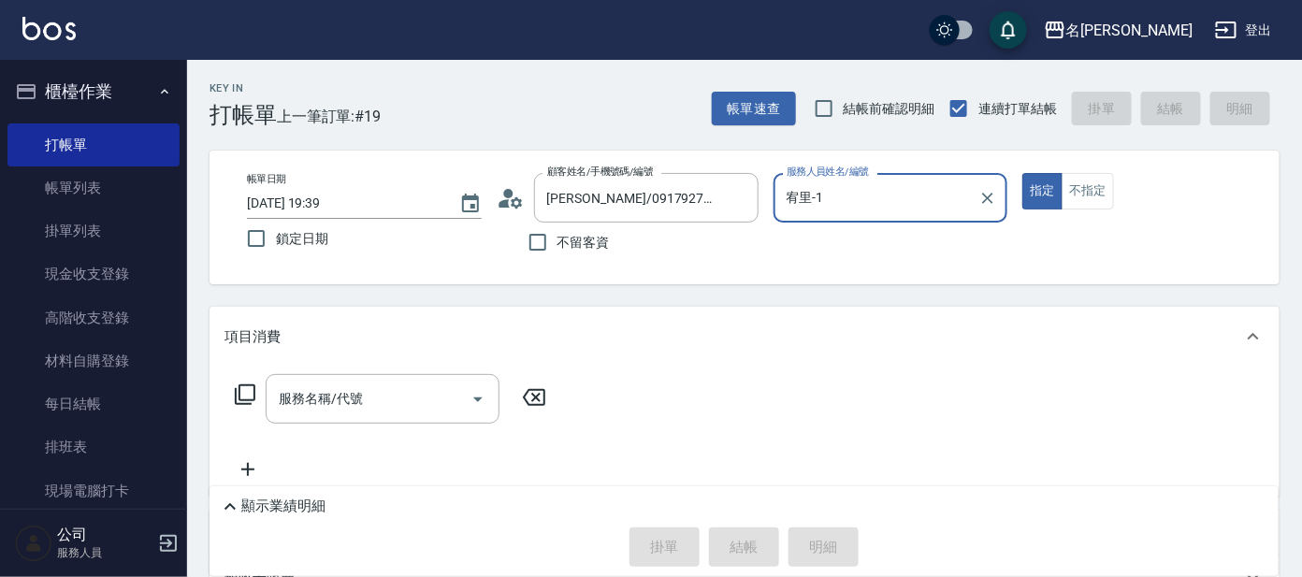
type input "宥里-1"
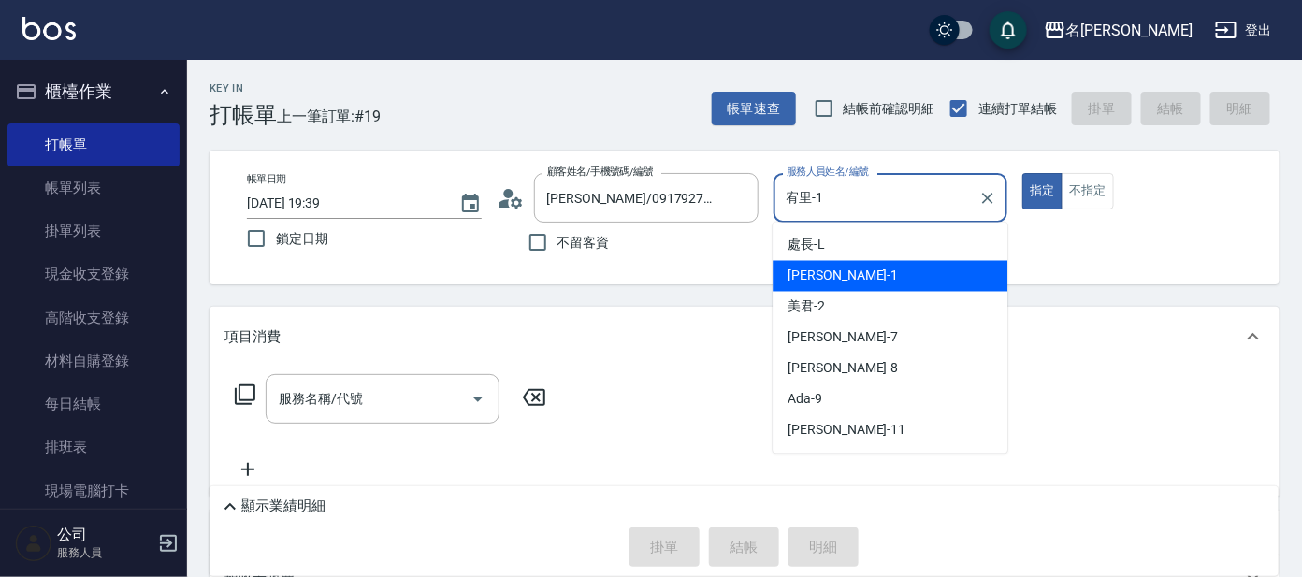
click at [812, 196] on input "宥里-1" at bounding box center [877, 197] width 190 height 33
click at [277, 379] on div "服務名稱/代號" at bounding box center [383, 399] width 234 height 50
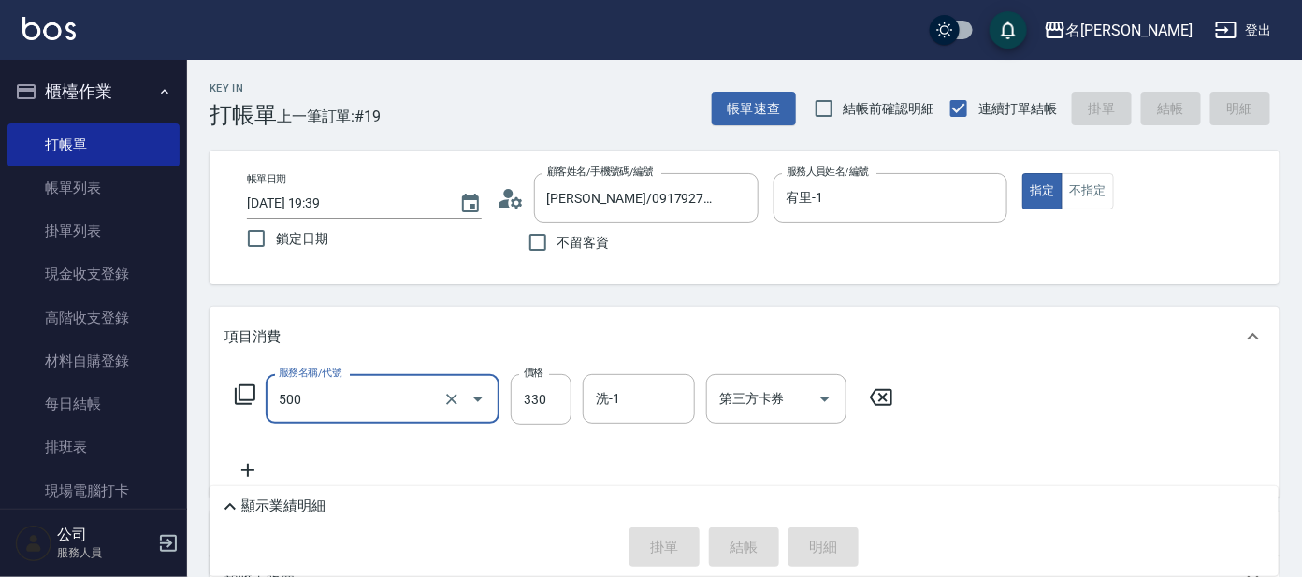
type input "500"
type input "[DATE] 19:40"
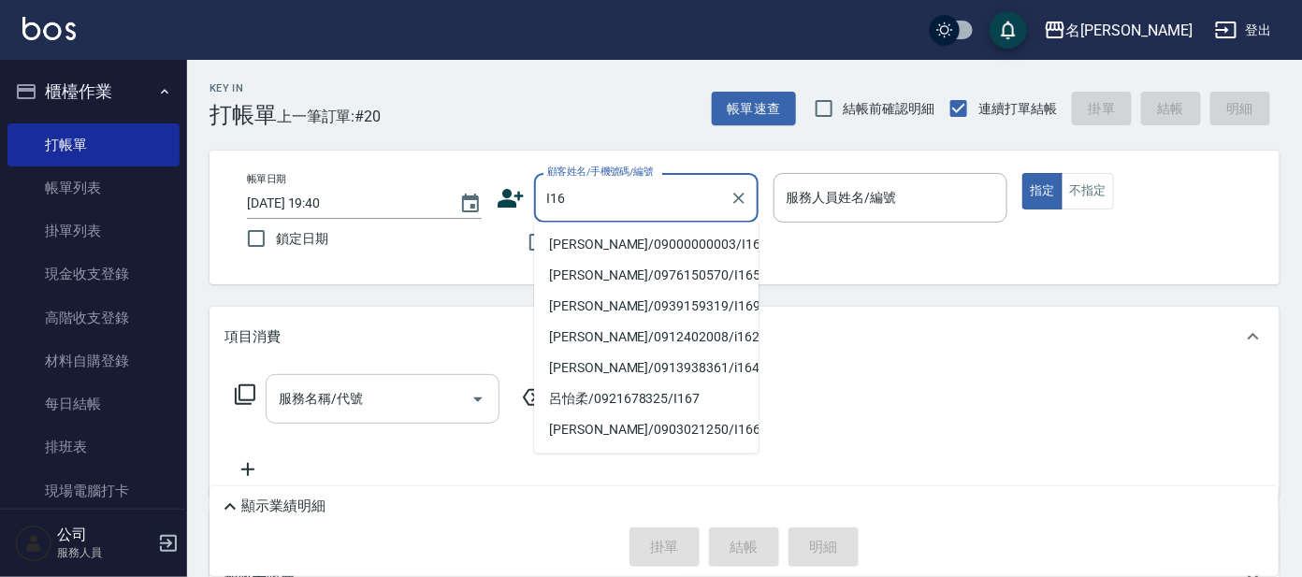
type input "[PERSON_NAME]/09000000003/I16"
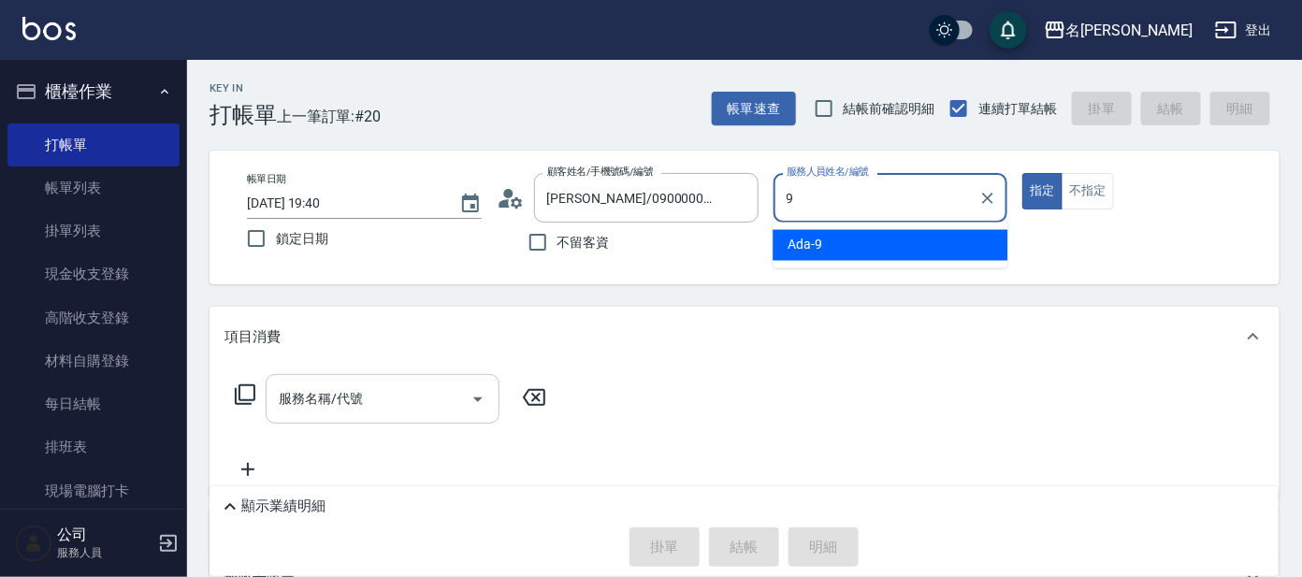
type input "Ada-9"
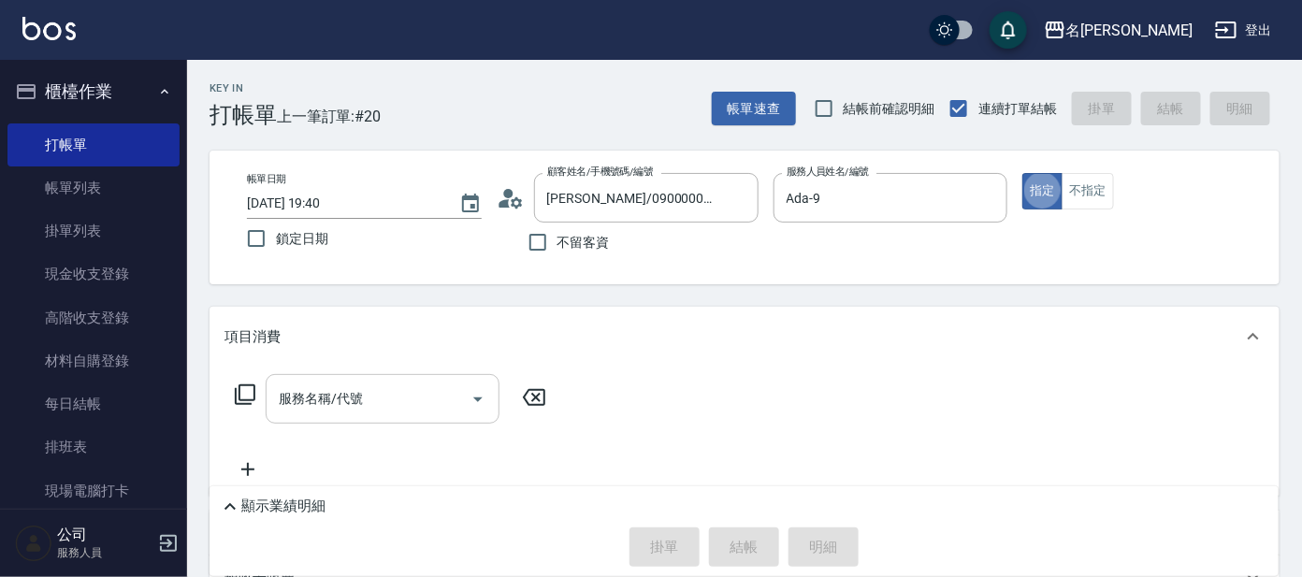
type button "true"
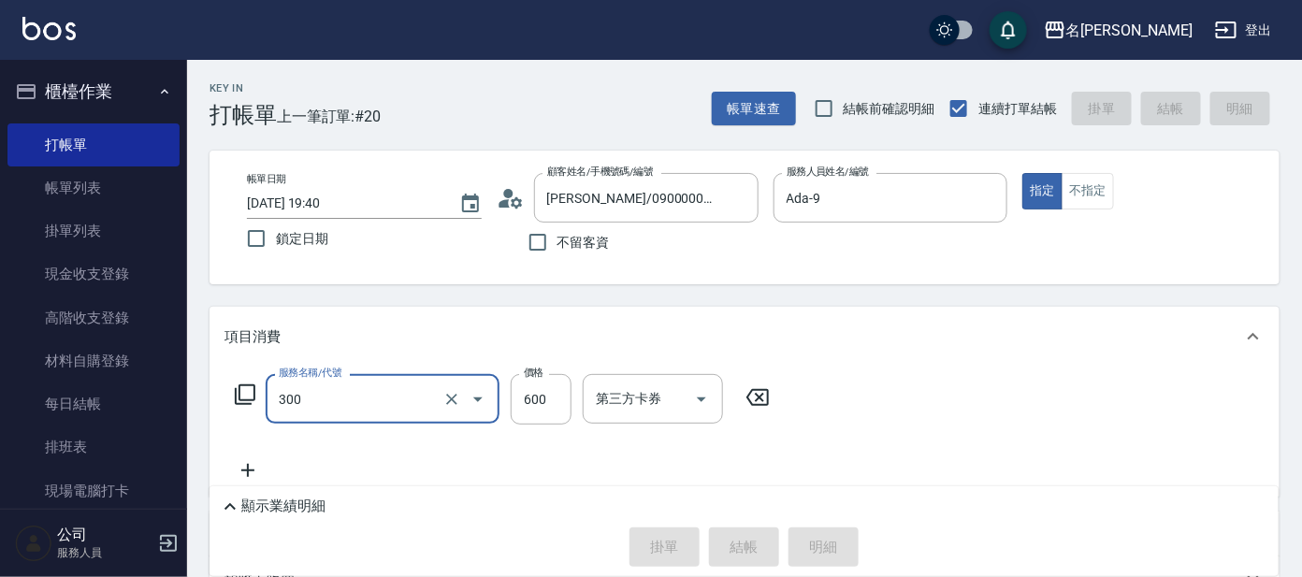
type input "300"
type input "[DATE] 19:53"
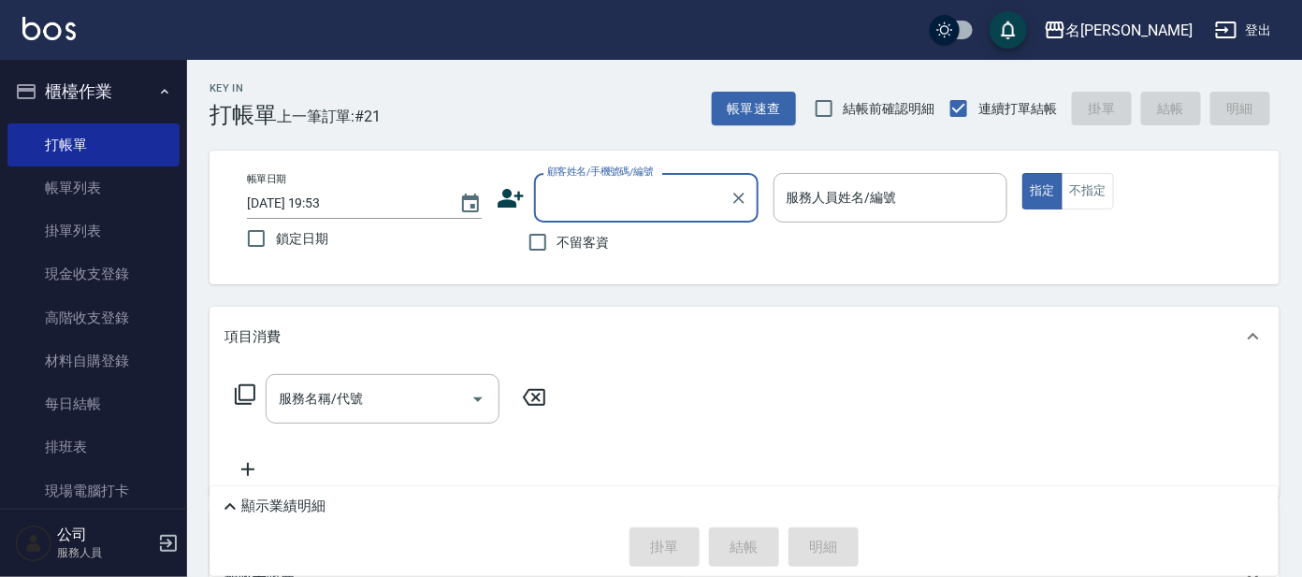
click at [570, 192] on div "顧客姓名/手機號碼/編號 顧客姓名/手機號碼/編號" at bounding box center [646, 198] width 225 height 50
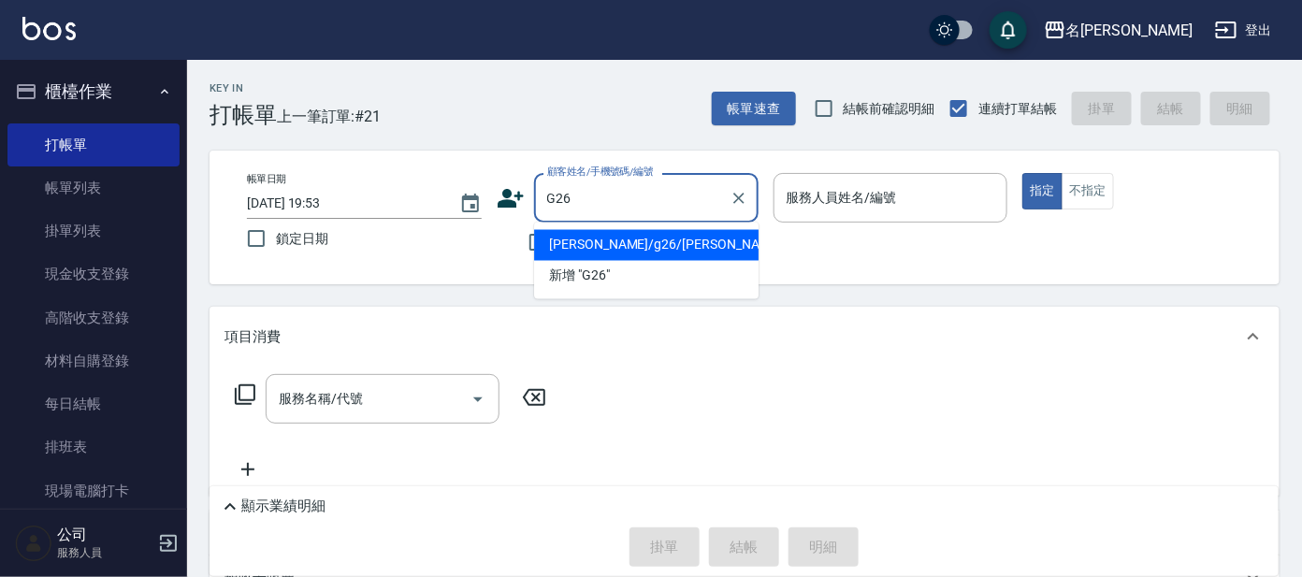
type input "[PERSON_NAME]/g26/[PERSON_NAME]"
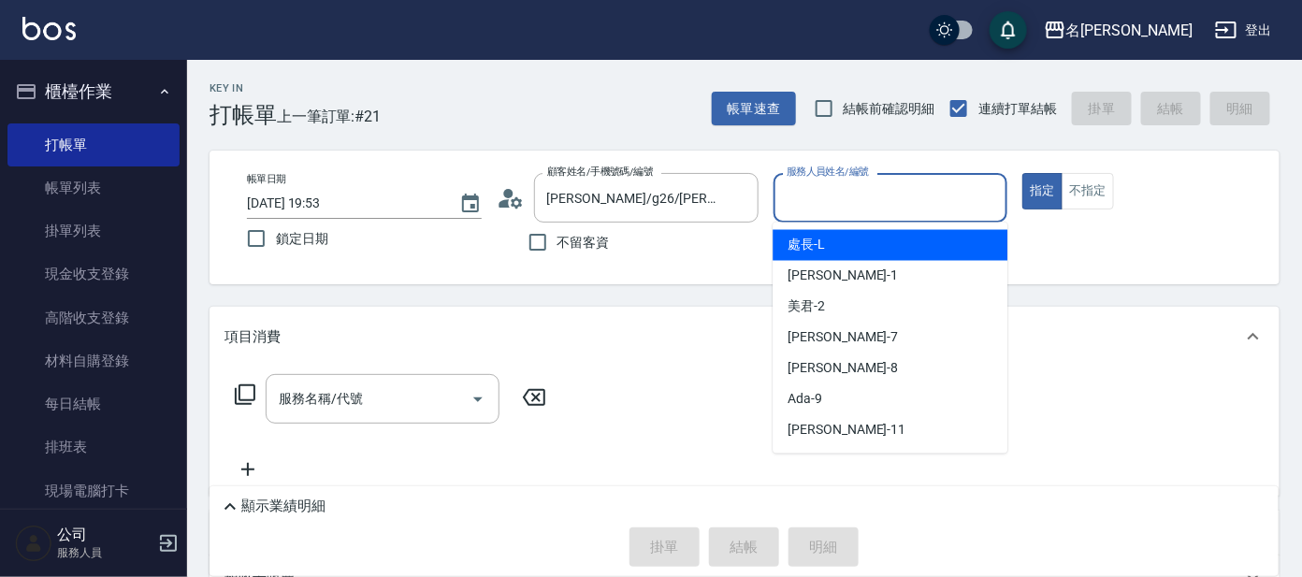
drag, startPoint x: 844, startPoint y: 187, endPoint x: 789, endPoint y: 202, distance: 57.2
click at [842, 187] on input "服務人員姓名/編號" at bounding box center [891, 197] width 218 height 33
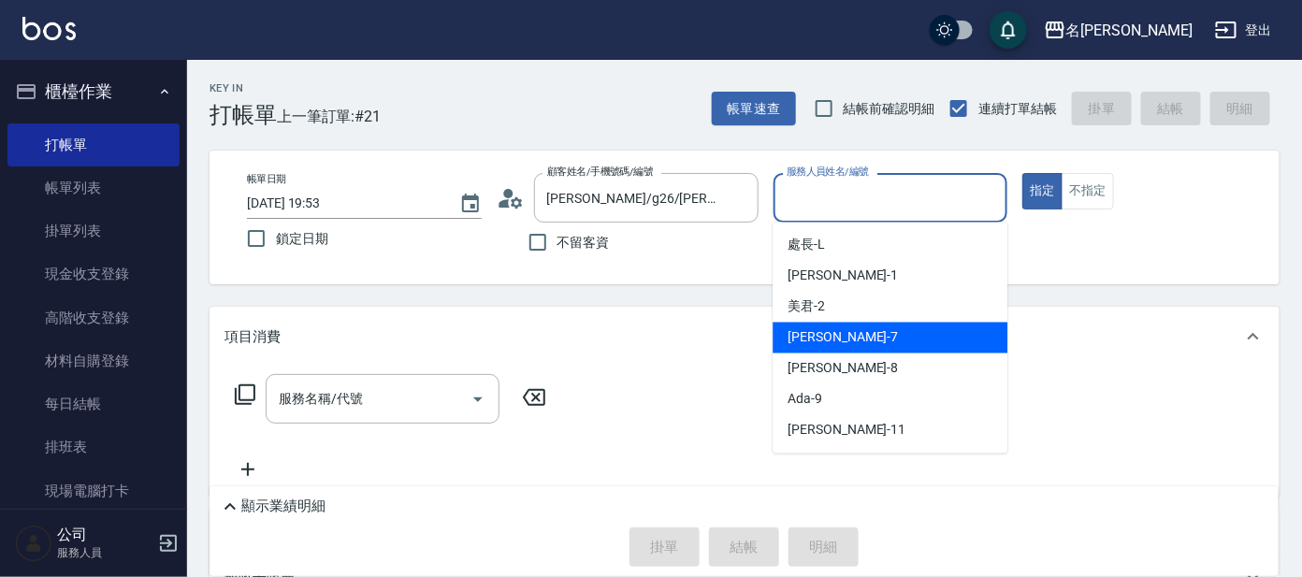
click at [817, 342] on span "[PERSON_NAME] -7" at bounding box center [843, 338] width 110 height 20
type input "[PERSON_NAME]-7"
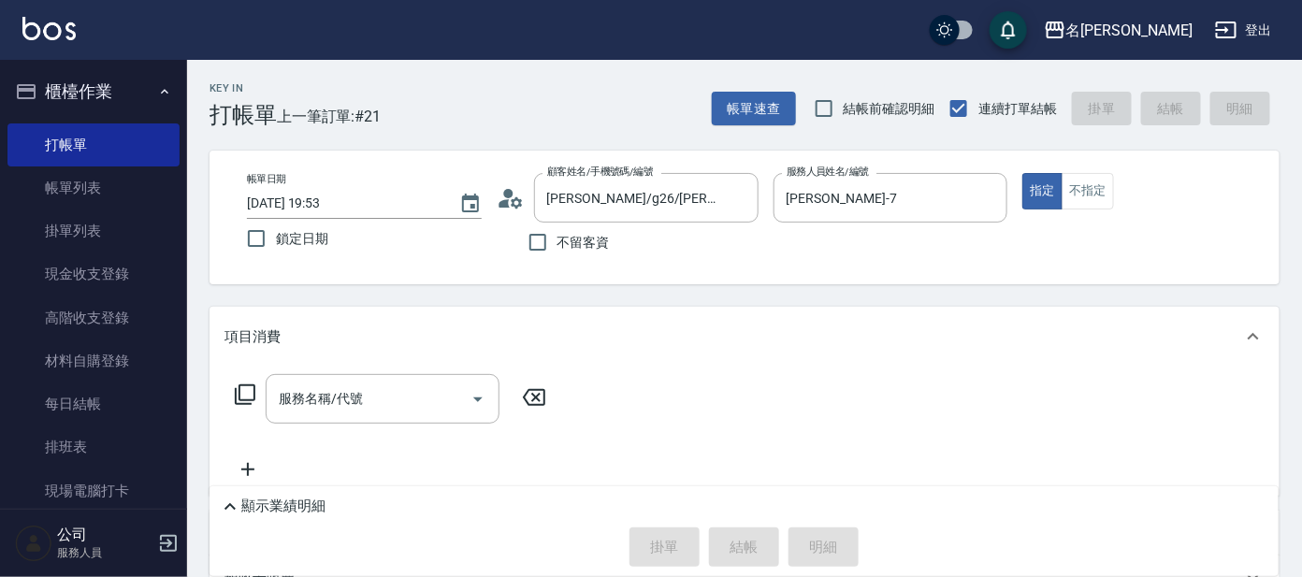
click at [244, 395] on icon at bounding box center [245, 395] width 22 height 22
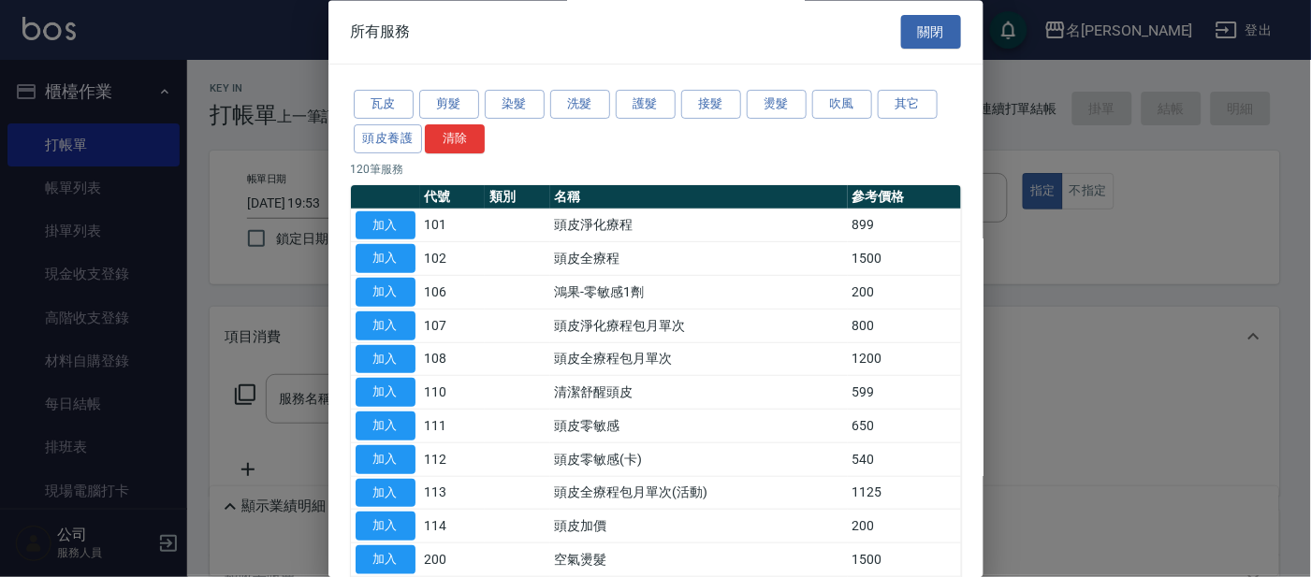
drag, startPoint x: 450, startPoint y: 100, endPoint x: 486, endPoint y: 126, distance: 44.2
click at [456, 105] on button "剪髮" at bounding box center [449, 105] width 60 height 29
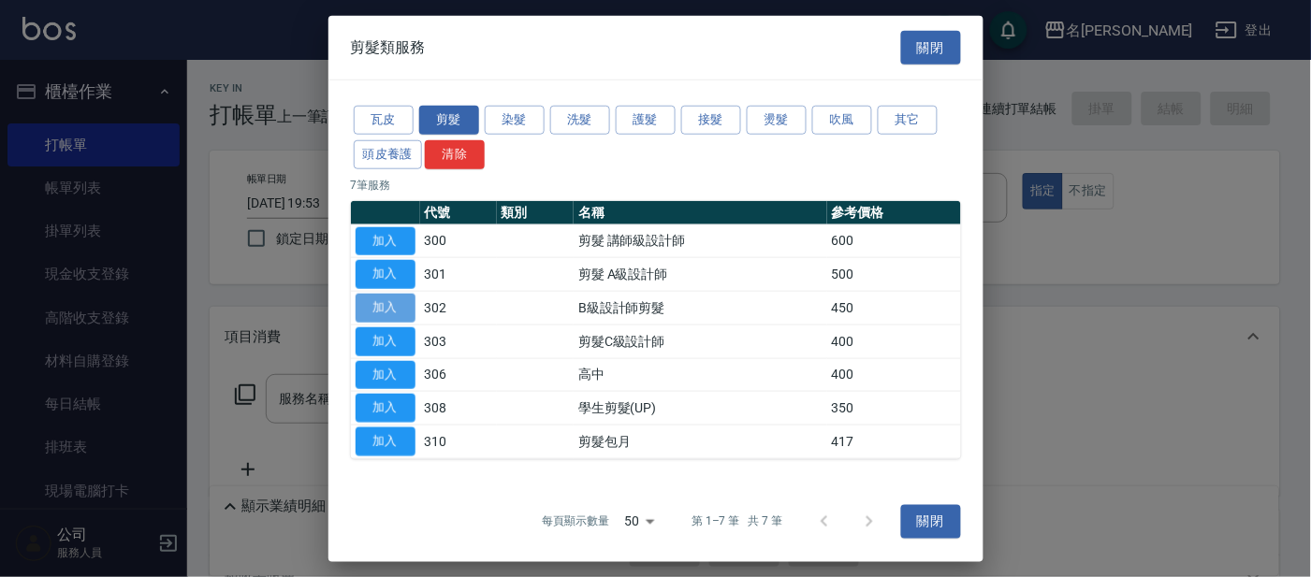
click at [383, 305] on button "加入" at bounding box center [385, 308] width 60 height 29
type input "B級設計師剪髮(302)"
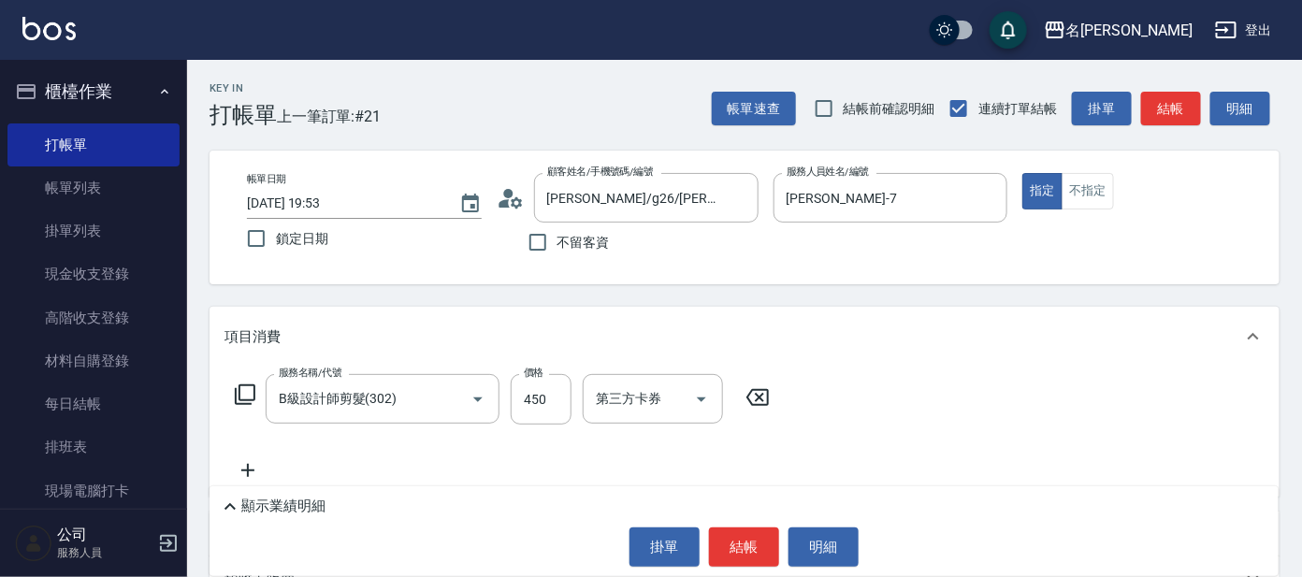
click at [243, 384] on icon at bounding box center [245, 395] width 22 height 22
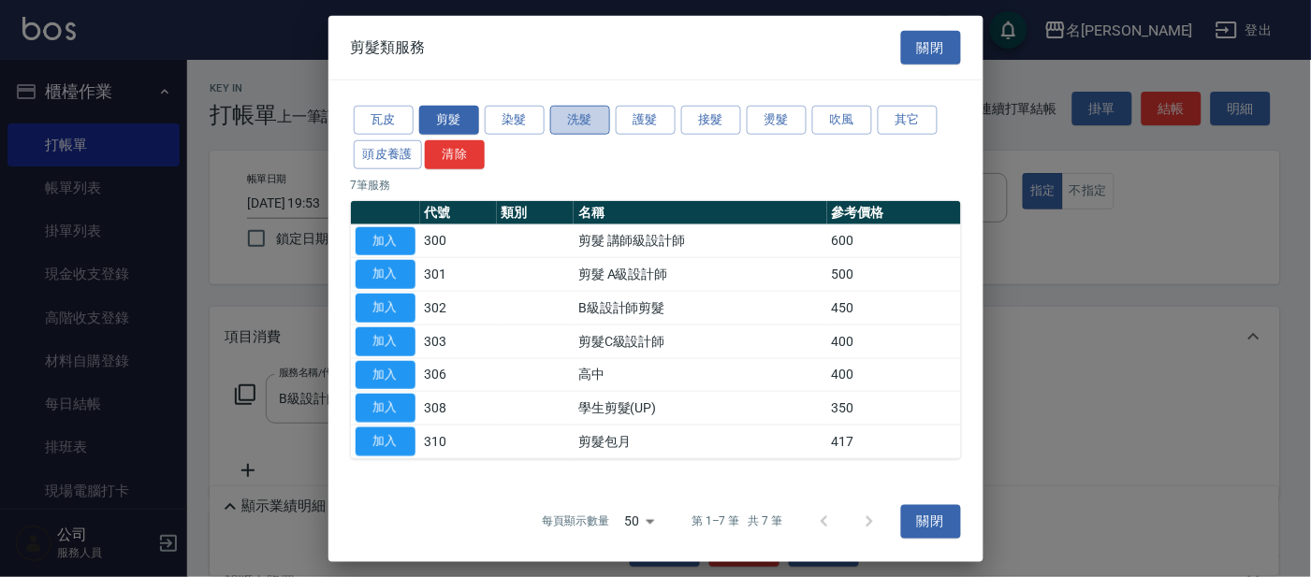
click at [566, 124] on button "洗髮" at bounding box center [580, 120] width 60 height 29
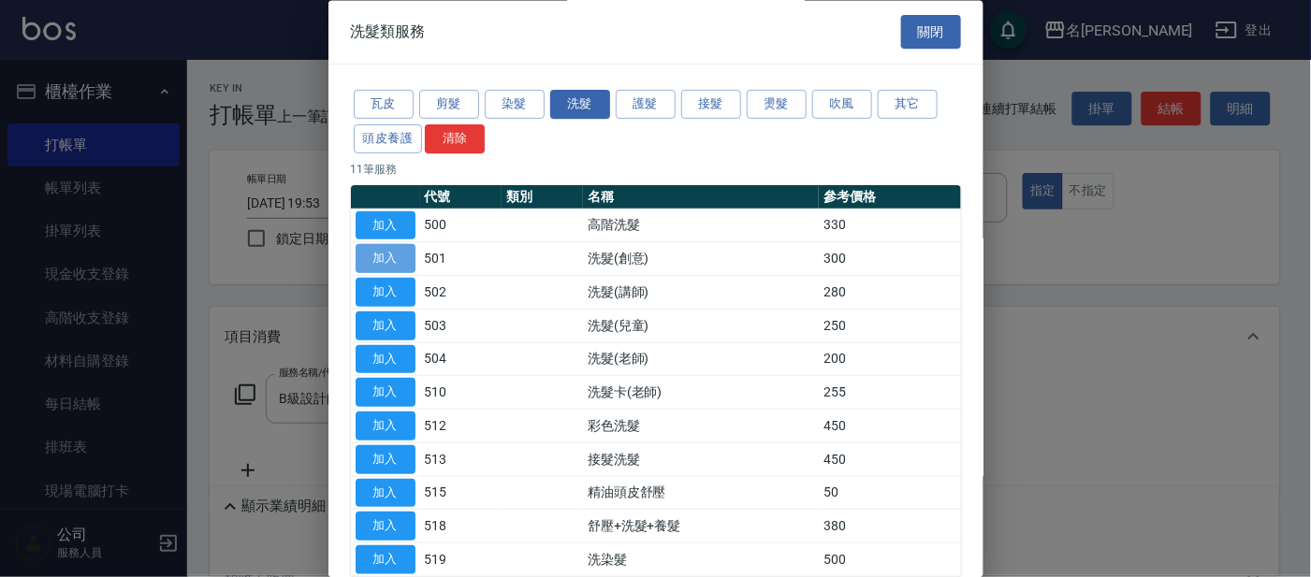
click at [380, 257] on button "加入" at bounding box center [385, 259] width 60 height 29
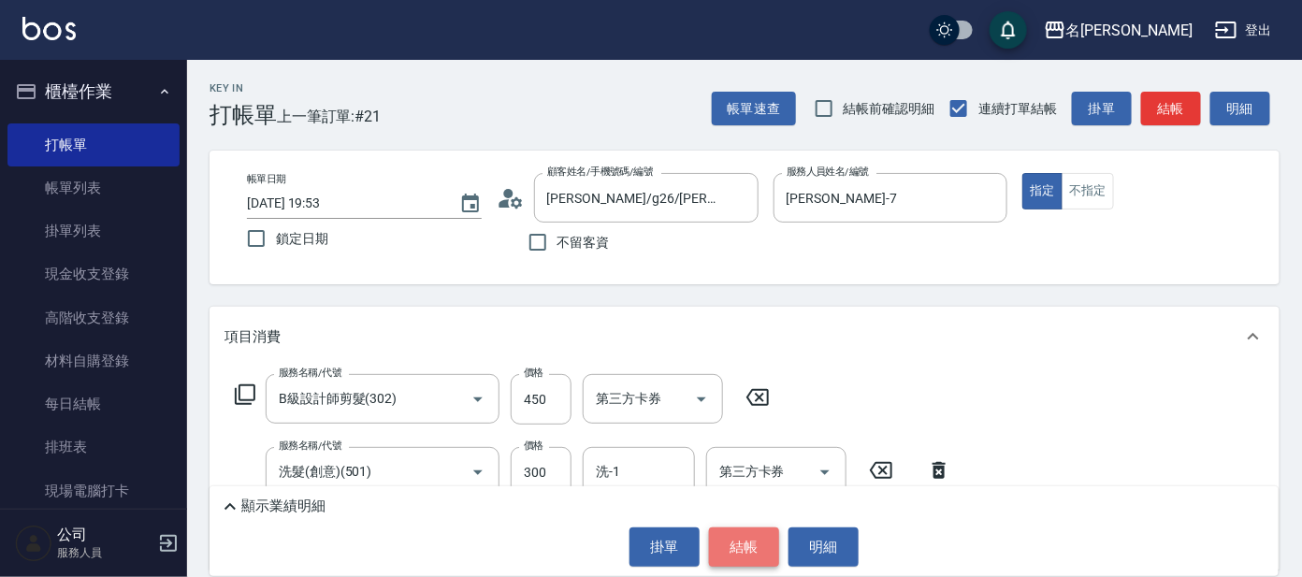
click at [749, 544] on button "結帳" at bounding box center [744, 547] width 70 height 39
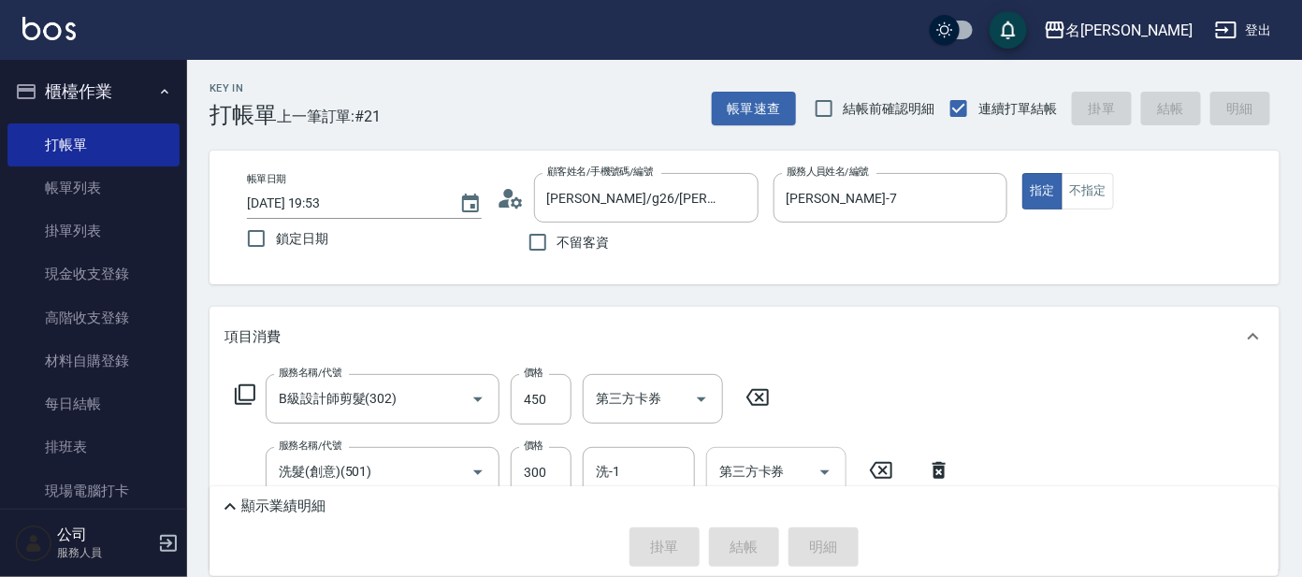
type input "[DATE] 19:54"
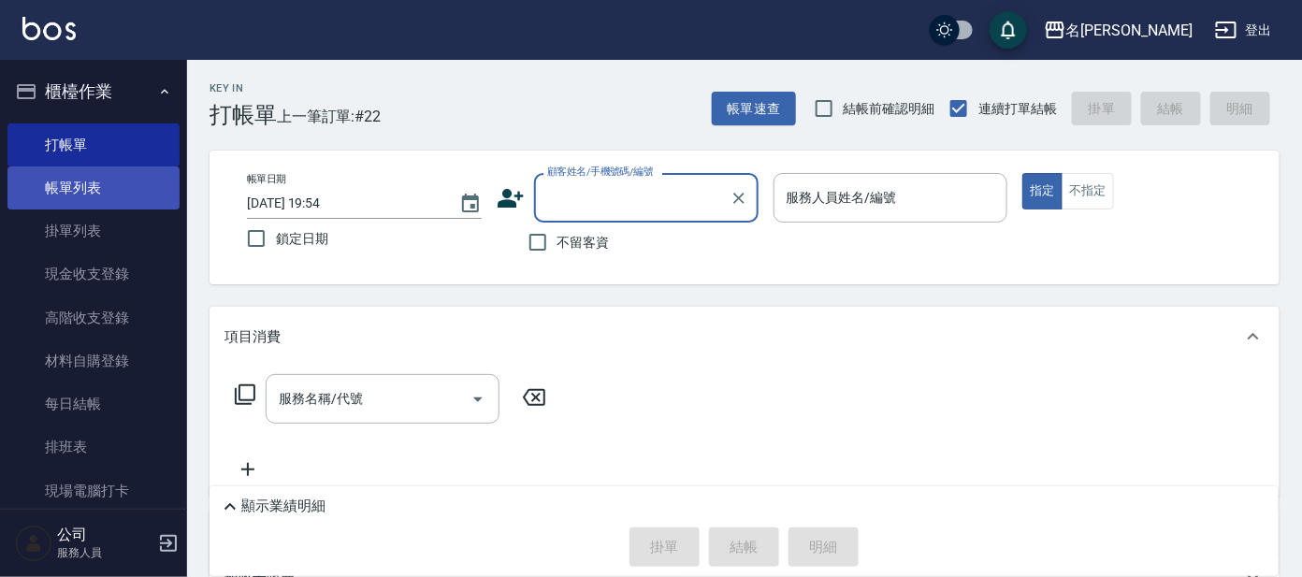
click at [77, 184] on link "帳單列表" at bounding box center [93, 188] width 172 height 43
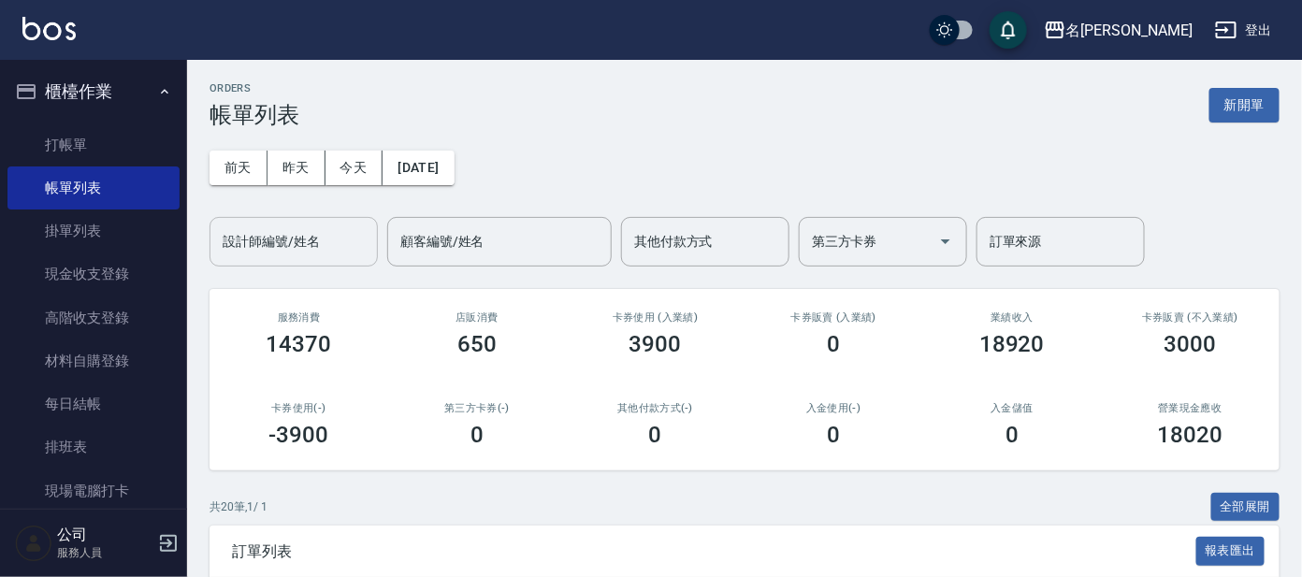
click at [285, 234] on input "設計師編號/姓名" at bounding box center [294, 241] width 152 height 33
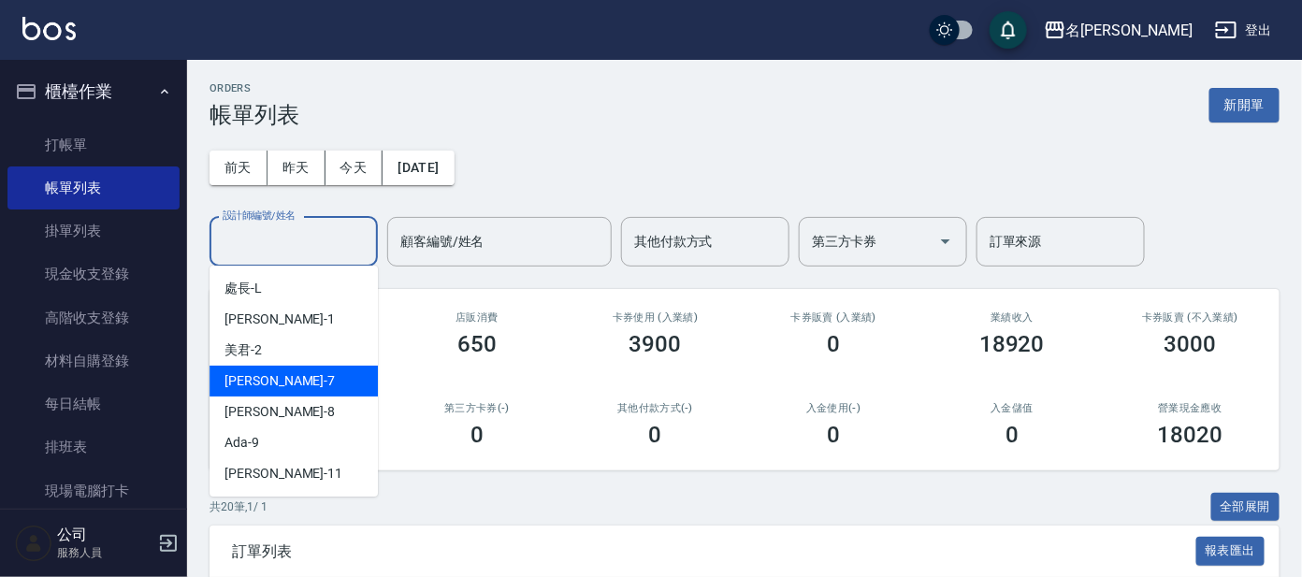
click at [236, 385] on span "[PERSON_NAME] -7" at bounding box center [280, 381] width 110 height 20
type input "[PERSON_NAME]-7"
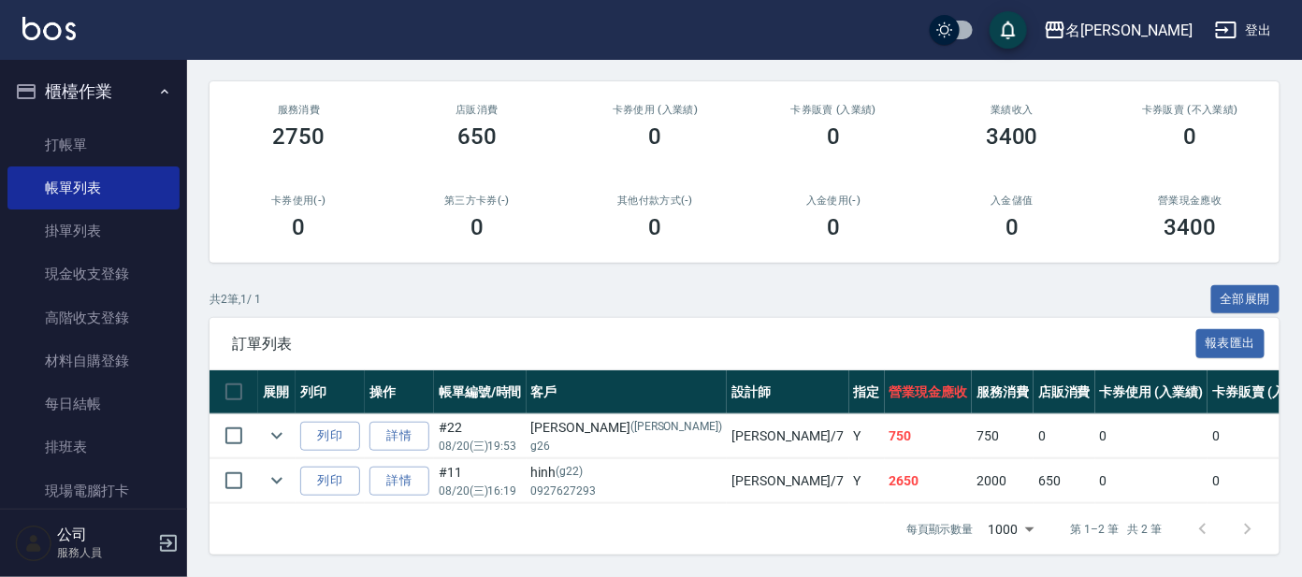
scroll to position [224, 0]
click at [66, 147] on link "打帳單" at bounding box center [93, 144] width 172 height 43
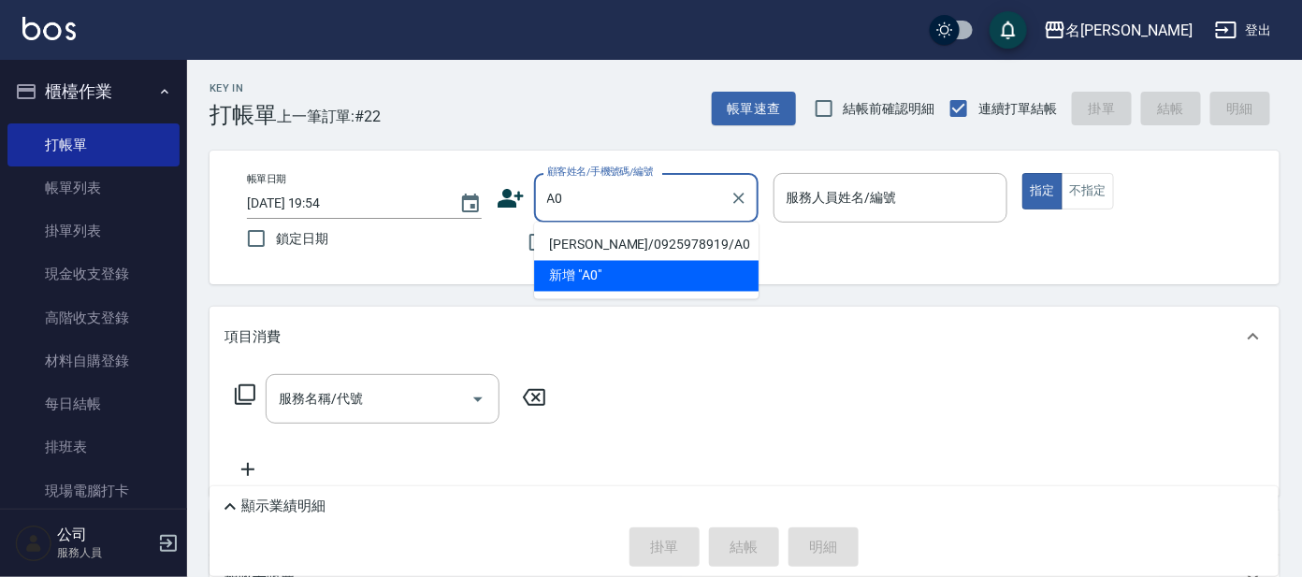
type input "A0"
drag, startPoint x: 142, startPoint y: 34, endPoint x: 0, endPoint y: 0, distance: 146.1
click at [140, 32] on div "名[PERSON_NAME]出" at bounding box center [651, 30] width 1302 height 60
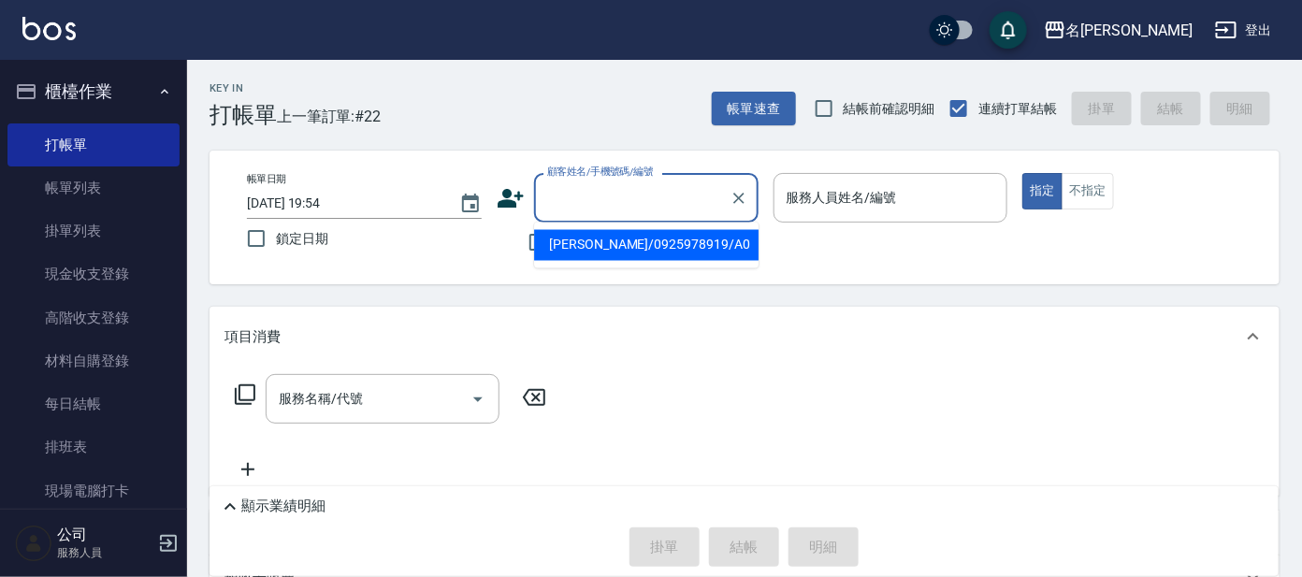
click at [660, 206] on input "顧客姓名/手機號碼/編號" at bounding box center [633, 197] width 180 height 33
click at [627, 249] on li "[PERSON_NAME]/0925978919/A0" at bounding box center [646, 245] width 225 height 31
type input "[PERSON_NAME]/0925978919/A0"
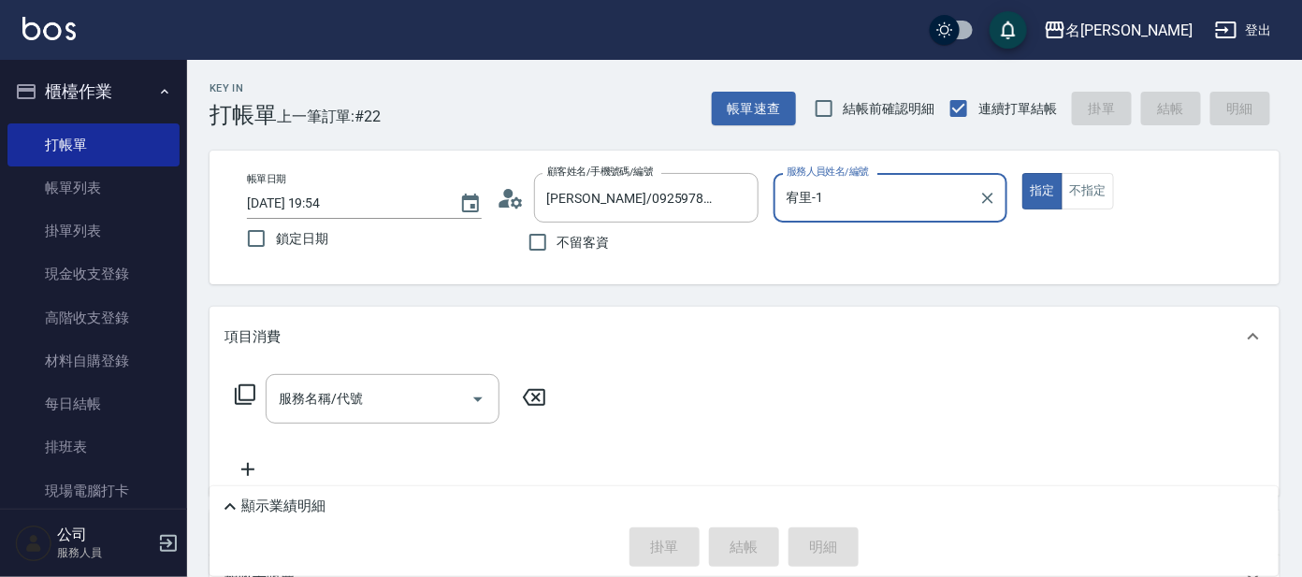
type input "宥里-1"
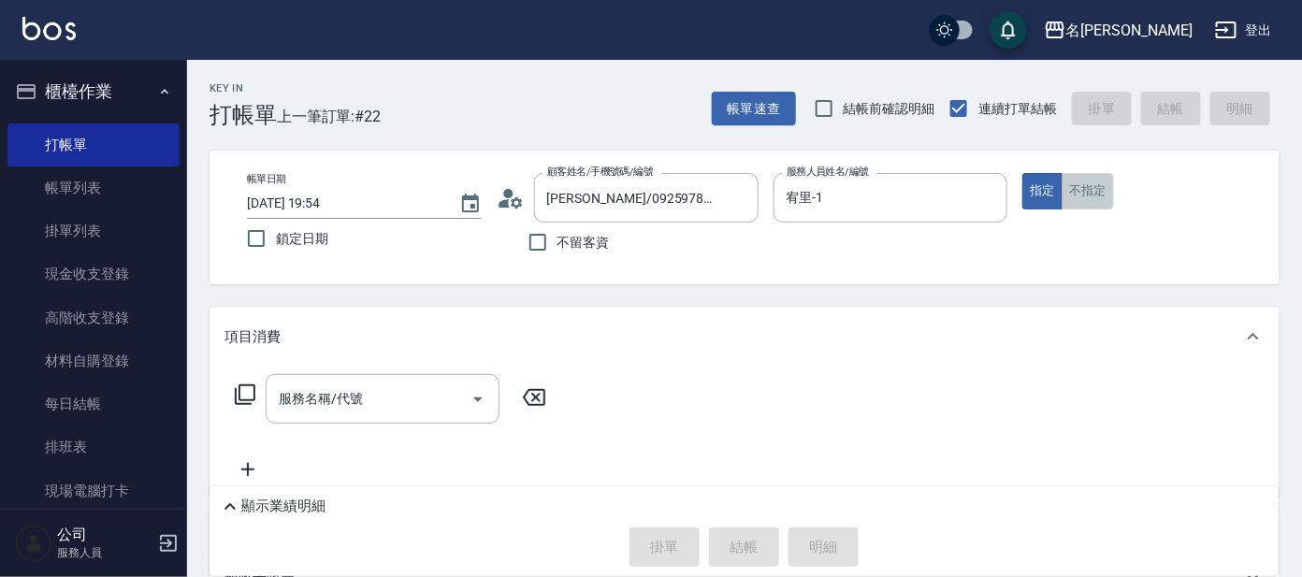
click at [1095, 193] on button "不指定" at bounding box center [1088, 191] width 52 height 36
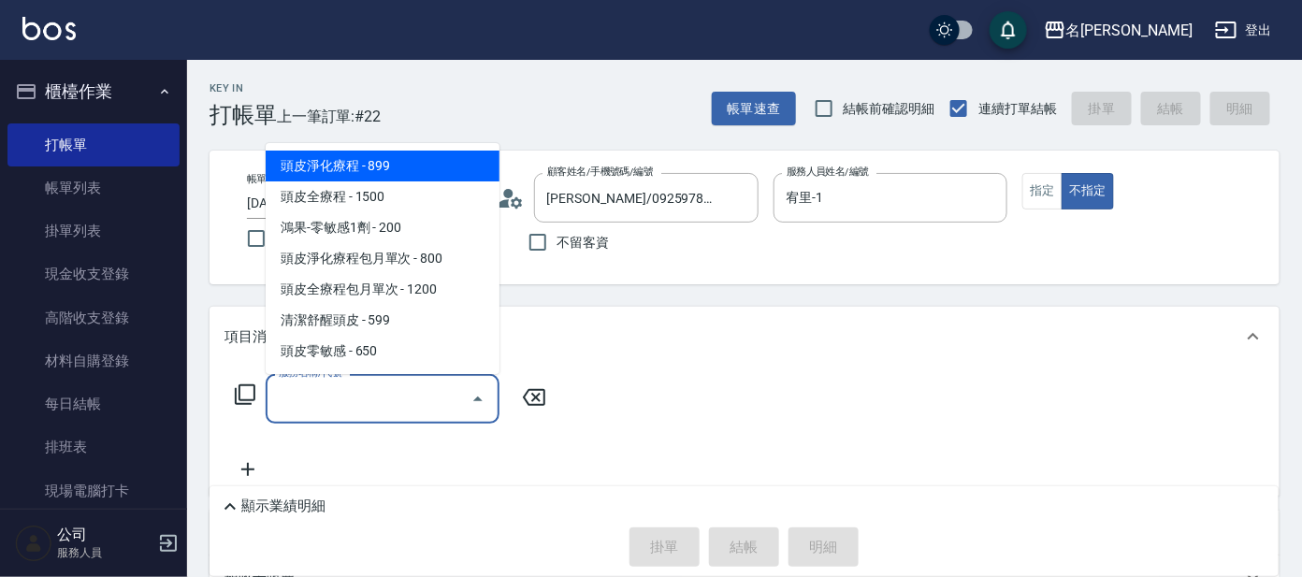
click at [311, 405] on input "服務名稱/代號" at bounding box center [368, 399] width 189 height 33
click at [403, 165] on span "頭皮淨化療程 - 899" at bounding box center [383, 166] width 234 height 31
type input "頭皮淨化療程(101)"
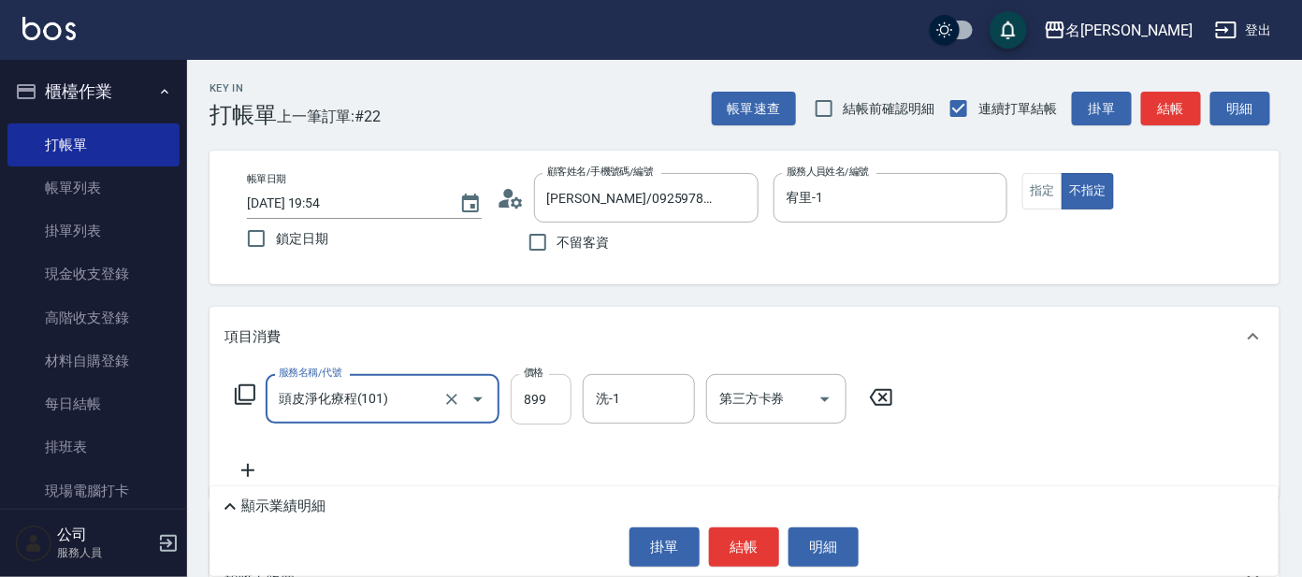
click at [563, 401] on input "899" at bounding box center [541, 399] width 61 height 51
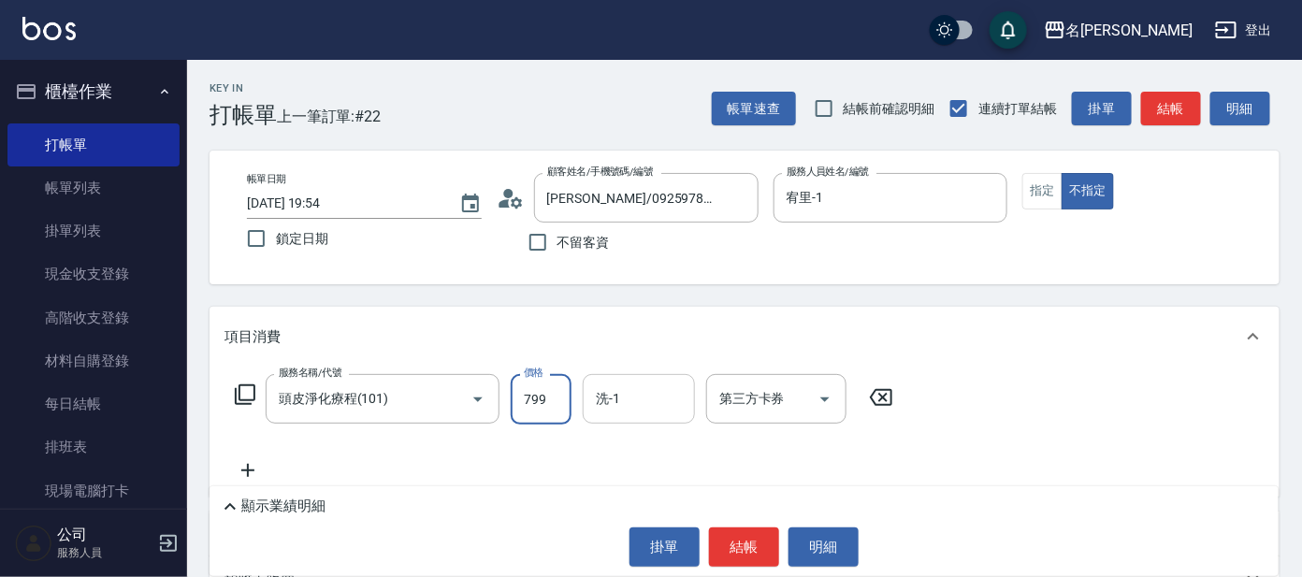
type input "799"
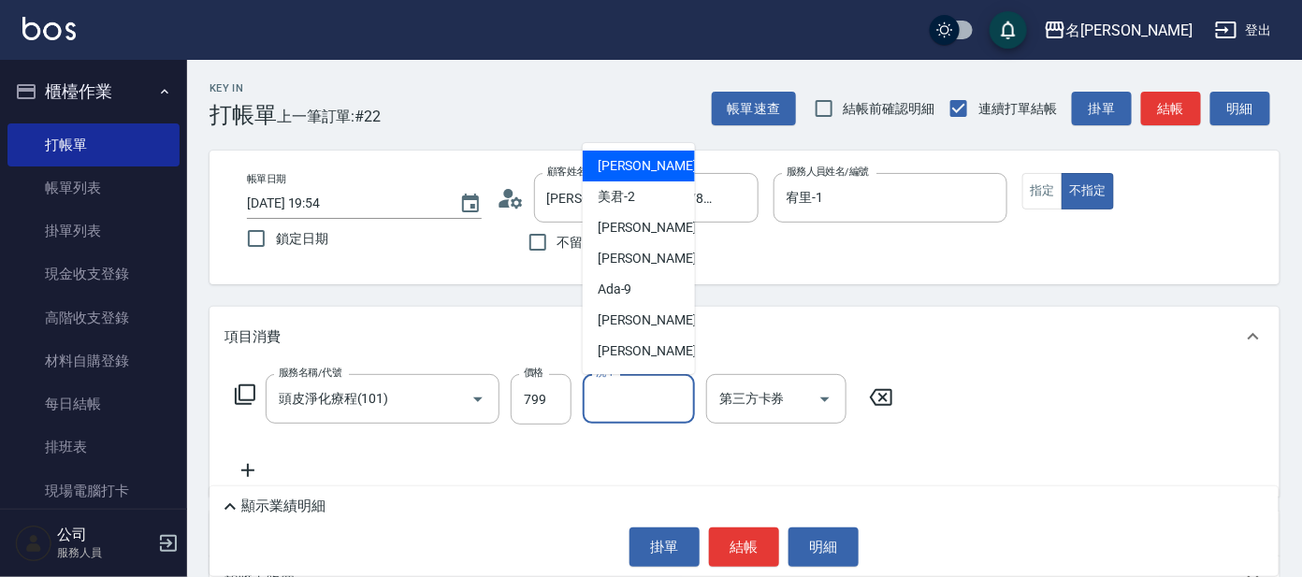
drag, startPoint x: 635, startPoint y: 392, endPoint x: 637, endPoint y: 378, distance: 14.2
click at [635, 388] on input "洗-1" at bounding box center [638, 399] width 95 height 33
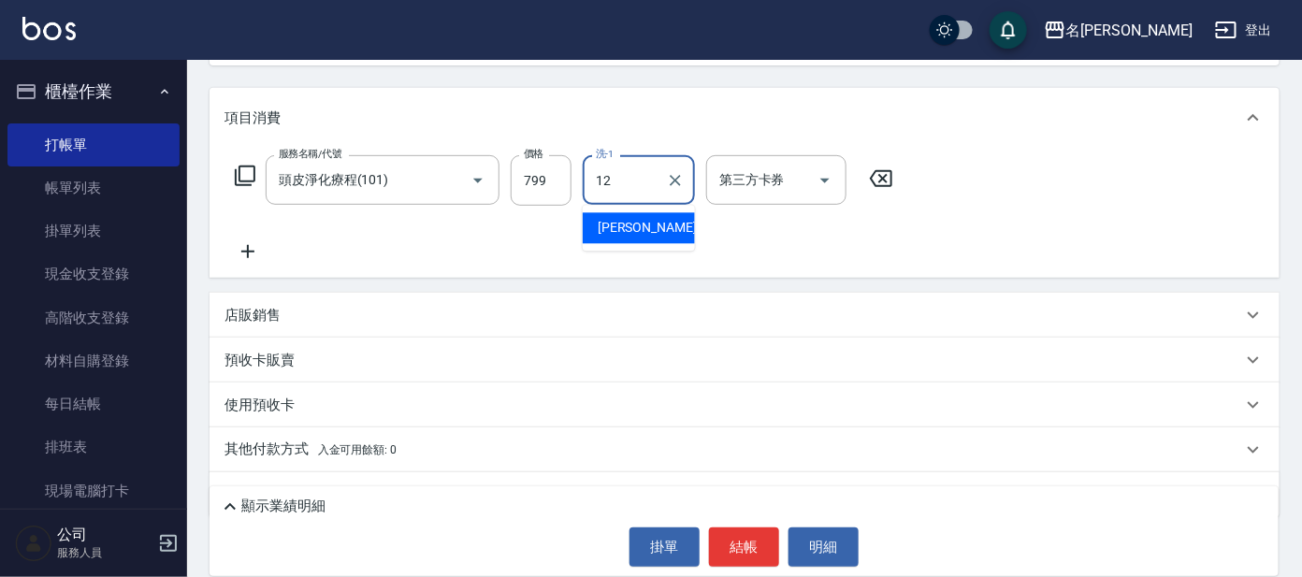
scroll to position [233, 0]
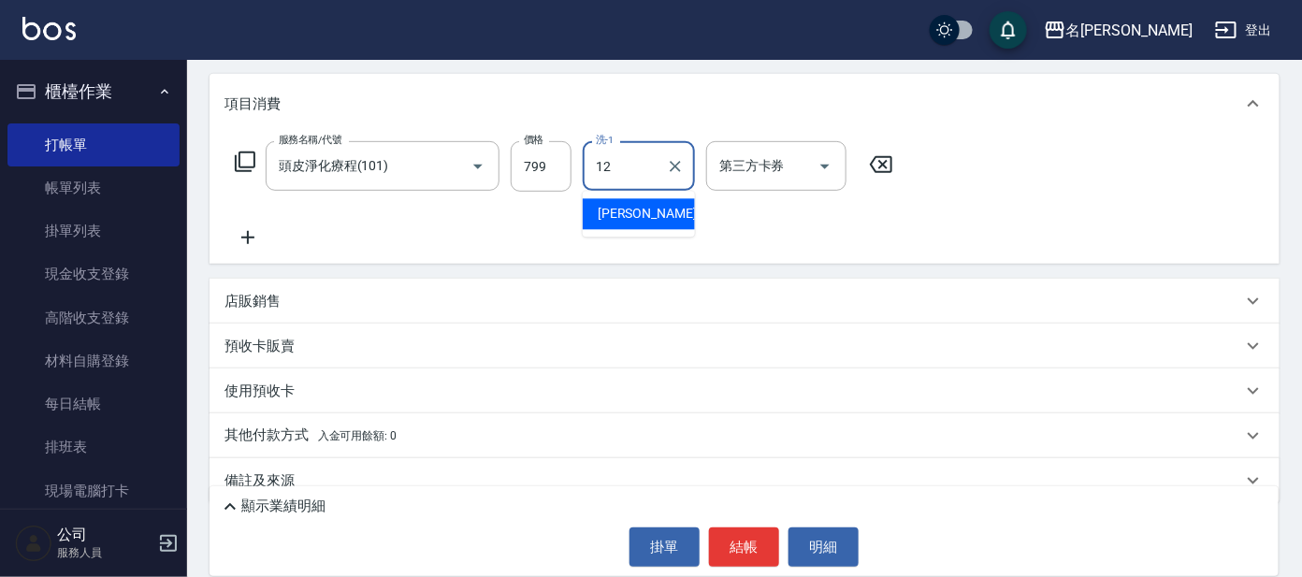
type input "12"
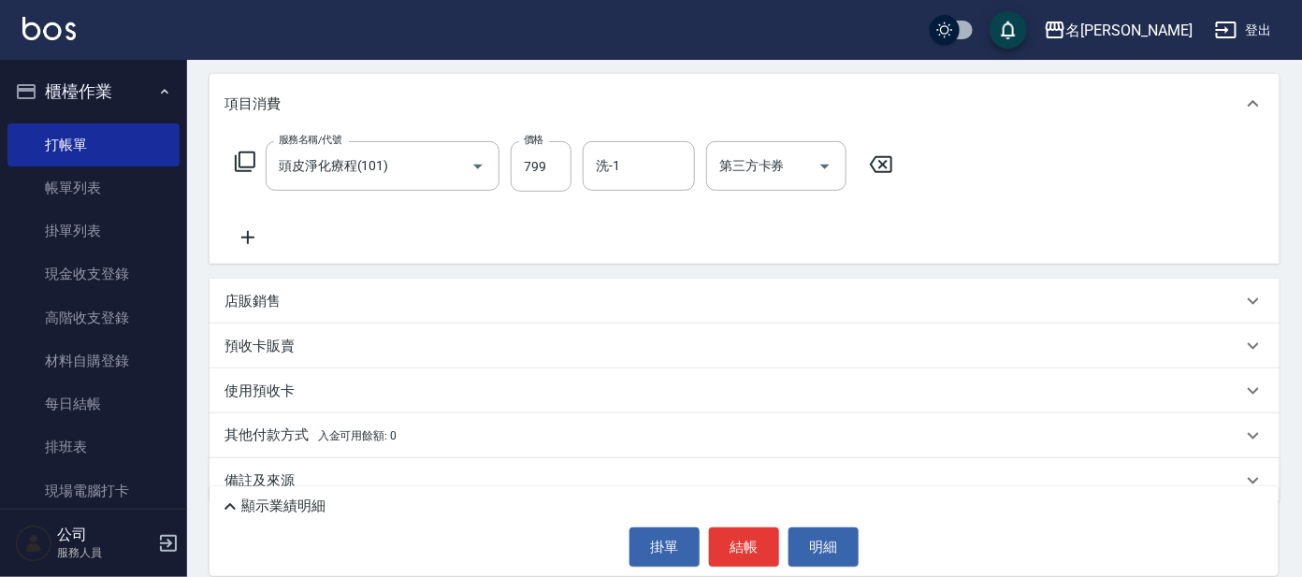
click at [252, 235] on icon at bounding box center [248, 237] width 47 height 22
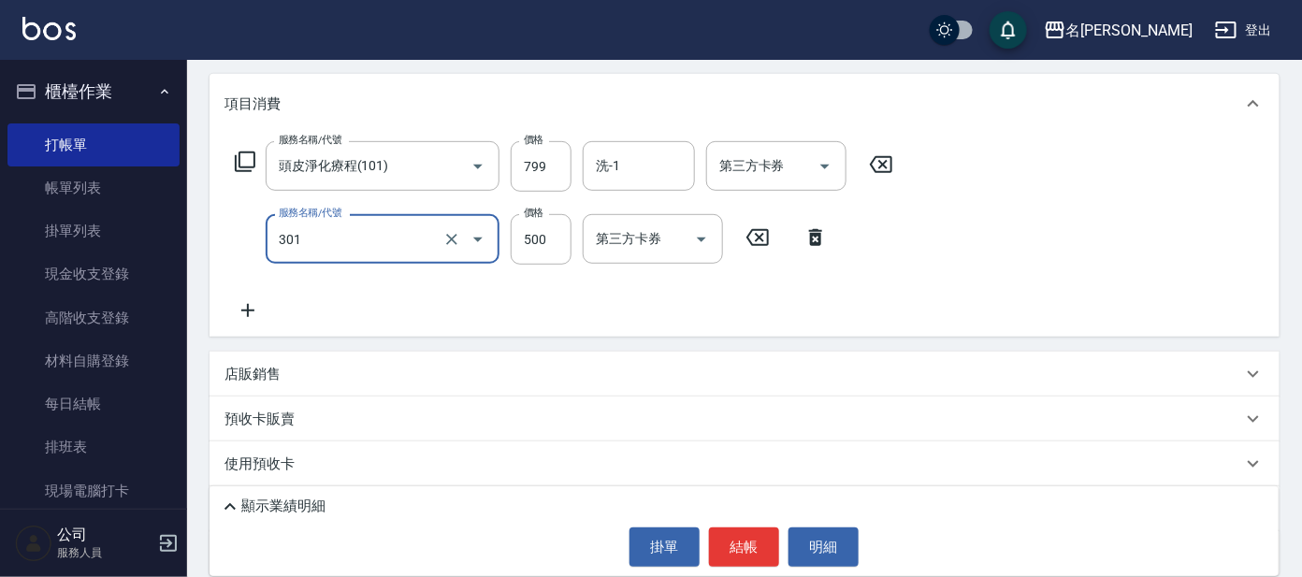
type input "剪髮 A級設計師(301)"
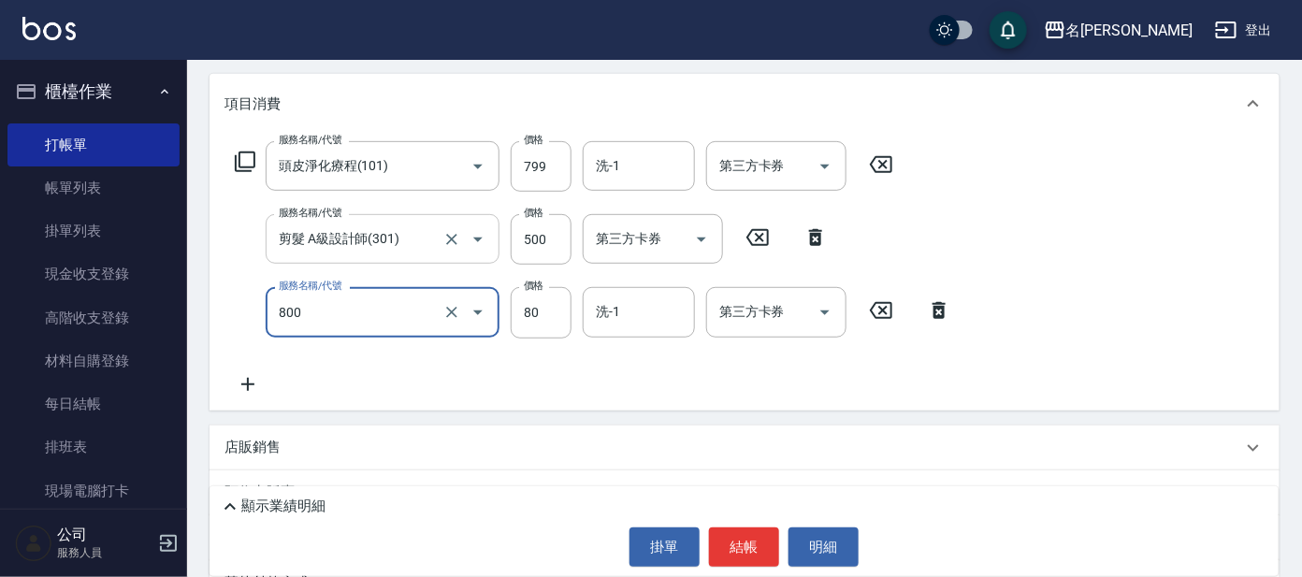
type input "快速修護(800)"
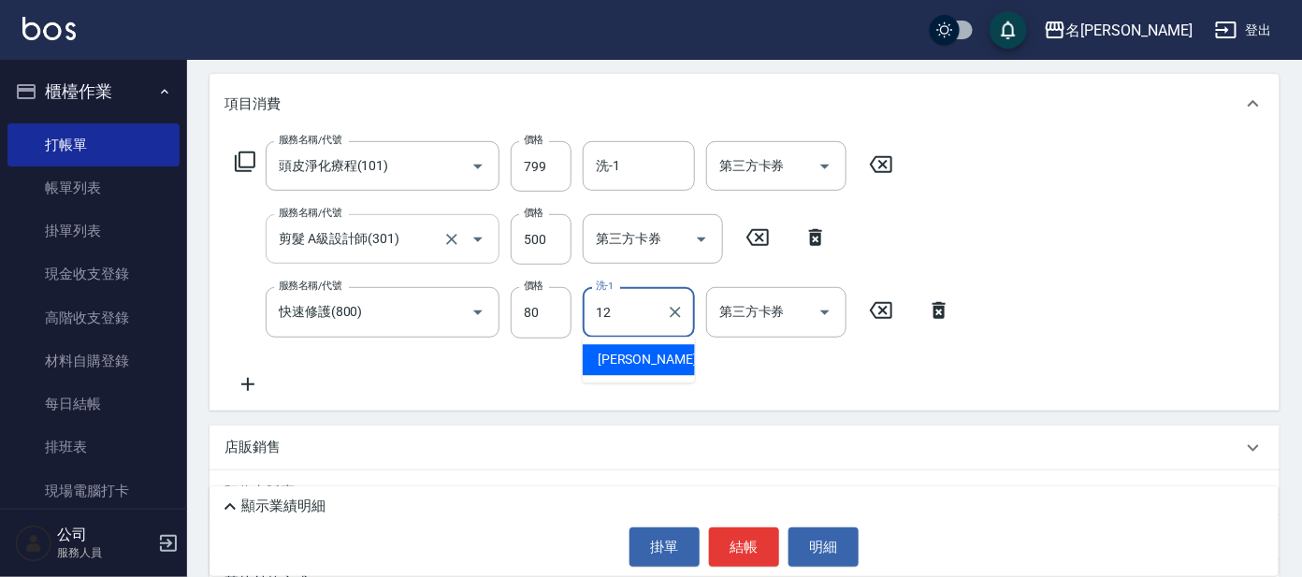
type input "云潔-12"
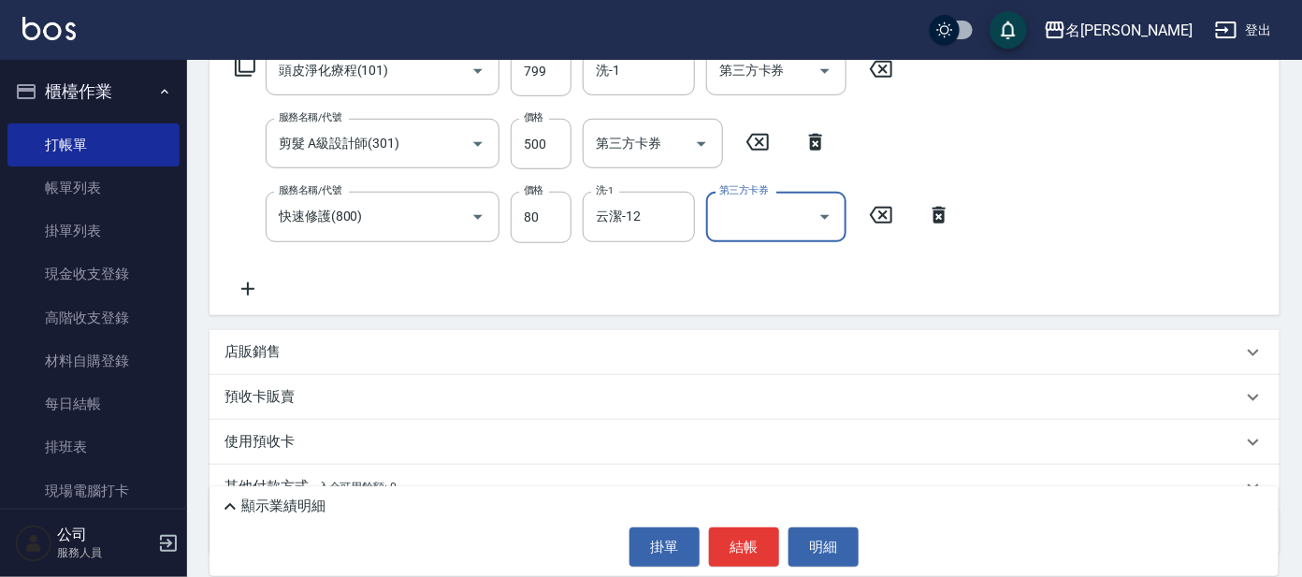
scroll to position [406, 0]
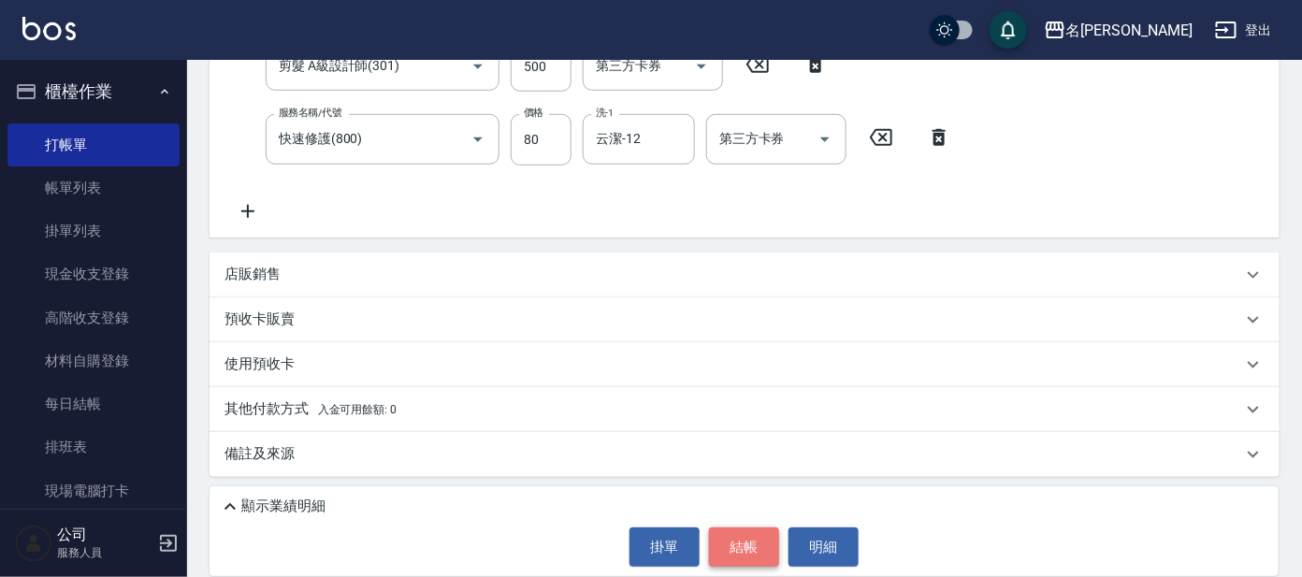
click at [746, 536] on button "結帳" at bounding box center [744, 547] width 70 height 39
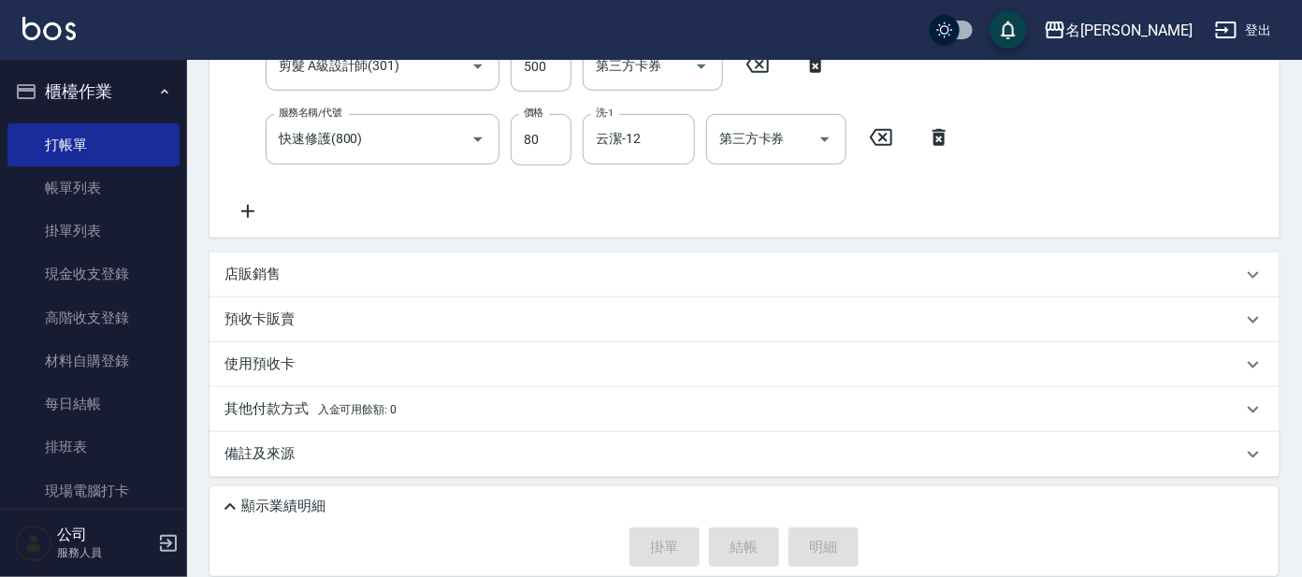
type input "[DATE] 20:12"
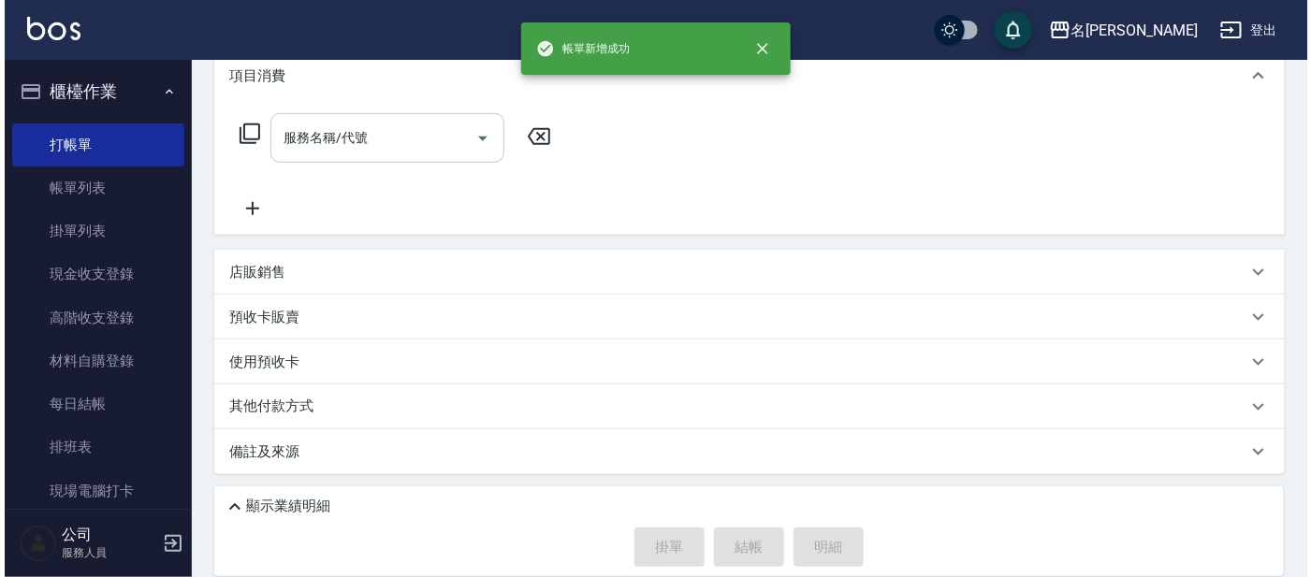
scroll to position [0, 0]
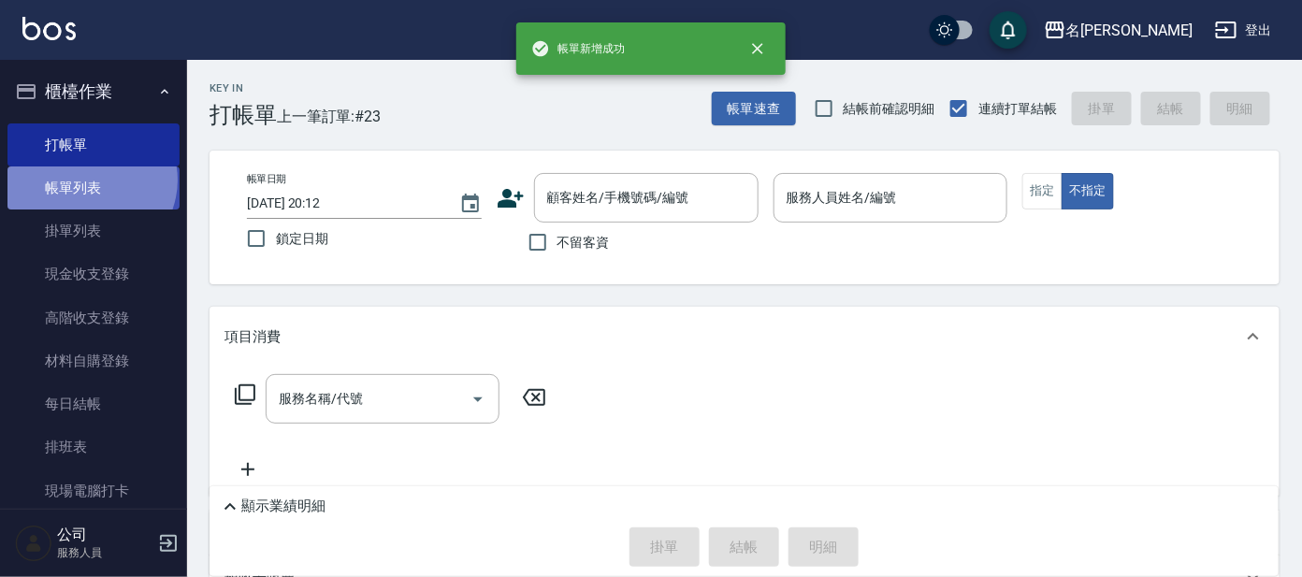
click at [90, 179] on link "帳單列表" at bounding box center [93, 188] width 172 height 43
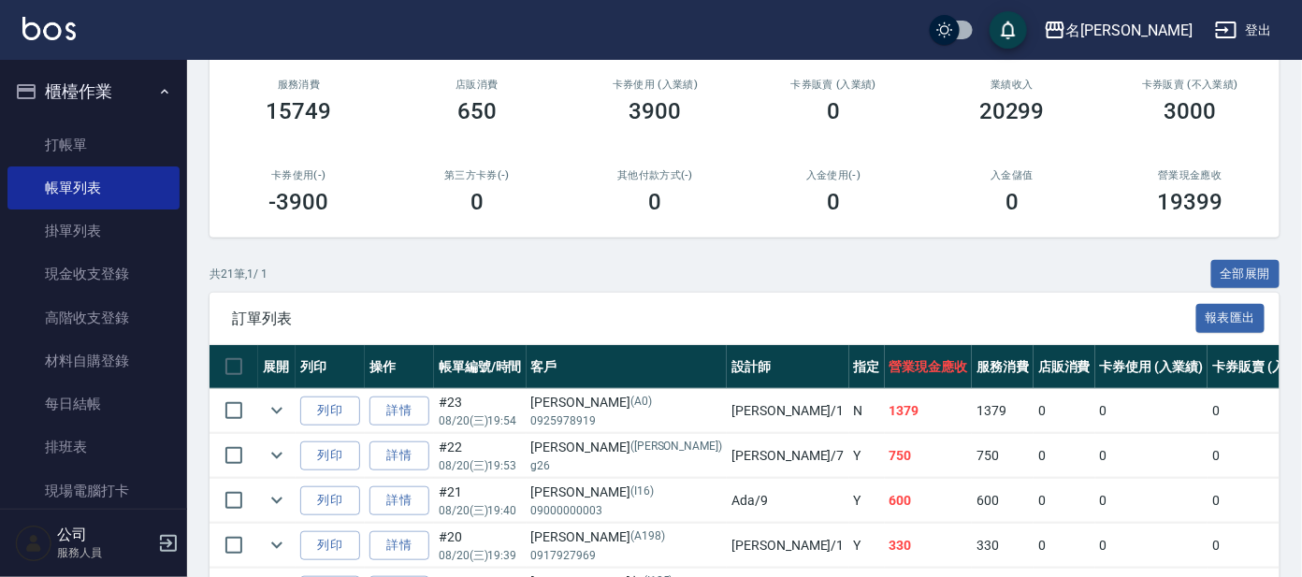
scroll to position [350, 0]
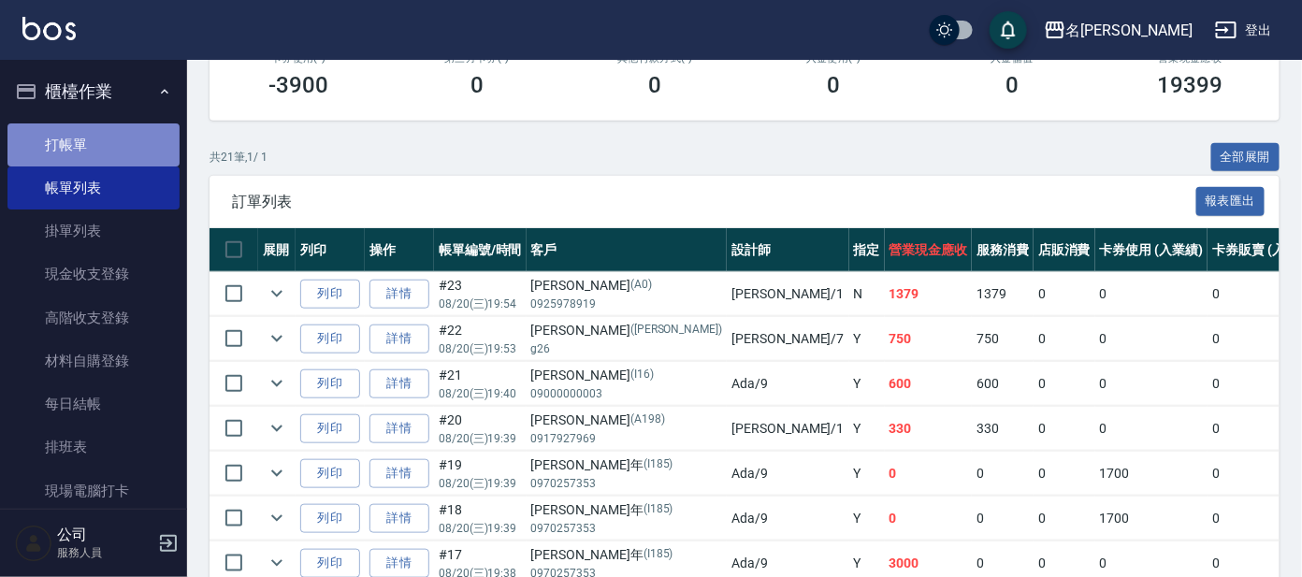
click at [103, 127] on link "打帳單" at bounding box center [93, 144] width 172 height 43
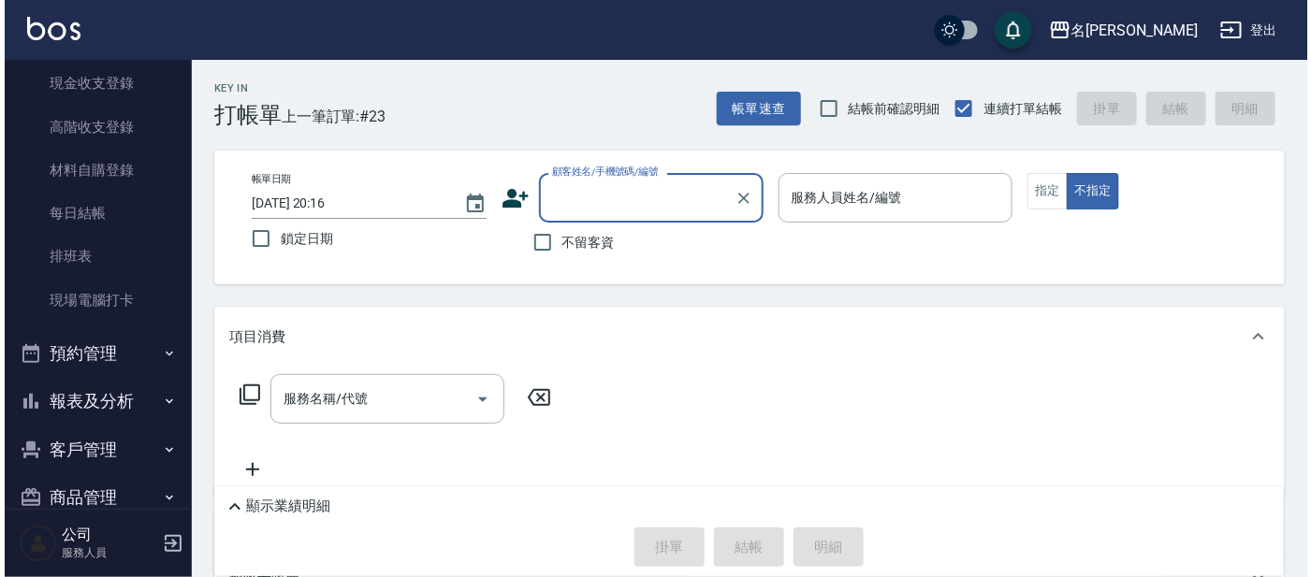
scroll to position [225, 0]
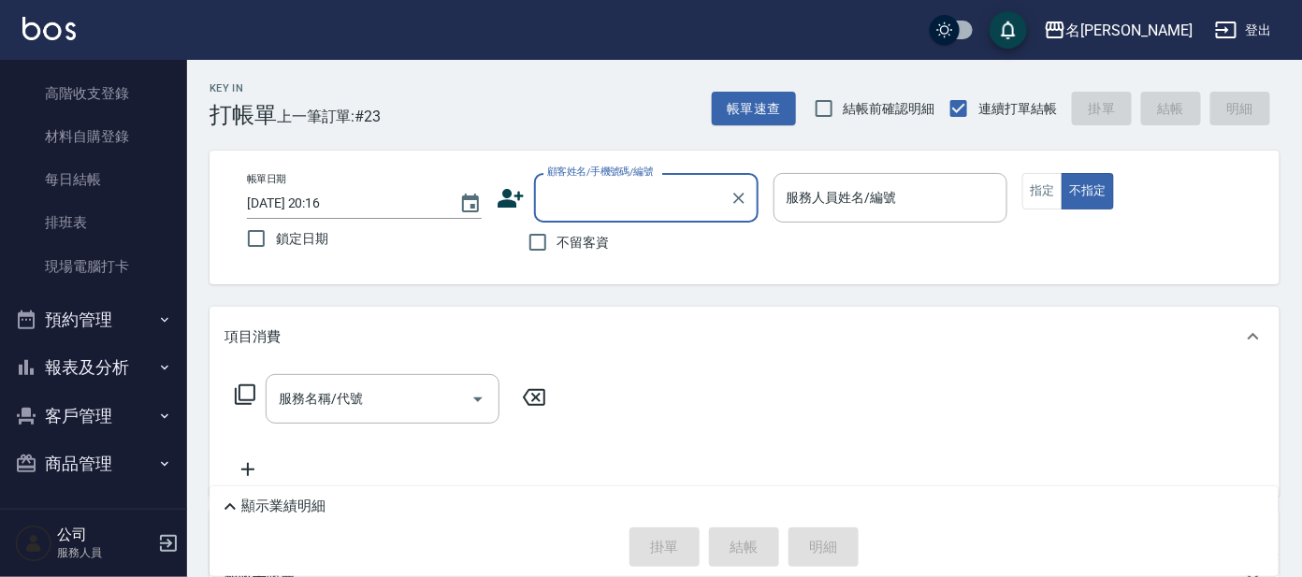
click at [66, 381] on button "報表及分析" at bounding box center [93, 367] width 172 height 49
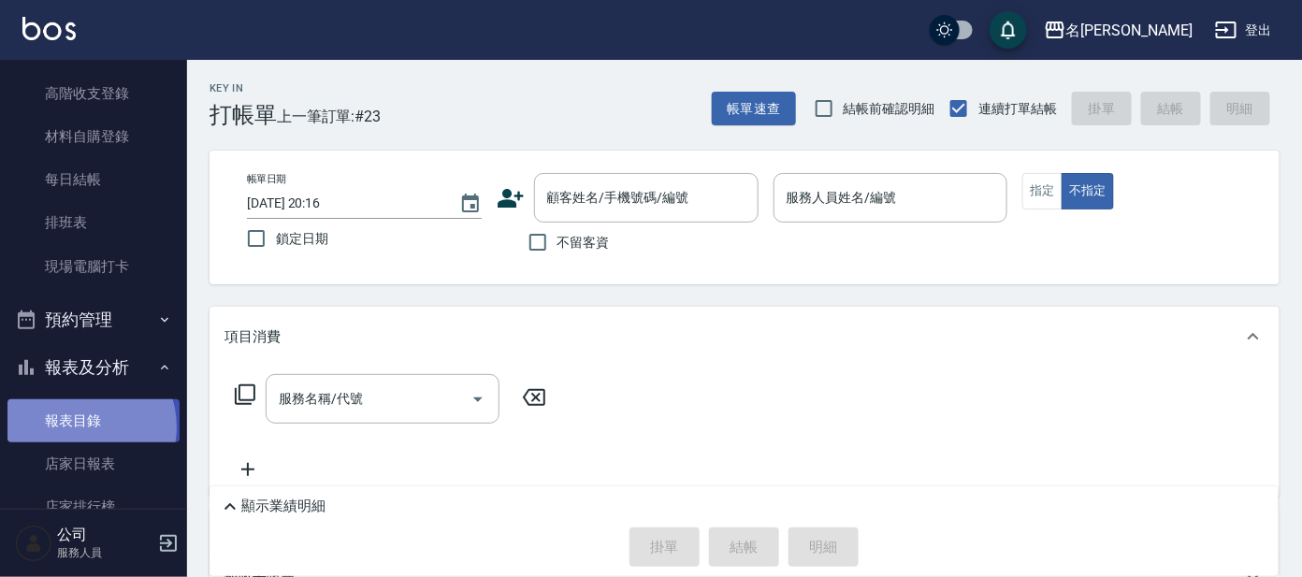
click at [80, 427] on link "報表目錄" at bounding box center [93, 420] width 172 height 43
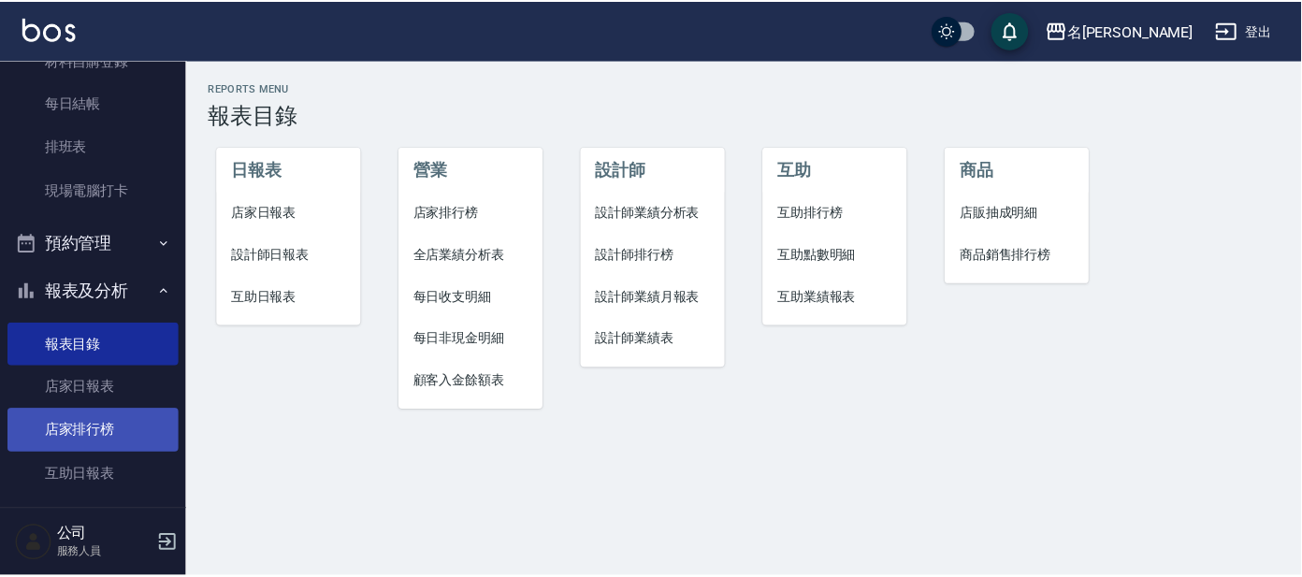
scroll to position [341, 0]
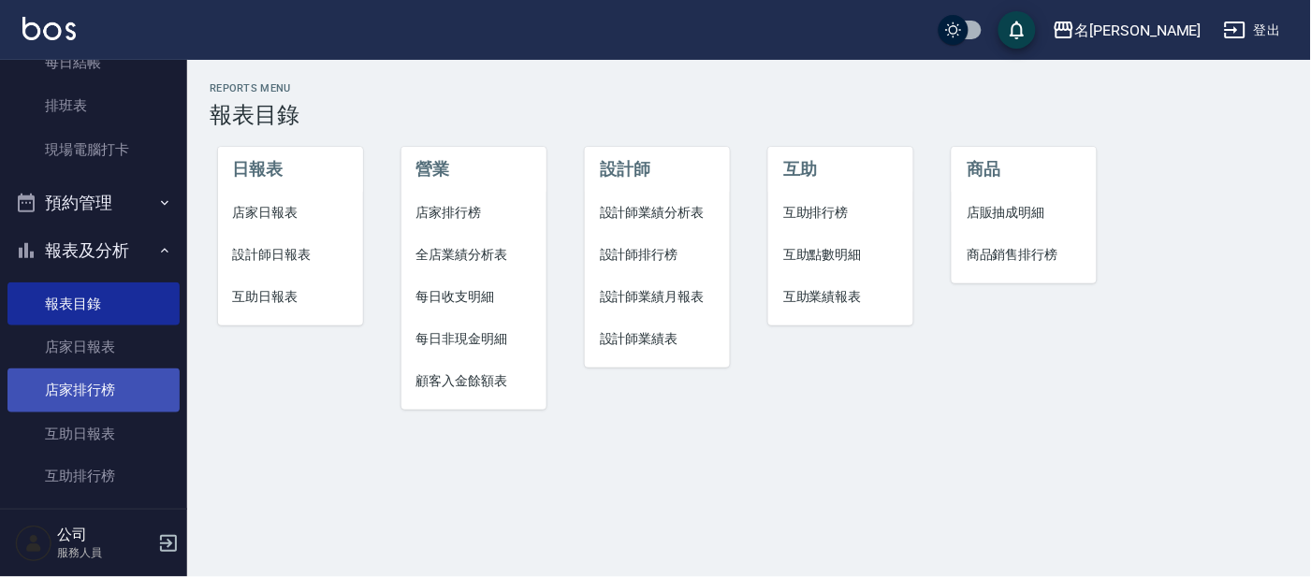
click at [105, 380] on link "店家排行榜" at bounding box center [93, 390] width 172 height 43
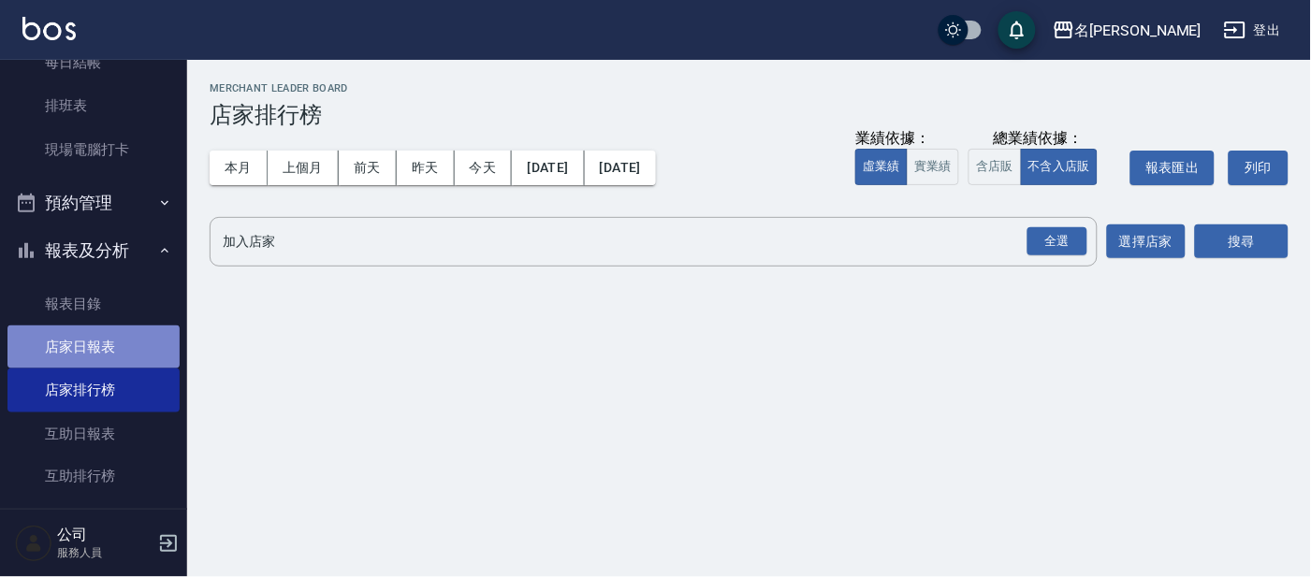
click at [97, 338] on link "店家日報表" at bounding box center [93, 347] width 172 height 43
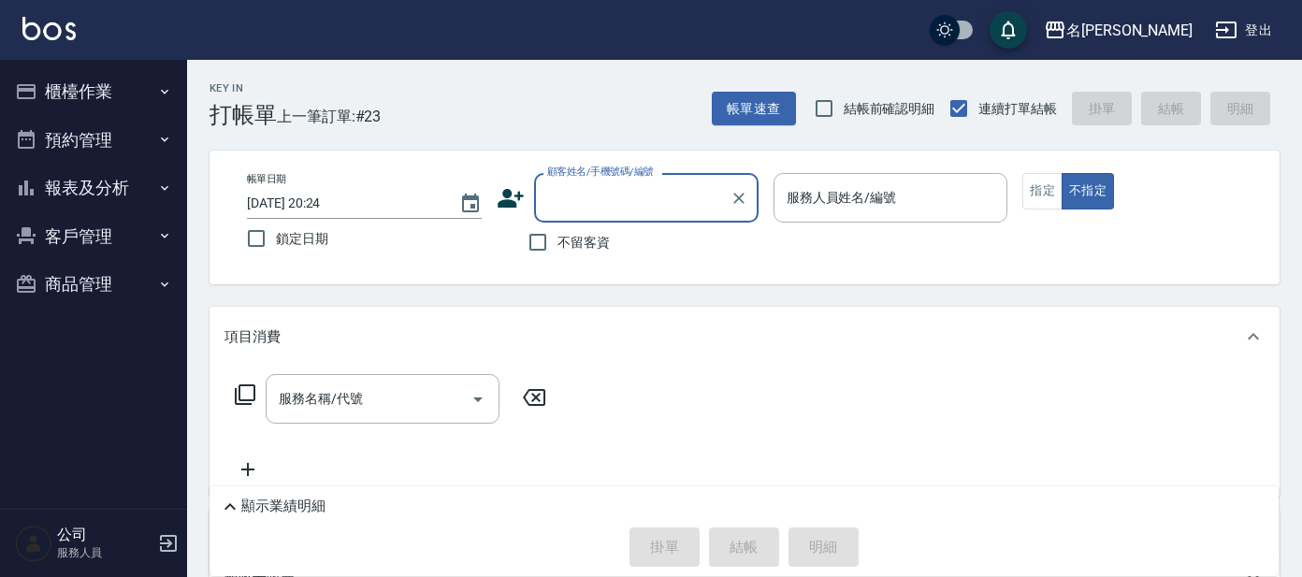
scroll to position [116, 0]
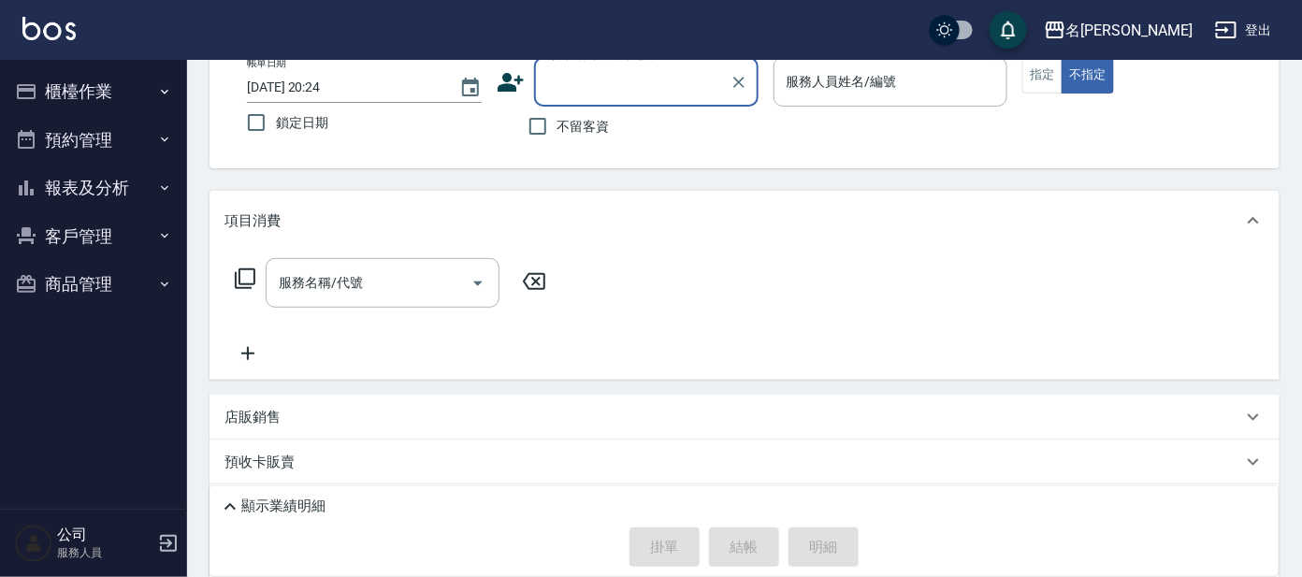
click at [113, 85] on button "櫃檯作業" at bounding box center [93, 91] width 172 height 49
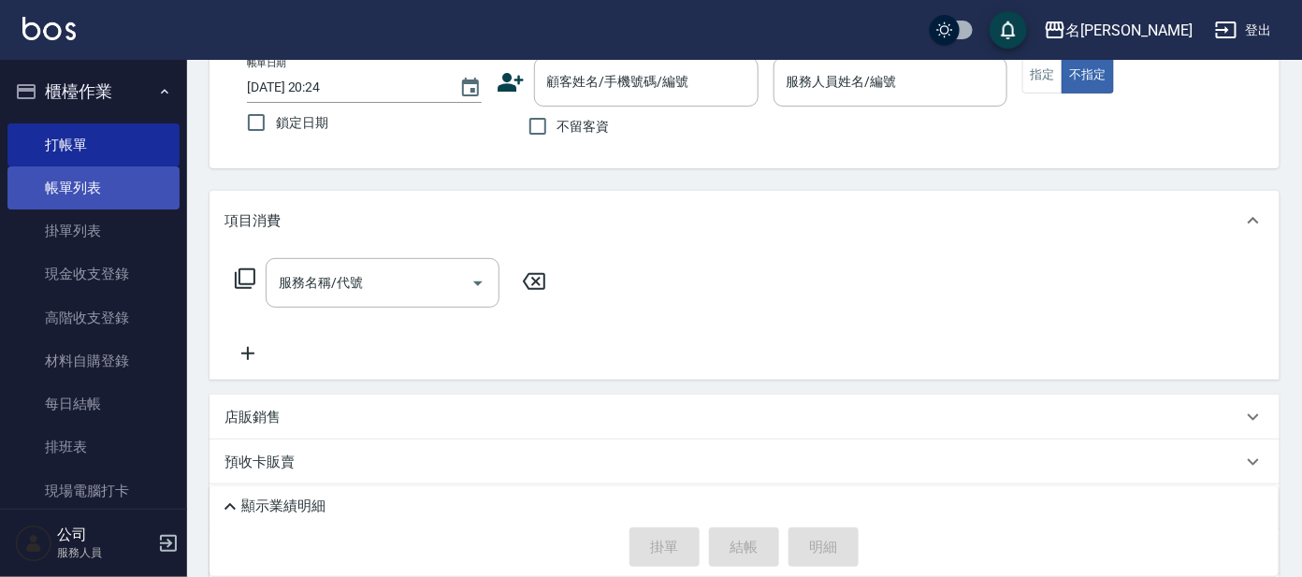
click at [101, 183] on link "帳單列表" at bounding box center [93, 188] width 172 height 43
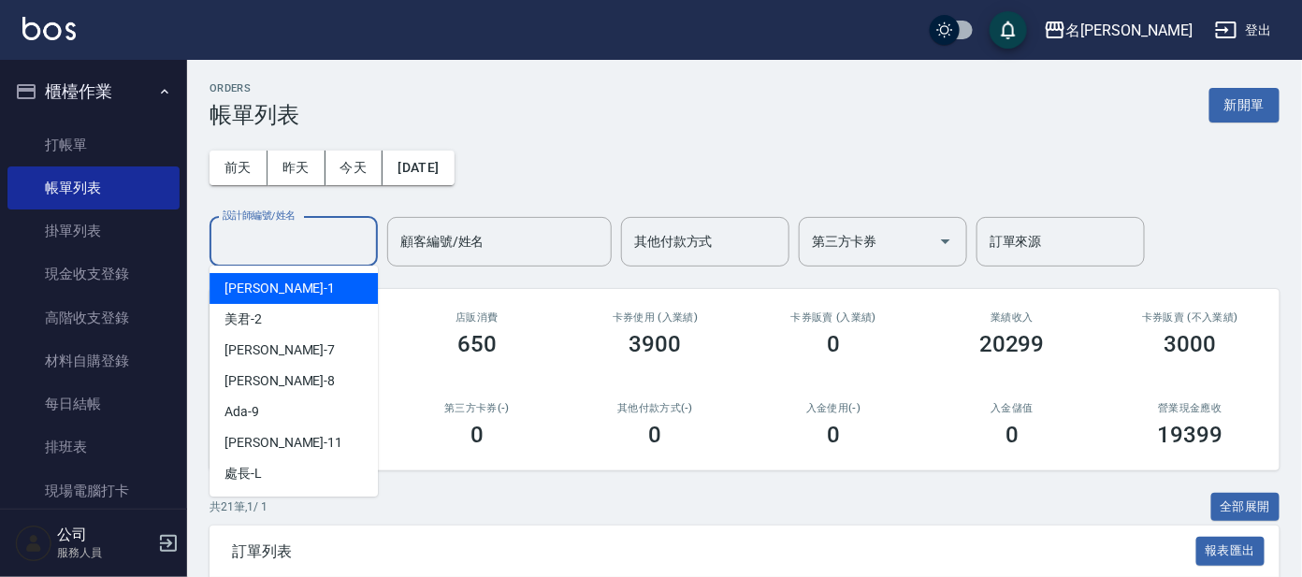
click at [297, 235] on input "設計師編號/姓名" at bounding box center [294, 241] width 152 height 33
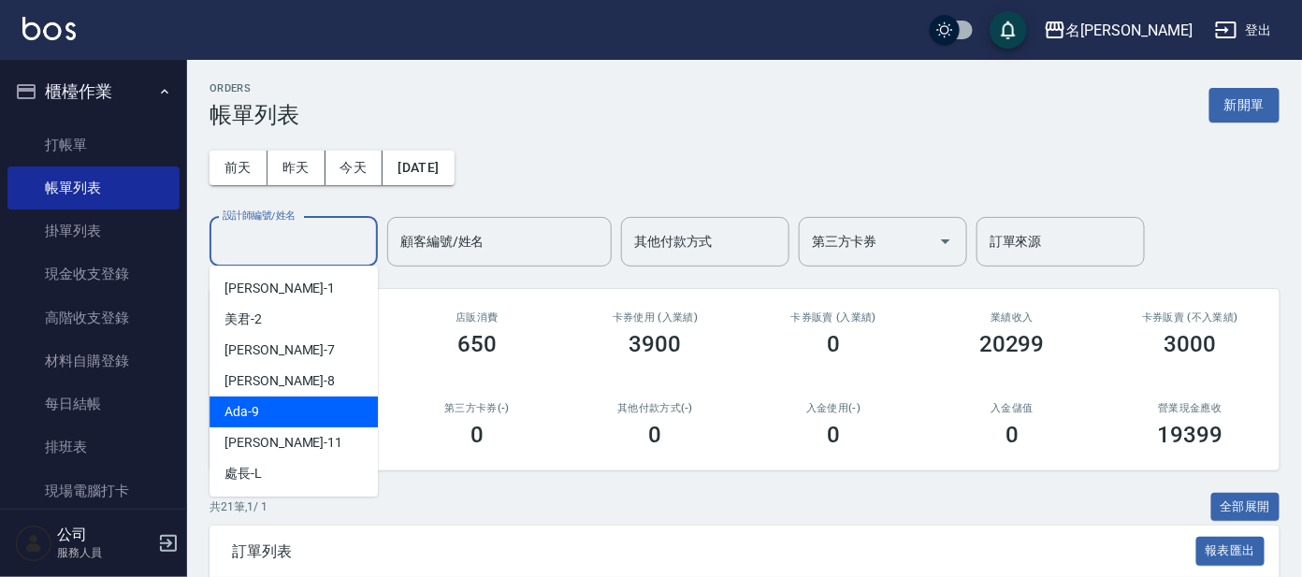
click at [280, 413] on div "Ada -9" at bounding box center [294, 412] width 168 height 31
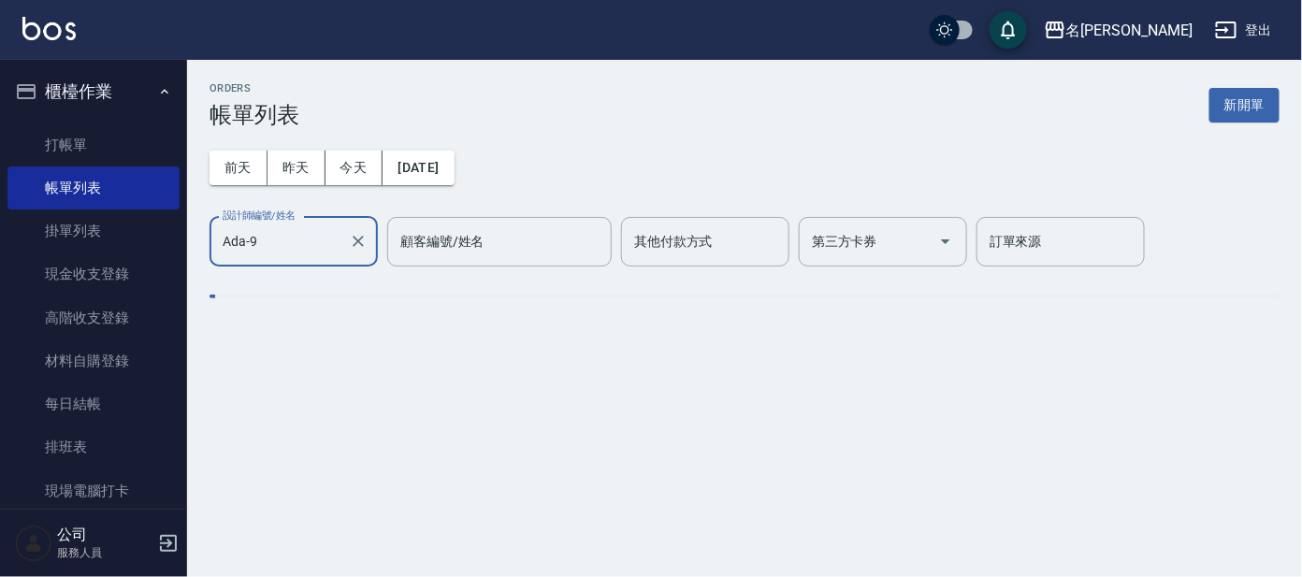
type input "Ada-9"
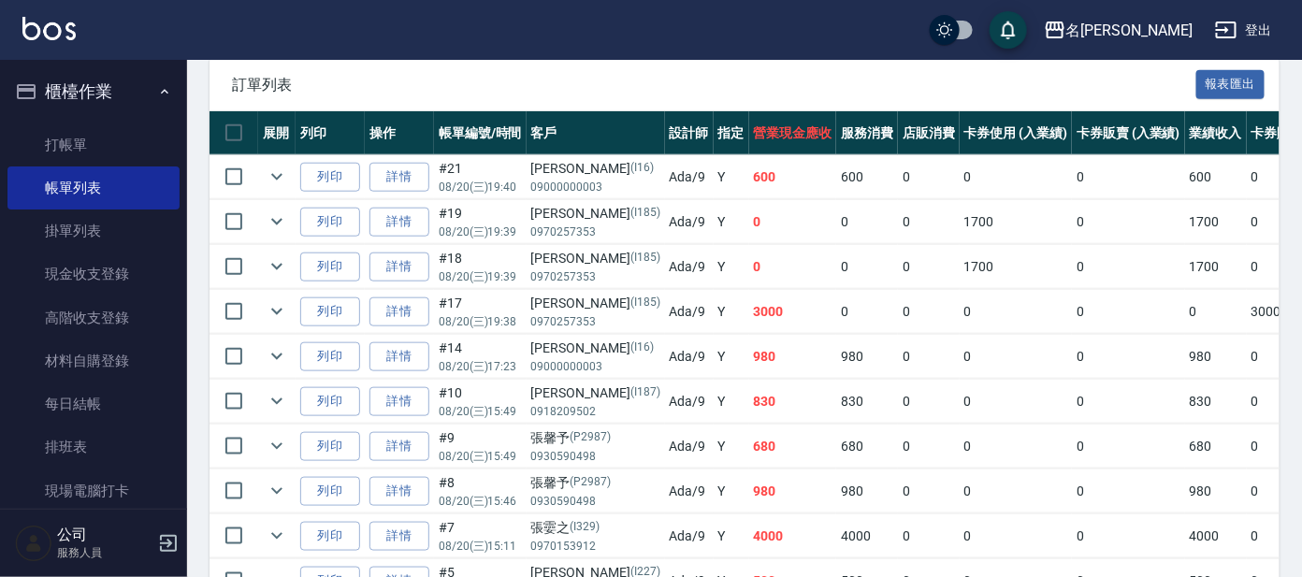
scroll to position [584, 0]
